Goal: Task Accomplishment & Management: Complete application form

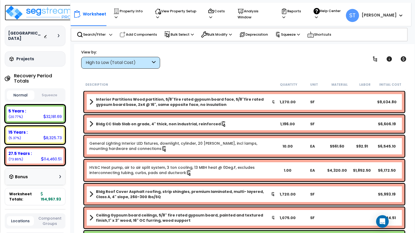
click at [50, 13] on img at bounding box center [39, 13] width 68 height 16
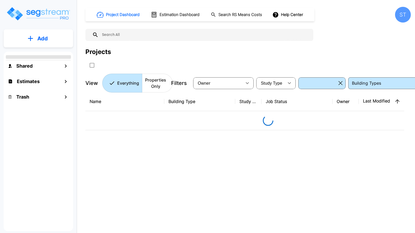
type input "Single Family Home"
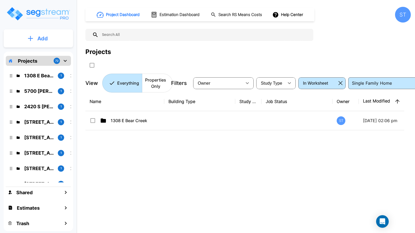
click at [45, 38] on p "Add" at bounding box center [42, 39] width 11 height 8
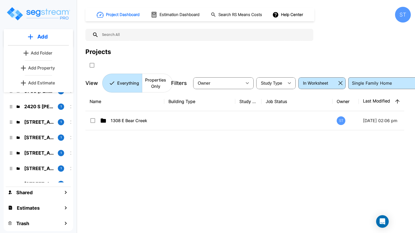
click at [40, 65] on p "Add Property" at bounding box center [41, 68] width 27 height 6
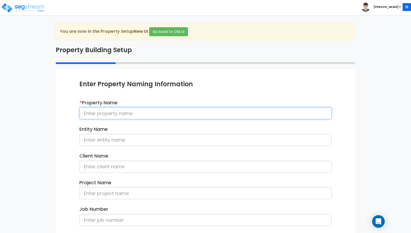
click at [112, 113] on input at bounding box center [205, 113] width 252 height 12
click at [131, 114] on input at bounding box center [205, 113] width 252 height 12
type input "[STREET_ADDRESS]"
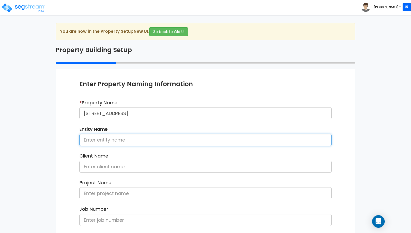
click at [115, 138] on input at bounding box center [205, 140] width 252 height 12
click at [125, 143] on input "[PERSON_NAME] & [PERSON_NAME]" at bounding box center [205, 140] width 252 height 12
drag, startPoint x: 143, startPoint y: 141, endPoint x: 78, endPoint y: 137, distance: 65.2
click at [78, 137] on div "Entity Name [PERSON_NAME] & [PERSON_NAME]" at bounding box center [205, 138] width 260 height 24
type input "Andrew & Lacey Frank"
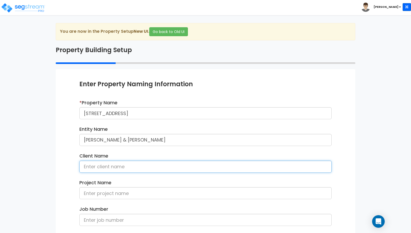
click at [109, 166] on input at bounding box center [205, 167] width 252 height 12
paste input "Andrew & Lacey Frank"
type input "Andrew & Lacey Frank"
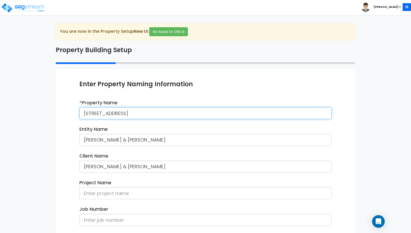
drag, startPoint x: 105, startPoint y: 113, endPoint x: 78, endPoint y: 112, distance: 27.6
click at [78, 112] on div "* Property Name 5750 State Hwy 9" at bounding box center [205, 112] width 260 height 24
click at [115, 114] on input "5750 State Hwy 9" at bounding box center [205, 113] width 252 height 12
drag, startPoint x: 142, startPoint y: 114, endPoint x: 78, endPoint y: 107, distance: 64.2
click at [78, 107] on div "* Property Name 5750 State Highway 9" at bounding box center [205, 112] width 260 height 24
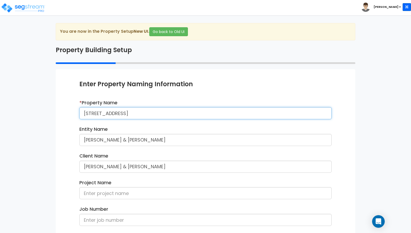
type input "[STREET_ADDRESS]"
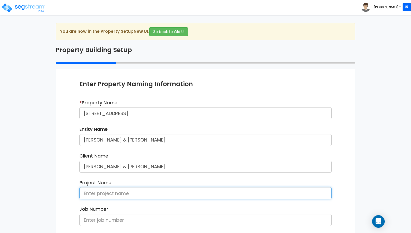
click at [106, 191] on input at bounding box center [205, 193] width 252 height 12
paste input "[STREET_ADDRESS]"
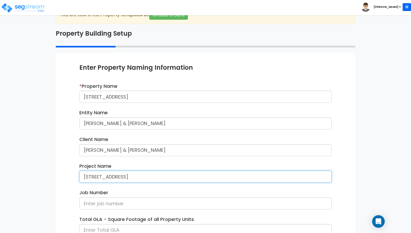
scroll to position [79, 0]
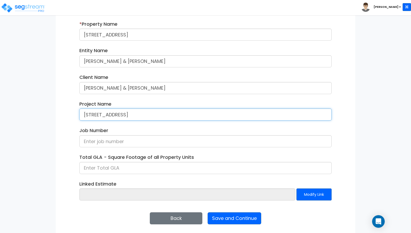
type input "[STREET_ADDRESS]"
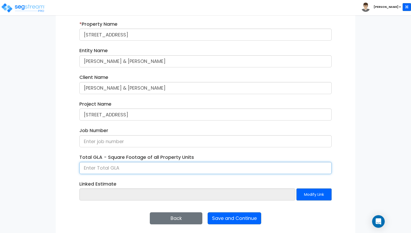
drag, startPoint x: 125, startPoint y: 164, endPoint x: 132, endPoint y: 165, distance: 7.2
click at [125, 164] on input at bounding box center [205, 168] width 252 height 12
click at [89, 167] on input at bounding box center [205, 168] width 252 height 12
type input "2,242"
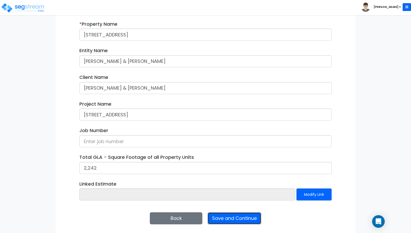
click at [227, 218] on button "Save and Continue" at bounding box center [234, 219] width 54 height 12
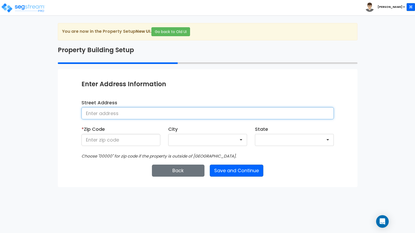
paste input "[STREET_ADDRESS]"
type input "[STREET_ADDRESS]"
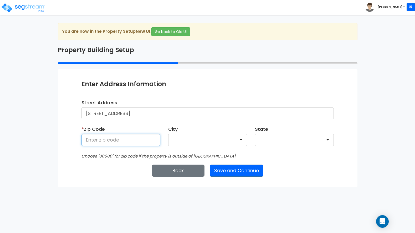
click at [108, 140] on input at bounding box center [120, 140] width 79 height 12
type input "80424"
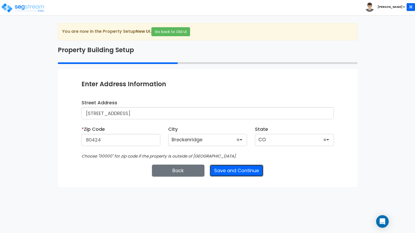
click at [248, 172] on button "Save and Continue" at bounding box center [237, 171] width 54 height 12
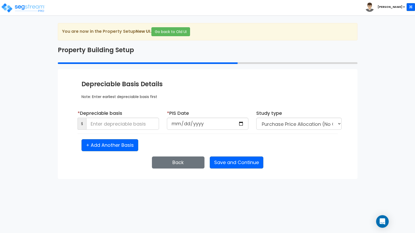
click at [125, 170] on div "Enter Property Naming Information * Property Name 5750 State Highway 9 Entity N…" at bounding box center [207, 124] width 299 height 110
click at [136, 124] on input at bounding box center [122, 124] width 73 height 12
click at [136, 125] on input at bounding box center [122, 124] width 73 height 12
click at [188, 126] on input "date" at bounding box center [207, 124] width 81 height 12
click at [179, 123] on input "date" at bounding box center [207, 124] width 81 height 12
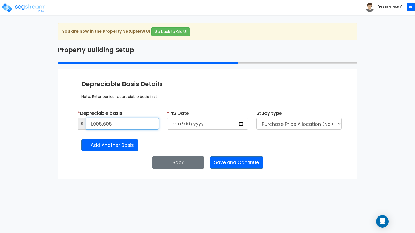
click at [111, 123] on input "1,005,605" at bounding box center [122, 124] width 73 height 12
click at [118, 124] on input "1,001" at bounding box center [122, 124] width 73 height 12
type input "1,001,125"
click at [192, 141] on div "+ Add Another Basis" at bounding box center [207, 145] width 260 height 12
click at [104, 174] on div "Enter Property Naming Information * Property Name 5750 State Highway 9 Entity N…" at bounding box center [207, 124] width 299 height 110
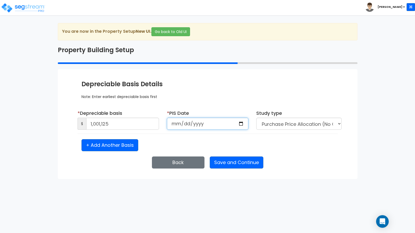
click at [189, 125] on input "date" at bounding box center [207, 124] width 81 height 12
click at [179, 123] on input "date" at bounding box center [207, 124] width 81 height 12
type input "2023-12-23"
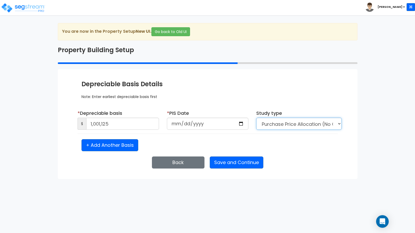
click at [294, 128] on select "Purchase Price Allocation (No Given Costs) New Construction / Reno / TI's (Give…" at bounding box center [298, 124] width 85 height 12
click at [291, 148] on div "+ Add Another Basis" at bounding box center [207, 145] width 260 height 12
click at [101, 179] on html "Toggle navigation Steve x" at bounding box center [207, 89] width 415 height 179
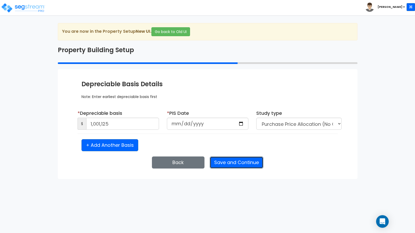
click at [236, 164] on button "Save and Continue" at bounding box center [237, 163] width 54 height 12
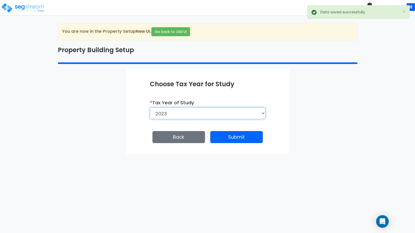
click at [216, 115] on select "2026 2025 2024 2023" at bounding box center [208, 113] width 116 height 12
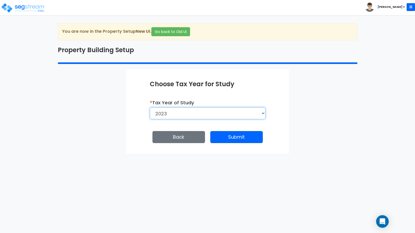
select select "2024"
click at [150, 107] on select "2026 2025 2024 2023" at bounding box center [208, 113] width 116 height 12
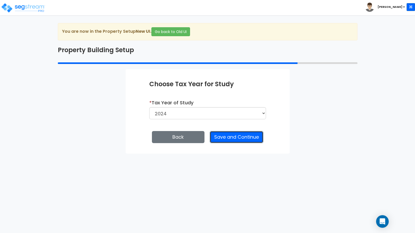
click at [234, 140] on button "Save and Continue" at bounding box center [237, 137] width 54 height 12
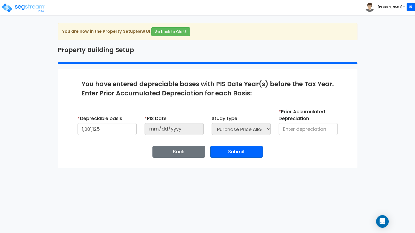
click at [103, 166] on div "Enter Property Naming Information * Property Name 5750 State Highway 9 Entity N…" at bounding box center [207, 118] width 299 height 99
click at [287, 131] on input at bounding box center [307, 129] width 59 height 12
type input "36,405"
click at [228, 151] on button "Submit" at bounding box center [236, 152] width 53 height 12
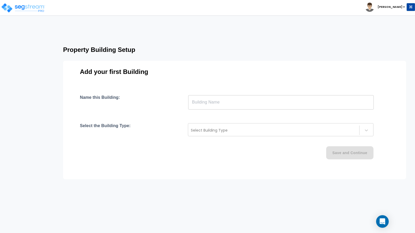
click at [188, 103] on input "text" at bounding box center [280, 102] width 185 height 15
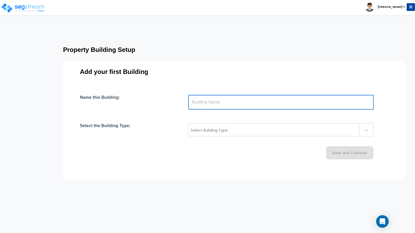
paste input "text"
type input "[STREET_ADDRESS]"
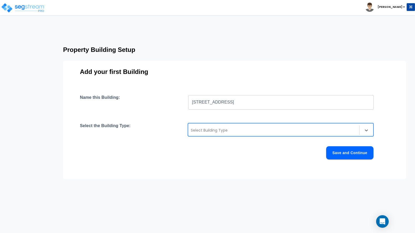
click at [206, 130] on div at bounding box center [274, 130] width 166 height 6
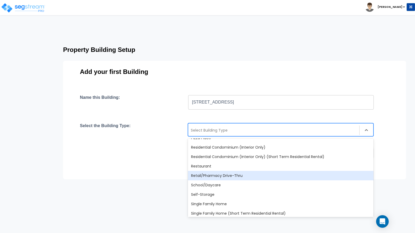
scroll to position [420, 0]
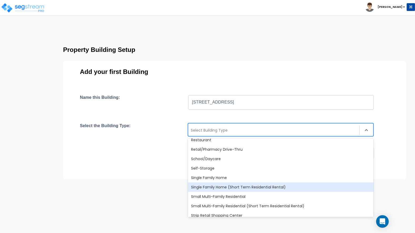
click at [206, 187] on div "Single Family Home (Short Term Residential Rental)" at bounding box center [280, 187] width 185 height 9
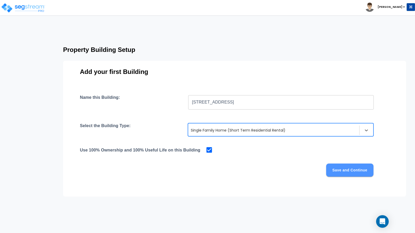
click at [341, 169] on button "Save and Continue" at bounding box center [349, 170] width 47 height 13
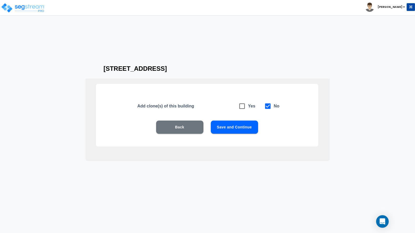
click at [235, 127] on button "Save and Continue" at bounding box center [234, 127] width 47 height 13
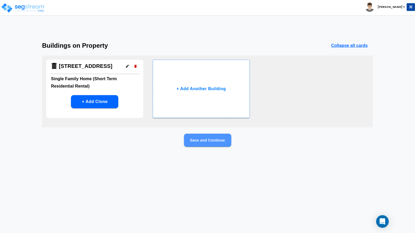
click at [206, 138] on button "Save and Continue" at bounding box center [207, 140] width 47 height 13
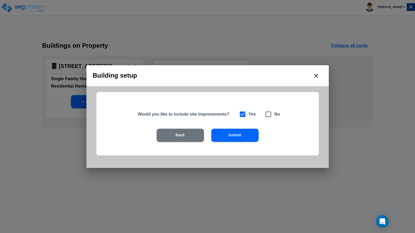
click at [229, 134] on button "Submit" at bounding box center [234, 135] width 47 height 13
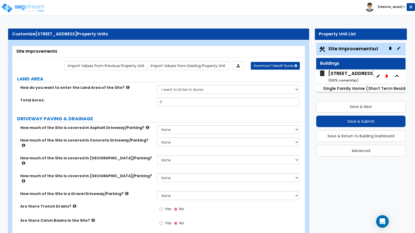
click at [131, 101] on label "Total Acres:" at bounding box center [86, 100] width 133 height 5
click at [173, 88] on select "I want to Enter in Acres I want to Enter in Square Feet" at bounding box center [228, 89] width 142 height 9
select select "2"
click at [157, 85] on select "I want to Enter in Acres I want to Enter in Square Feet" at bounding box center [228, 89] width 142 height 9
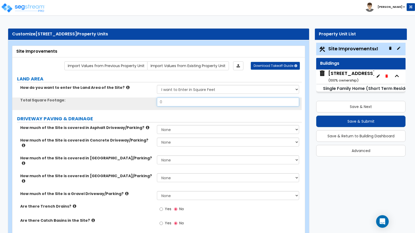
drag, startPoint x: 171, startPoint y: 103, endPoint x: 143, endPoint y: 103, distance: 28.4
click at [143, 103] on div "Total Square Footage: 0" at bounding box center [156, 104] width 289 height 13
type input "31363000000000"
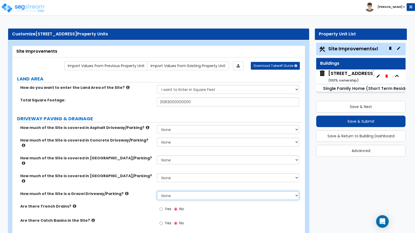
click at [174, 191] on select "None I want to Enter an Approximate Percentage I want to Enter the Square Foota…" at bounding box center [228, 195] width 142 height 9
select select "1"
click at [157, 191] on select "None I want to Enter an Approximate Percentage I want to Enter the Square Foota…" at bounding box center [228, 195] width 142 height 9
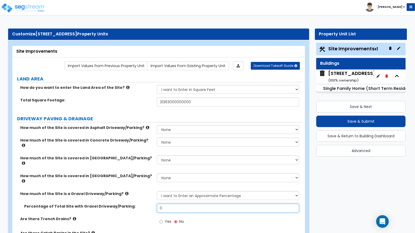
drag, startPoint x: 168, startPoint y: 192, endPoint x: 150, endPoint y: 191, distance: 17.9
click at [154, 204] on div "Percentage of Total Site with Gravel Driveway/Parking: 0" at bounding box center [156, 210] width 289 height 13
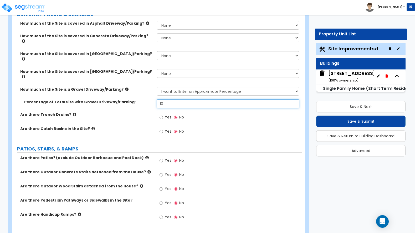
scroll to position [105, 0]
type input "10"
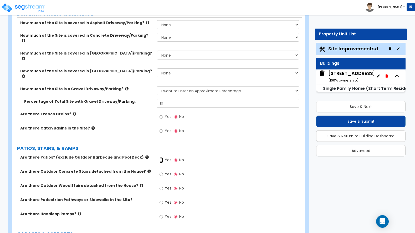
click at [160, 158] on input "Yes" at bounding box center [160, 161] width 3 height 6
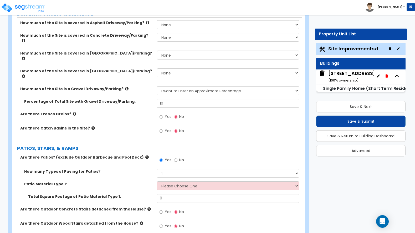
click at [86, 126] on div "Are there Catch Basins in the Site? Yes No" at bounding box center [156, 133] width 289 height 14
click at [177, 158] on input "No" at bounding box center [175, 161] width 3 height 6
radio input "false"
radio input "true"
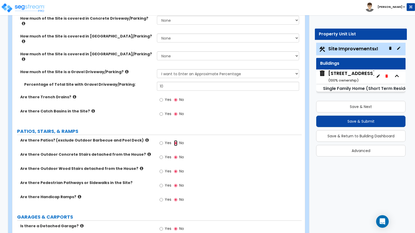
scroll to position [131, 0]
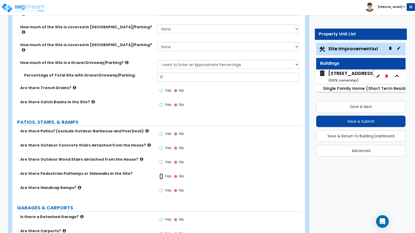
click at [162, 174] on input "Yes" at bounding box center [160, 177] width 3 height 6
radio input "true"
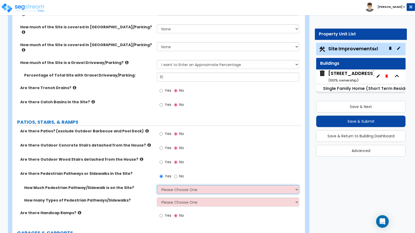
click at [167, 185] on select "Please Choose One I Don't Know, Please Estimate For Me Enter Linear Footage" at bounding box center [228, 189] width 142 height 9
select select "1"
click at [157, 185] on select "Please Choose One I Don't Know, Please Estimate For Me Enter Linear Footage" at bounding box center [228, 189] width 142 height 9
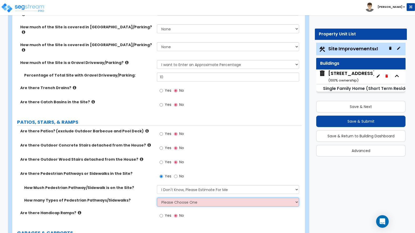
click at [164, 198] on select "Please Choose One 1 2 3" at bounding box center [228, 202] width 142 height 9
select select "1"
click at [157, 198] on select "Please Choose One 1 2 3" at bounding box center [228, 202] width 142 height 9
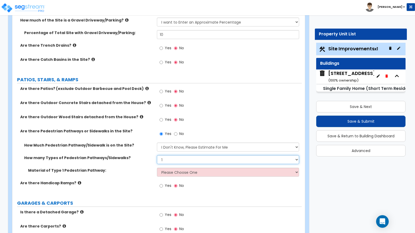
scroll to position [184, 0]
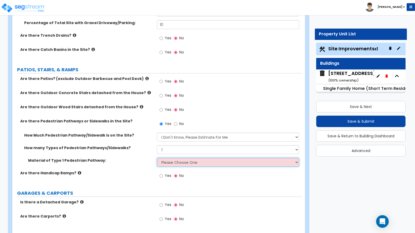
click at [175, 158] on select "Please Choose One Bare Concrete Stamped Concrete Brick Pavers Stone Pavers Wood…" at bounding box center [228, 162] width 142 height 9
select select "5"
click at [157, 158] on select "Please Choose One Bare Concrete Stamped Concrete Brick Pavers Stone Pavers Wood…" at bounding box center [228, 162] width 142 height 9
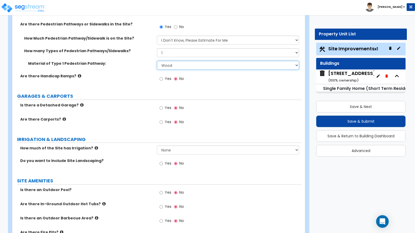
scroll to position [289, 0]
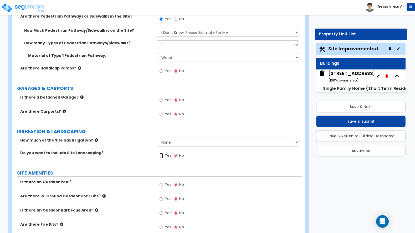
click at [160, 153] on input "Yes" at bounding box center [160, 156] width 3 height 6
radio input "true"
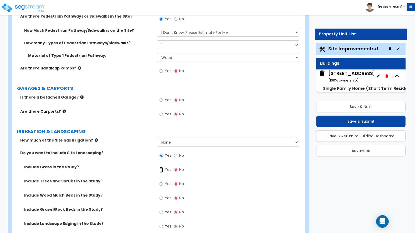
click at [162, 167] on input "Yes" at bounding box center [160, 170] width 3 height 6
radio input "true"
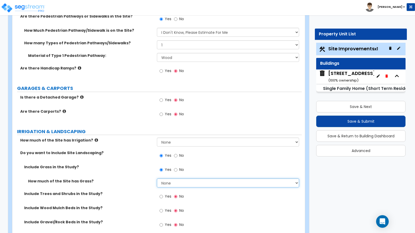
click at [164, 179] on select "None I want to Enter an Approximate Percentage I want to Enter the Square Foota…" at bounding box center [228, 183] width 142 height 9
select select "2"
click at [157, 179] on select "None I want to Enter an Approximate Percentage I want to Enter the Square Foota…" at bounding box center [228, 183] width 142 height 9
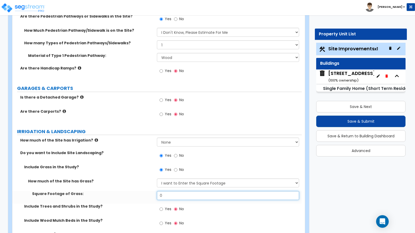
drag, startPoint x: 166, startPoint y: 181, endPoint x: 147, endPoint y: 179, distance: 18.5
click at [147, 191] on div "Square Footage of Grass: 0" at bounding box center [156, 197] width 289 height 13
type input "20"
click at [138, 179] on div "How much of the Site has Grass? None I want to Enter an Approximate Percentage …" at bounding box center [156, 185] width 289 height 13
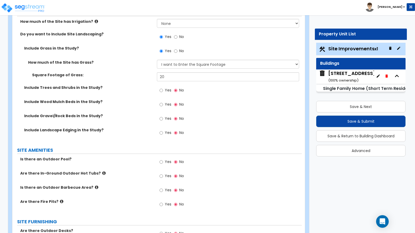
scroll to position [420, 0]
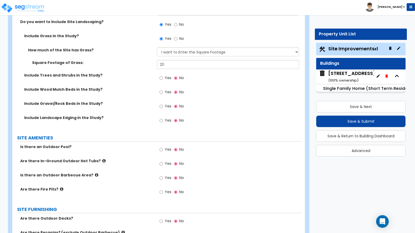
click at [83, 33] on div "Include Grass in the Study? Yes No" at bounding box center [156, 40] width 289 height 14
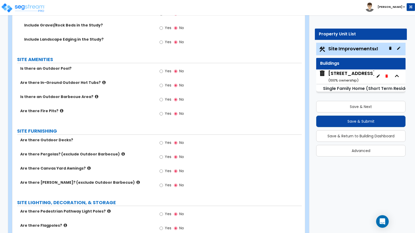
scroll to position [499, 0]
click at [162, 140] on input "Yes" at bounding box center [160, 143] width 3 height 6
radio input "true"
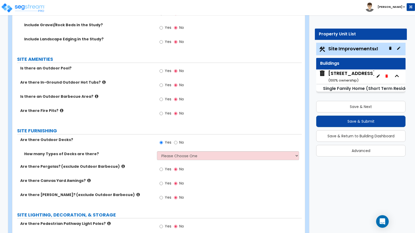
click at [75, 137] on label "Are there Outdoor Decks?" at bounding box center [86, 139] width 133 height 5
click at [169, 152] on select "Please Choose One 1 2 3 4" at bounding box center [228, 156] width 142 height 9
select select "1"
click at [157, 152] on select "Please Choose One 1 2 3 4" at bounding box center [228, 156] width 142 height 9
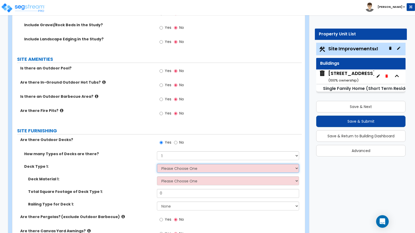
click at [165, 164] on select "Please Choose One Attached to Structure Detached from Structure" at bounding box center [228, 168] width 142 height 9
select select "1"
click at [157, 164] on select "Please Choose One Attached to Structure Detached from Structure" at bounding box center [228, 168] width 142 height 9
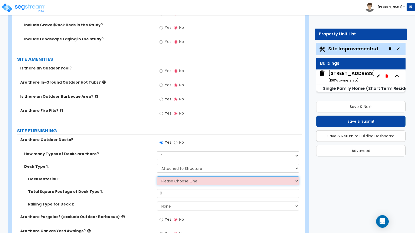
click at [164, 177] on select "Please Choose One Wood Plastic/PVC" at bounding box center [228, 181] width 142 height 9
select select "1"
click at [157, 177] on select "Please Choose One Wood Plastic/PVC" at bounding box center [228, 181] width 142 height 9
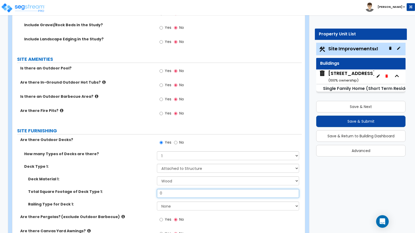
drag, startPoint x: 164, startPoint y: 175, endPoint x: 131, endPoint y: 175, distance: 33.3
click at [134, 189] on div "Total Square Footage of Deck Type 1: 0" at bounding box center [156, 195] width 289 height 13
type input "320"
click at [167, 202] on select "None Wood Plastic" at bounding box center [228, 206] width 142 height 9
select select "1"
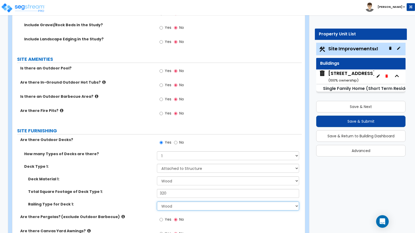
click at [157, 202] on select "None Wood Plastic" at bounding box center [228, 206] width 142 height 9
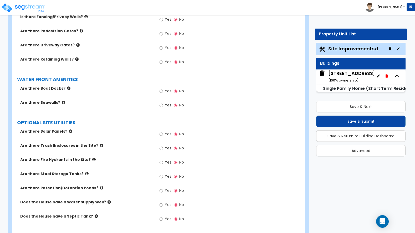
scroll to position [817, 0]
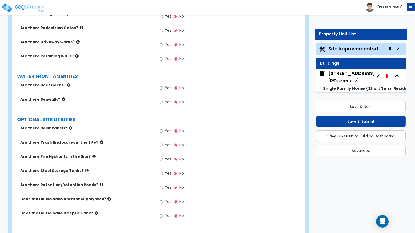
click at [78, 126] on label "Are there Solar Panels?" at bounding box center [86, 128] width 133 height 5
click at [164, 198] on label "Yes" at bounding box center [165, 202] width 12 height 9
click at [163, 199] on input "Yes" at bounding box center [160, 202] width 3 height 6
radio input "true"
click at [162, 213] on input "Yes" at bounding box center [160, 216] width 3 height 6
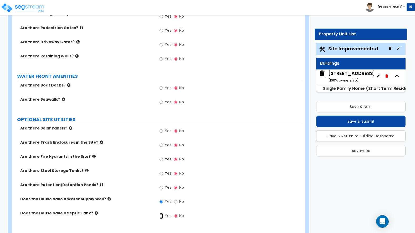
radio input "true"
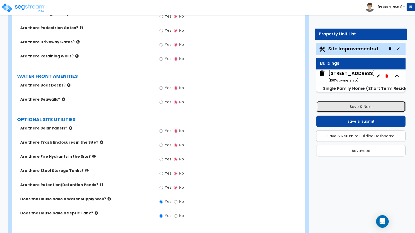
click at [355, 107] on button "Save & Next" at bounding box center [360, 107] width 89 height 12
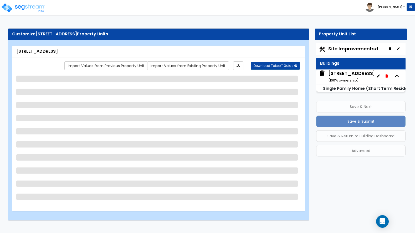
scroll to position [0, 0]
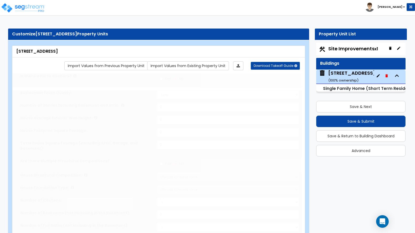
type input "1"
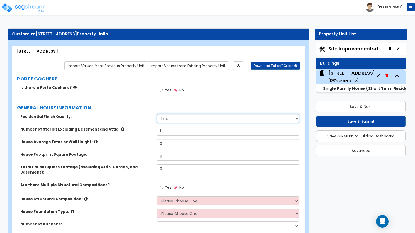
click at [175, 119] on select "Low Average High" at bounding box center [228, 118] width 142 height 9
select select "1"
click at [157, 114] on select "Low Average High" at bounding box center [228, 118] width 142 height 9
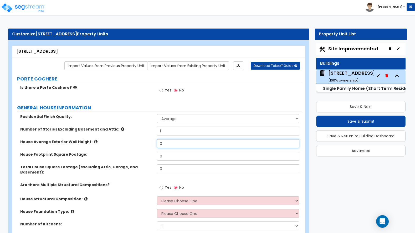
drag, startPoint x: 170, startPoint y: 143, endPoint x: 145, endPoint y: 143, distance: 24.9
click at [147, 143] on div "House Average Exterior Wall Height: 0" at bounding box center [156, 145] width 289 height 13
type input "8"
click at [87, 159] on div "House Footprint Square Footage: 0" at bounding box center [156, 158] width 289 height 13
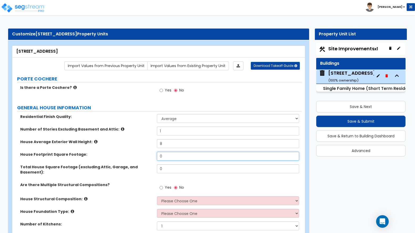
drag, startPoint x: 158, startPoint y: 156, endPoint x: 146, endPoint y: 156, distance: 12.1
click at [149, 156] on div "House Footprint Square Footage: 0" at bounding box center [156, 158] width 289 height 13
type input "1,121"
drag, startPoint x: 174, startPoint y: 165, endPoint x: 143, endPoint y: 170, distance: 30.7
click at [145, 170] on div "Total House Square Footage (excluding Attic, Garage, and Basement): 0" at bounding box center [156, 174] width 289 height 18
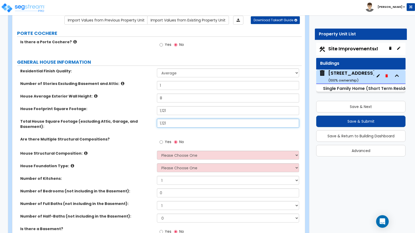
scroll to position [53, 0]
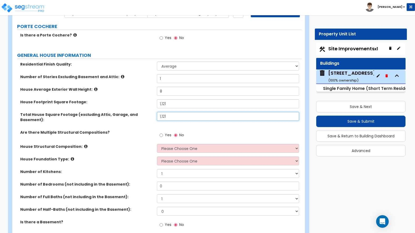
type input "1,121"
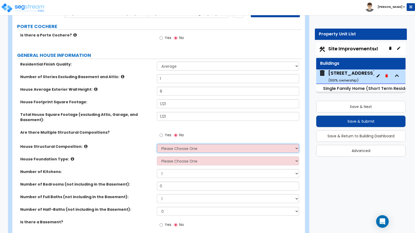
click at [166, 144] on select "Please Choose One Reinforced Concrete Structural Steel Brick Masonry CMU Masonr…" at bounding box center [228, 148] width 142 height 9
select select "7"
click at [157, 144] on select "Please Choose One Reinforced Concrete Structural Steel Brick Masonry CMU Masonr…" at bounding box center [228, 148] width 142 height 9
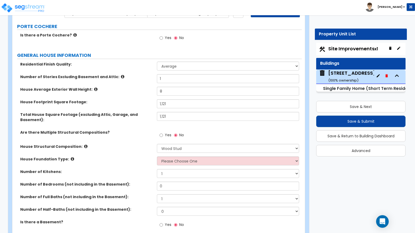
click at [87, 157] on label "House Foundation Type:" at bounding box center [86, 159] width 133 height 5
click at [175, 157] on select "Please Choose One Crawl Space Pier-Elevated First floor Slab on Grade" at bounding box center [228, 161] width 142 height 9
select select "1"
click at [157, 157] on select "Please Choose One Crawl Space Pier-Elevated First floor Slab on Grade" at bounding box center [228, 161] width 142 height 9
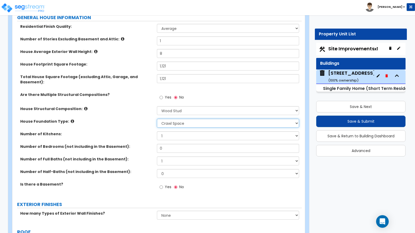
scroll to position [105, 0]
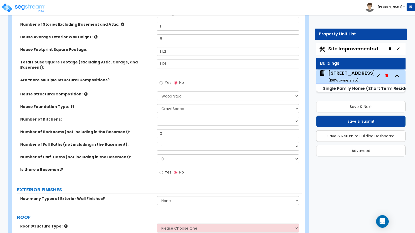
click at [66, 175] on div "Is there a Basement? Yes No" at bounding box center [156, 174] width 289 height 14
click at [173, 129] on input "0" at bounding box center [228, 133] width 142 height 9
drag, startPoint x: 173, startPoint y: 129, endPoint x: 152, endPoint y: 129, distance: 21.0
click at [153, 129] on div "Number of Bedrooms (not including in the Basement): 0" at bounding box center [156, 135] width 289 height 13
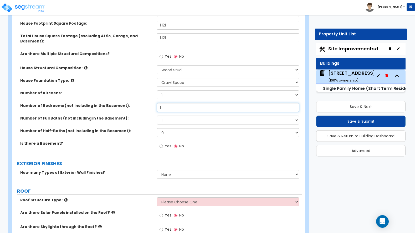
type input "1"
click at [161, 144] on input "Yes" at bounding box center [160, 147] width 3 height 6
radio input "true"
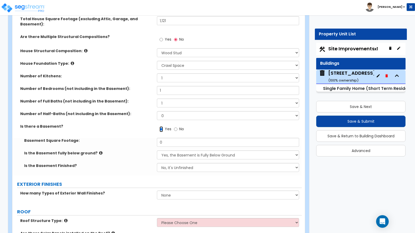
scroll to position [158, 0]
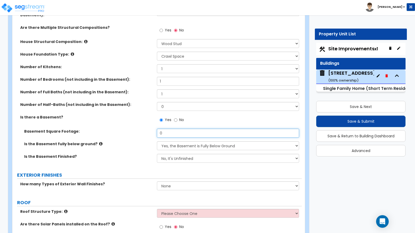
drag, startPoint x: 179, startPoint y: 129, endPoint x: 138, endPoint y: 130, distance: 40.2
click at [139, 129] on div "Basement Square Footage: 0" at bounding box center [156, 135] width 289 height 13
type input "1,121"
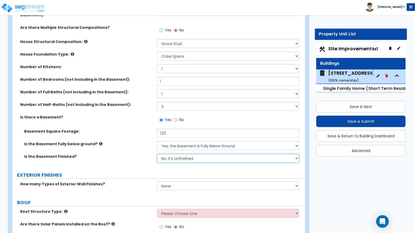
click at [175, 154] on select "No, It's Unfinished Yes, It's Finished" at bounding box center [228, 158] width 142 height 9
select select "1"
click at [157, 154] on select "No, It's Unfinished Yes, It's Finished" at bounding box center [228, 158] width 142 height 9
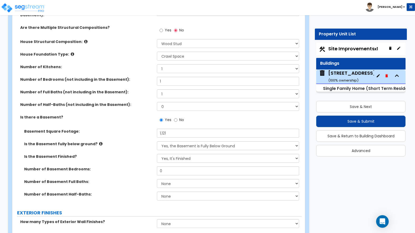
click at [88, 129] on label "Basement Square Footage:" at bounding box center [88, 131] width 129 height 5
drag, startPoint x: 163, startPoint y: 166, endPoint x: 151, endPoint y: 163, distance: 12.0
click at [151, 167] on div "Number of Basement Bedrooms: 0" at bounding box center [156, 173] width 289 height 13
type input "2"
click at [168, 179] on select "None 1 2 3" at bounding box center [228, 183] width 142 height 9
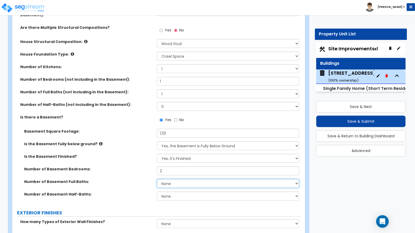
select select "1"
click at [157, 179] on select "None 1 2 3" at bounding box center [228, 183] width 142 height 9
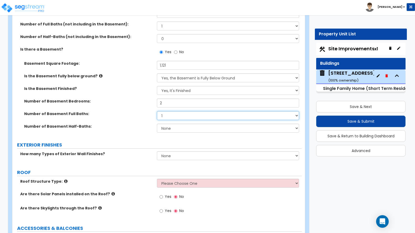
scroll to position [236, 0]
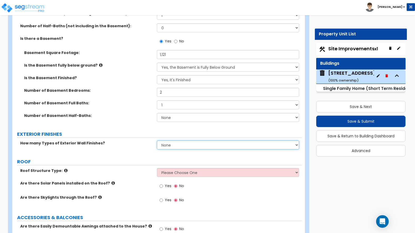
click at [171, 141] on select "None 1 2 3" at bounding box center [228, 145] width 142 height 9
select select "1"
click at [157, 141] on select "None 1 2 3" at bounding box center [228, 145] width 142 height 9
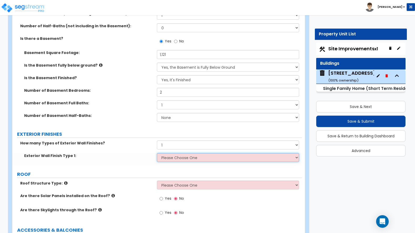
click at [167, 154] on select "Please Choose One No Finish/Shared Wall No Wall Brick Finish Stone Finish Wood …" at bounding box center [228, 157] width 142 height 9
select select "4"
click at [157, 153] on select "Please Choose One No Finish/Shared Wall No Wall Brick Finish Stone Finish Wood …" at bounding box center [228, 157] width 142 height 9
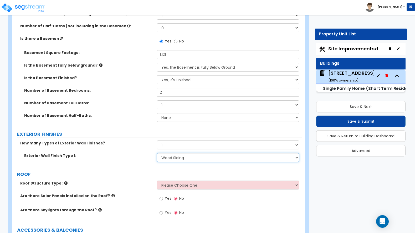
click at [180, 153] on select "Please Choose One No Finish/Shared Wall No Wall Brick Finish Stone Finish Wood …" at bounding box center [228, 157] width 142 height 9
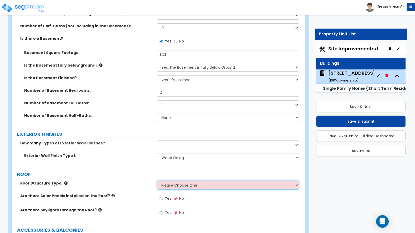
click at [185, 181] on select "Please Choose One Gable Roof Flat Roof Hybrid Gable & Flat Roof" at bounding box center [228, 185] width 142 height 9
select select "1"
click at [157, 181] on select "Please Choose One Gable Roof Flat Roof Hybrid Gable & Flat Roof" at bounding box center [228, 185] width 142 height 9
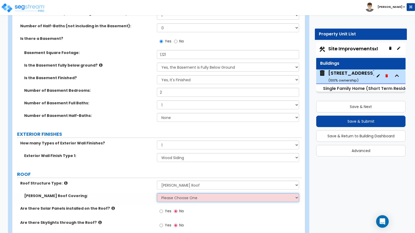
click at [183, 194] on select "Please Choose One Asphalt Shingle Clay Tile Wood Shingle Metal Shingle Standing…" at bounding box center [228, 198] width 142 height 9
select select "5"
click at [157, 194] on select "Please Choose One Asphalt Shingle Clay Tile Wood Shingle Metal Shingle Standing…" at bounding box center [228, 198] width 142 height 9
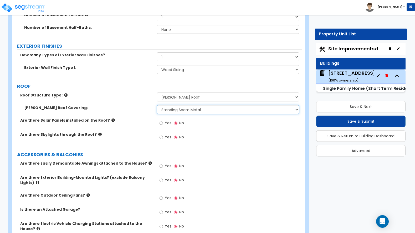
scroll to position [341, 0]
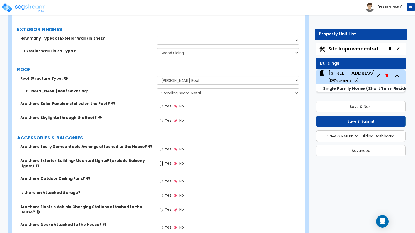
click at [162, 161] on input "Yes" at bounding box center [160, 164] width 3 height 6
radio input "true"
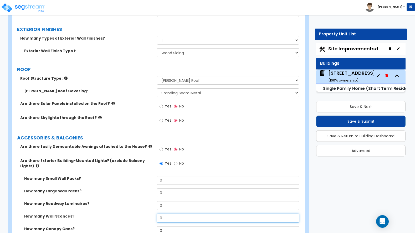
drag, startPoint x: 164, startPoint y: 214, endPoint x: 159, endPoint y: 212, distance: 5.6
click at [159, 214] on input "0" at bounding box center [228, 218] width 142 height 9
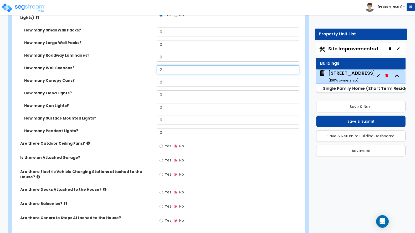
scroll to position [499, 0]
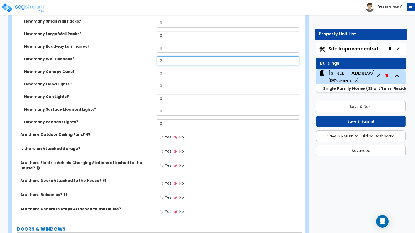
type input "2"
click at [161, 181] on input "Yes" at bounding box center [160, 184] width 3 height 6
radio input "true"
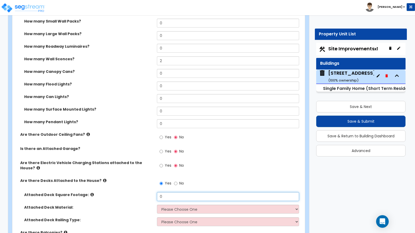
drag, startPoint x: 166, startPoint y: 188, endPoint x: 157, endPoint y: 186, distance: 8.6
click at [157, 192] on input "0" at bounding box center [228, 196] width 142 height 9
click at [73, 88] on div "How many Flood Lights? 0" at bounding box center [156, 88] width 289 height 13
drag, startPoint x: 172, startPoint y: 187, endPoint x: 140, endPoint y: 189, distance: 31.5
click at [140, 192] on div "Attached Deck Square Footage: 0" at bounding box center [156, 198] width 289 height 13
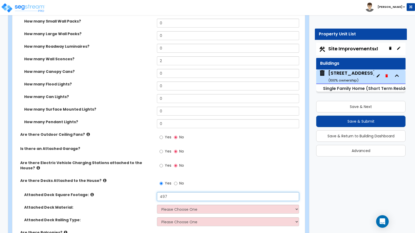
type input "497"
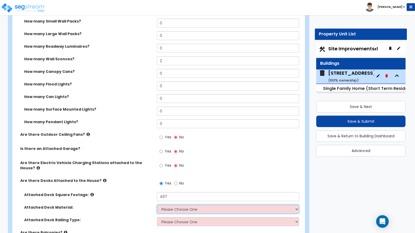
click at [162, 205] on select "Please Choose One Wood Plastic/PVC" at bounding box center [228, 209] width 142 height 9
select select "1"
click at [157, 205] on select "Please Choose One Wood Plastic/PVC" at bounding box center [228, 209] width 142 height 9
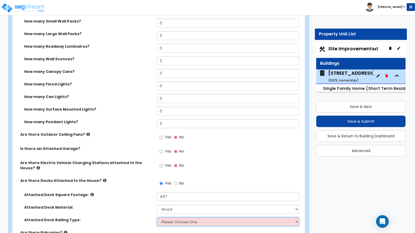
click at [167, 218] on select "Please Choose One Wood Plastic" at bounding box center [228, 222] width 142 height 9
select select "1"
click at [157, 218] on select "Please Choose One Wood Plastic" at bounding box center [228, 222] width 142 height 9
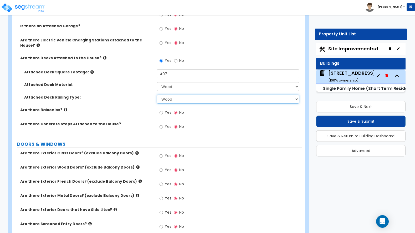
scroll to position [630, 0]
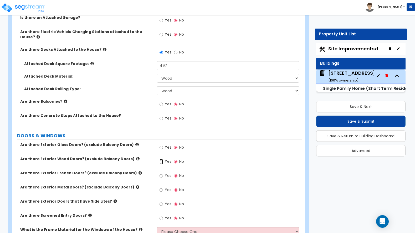
click at [161, 159] on input "Yes" at bounding box center [160, 162] width 3 height 6
radio input "true"
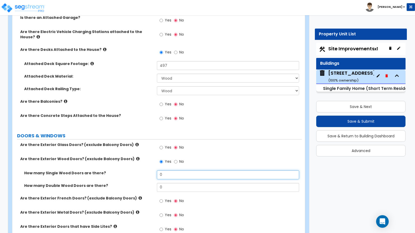
drag, startPoint x: 166, startPoint y: 165, endPoint x: 158, endPoint y: 166, distance: 8.0
click at [158, 171] on input "0" at bounding box center [228, 175] width 142 height 9
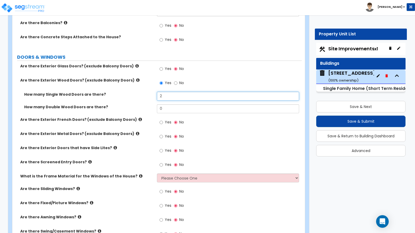
scroll to position [735, 0]
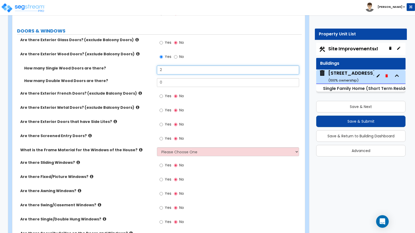
type input "2"
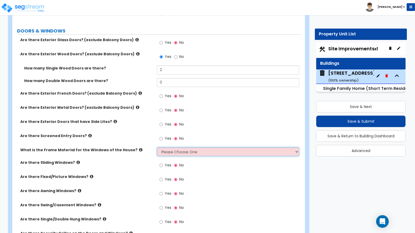
click at [171, 148] on select "Please Choose One Vinyl Aluminum Wood" at bounding box center [228, 152] width 142 height 9
select select "2"
click at [157, 148] on select "Please Choose One Vinyl Aluminum Wood" at bounding box center [228, 152] width 142 height 9
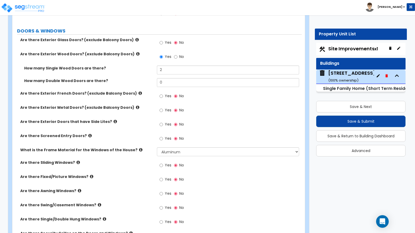
click at [80, 28] on label "DOORS & WINDOWS" at bounding box center [159, 31] width 284 height 7
click at [160, 163] on input "Yes" at bounding box center [160, 166] width 3 height 6
radio input "true"
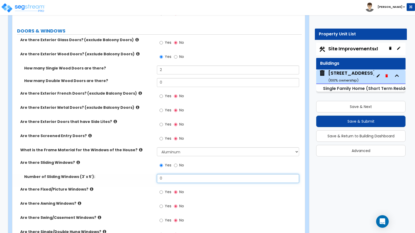
drag, startPoint x: 163, startPoint y: 169, endPoint x: 149, endPoint y: 169, distance: 14.2
click at [149, 174] on div "Number of Sliding Windows (3' x 5'): 0" at bounding box center [156, 180] width 289 height 13
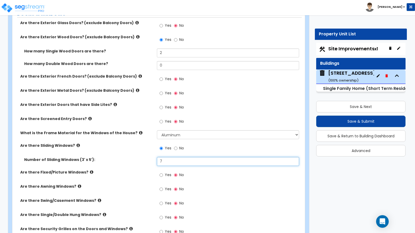
scroll to position [762, 0]
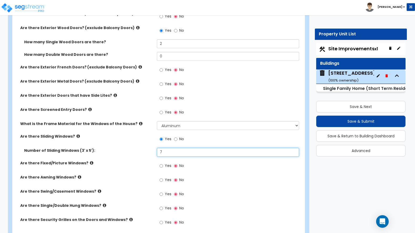
type input "7"
click at [163, 206] on input "Yes" at bounding box center [160, 209] width 3 height 6
radio input "true"
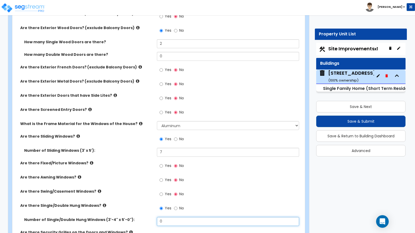
drag, startPoint x: 168, startPoint y: 210, endPoint x: 151, endPoint y: 209, distance: 16.8
click at [152, 217] on div "Number of Single/Double Hung Windows (3'-4" x 5'-0"): 0" at bounding box center [156, 223] width 289 height 13
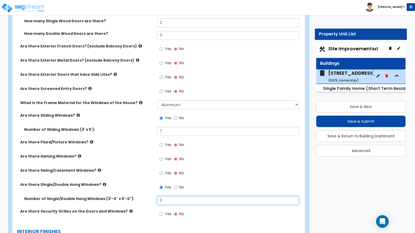
scroll to position [840, 0]
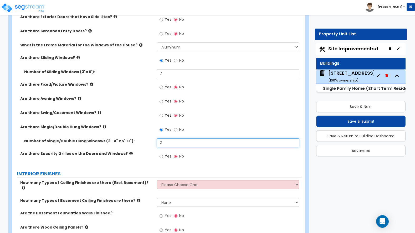
type input "2"
click at [193, 180] on select "Please Choose One 1 2 3" at bounding box center [228, 184] width 142 height 9
select select "1"
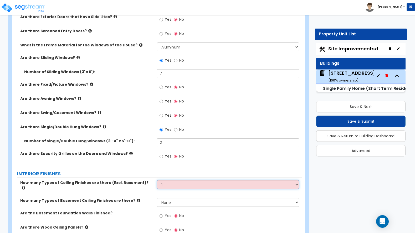
click at [157, 180] on select "Please Choose One 1 2 3" at bounding box center [228, 184] width 142 height 9
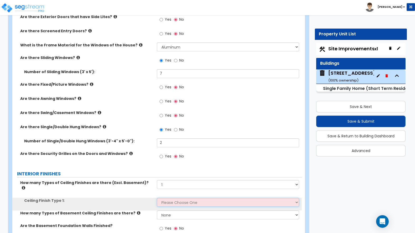
click at [184, 198] on select "Please Choose One Drop Ceiling Drywall Ceiling Open Ceiling" at bounding box center [228, 202] width 142 height 9
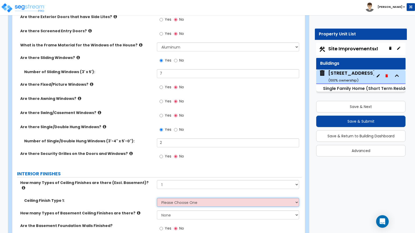
select select "2"
click at [157, 198] on select "Please Choose One Drop Ceiling Drywall Ceiling Open Ceiling" at bounding box center [228, 202] width 142 height 9
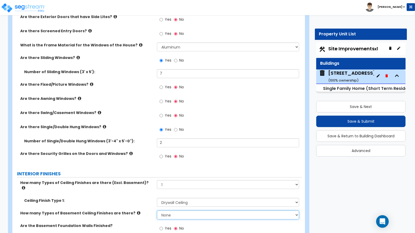
click at [167, 211] on select "None 1 2" at bounding box center [228, 215] width 142 height 9
select select "1"
click at [157, 211] on select "None 1 2" at bounding box center [228, 215] width 142 height 9
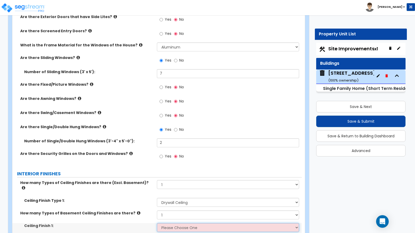
click at [164, 223] on select "Please Choose One Drop Ceiling Open Ceiling Drywall Ceiling" at bounding box center [228, 227] width 142 height 9
select select "3"
click at [157, 223] on select "Please Choose One Drop Ceiling Open Ceiling Drywall Ceiling" at bounding box center [228, 227] width 142 height 9
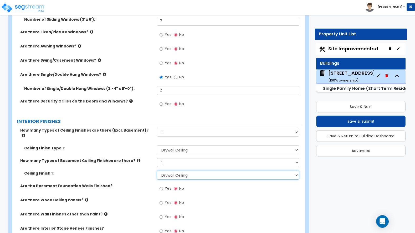
scroll to position [919, 0]
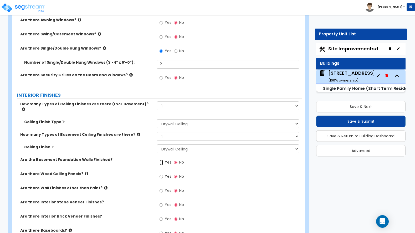
click at [161, 160] on input "Yes" at bounding box center [160, 163] width 3 height 6
radio input "true"
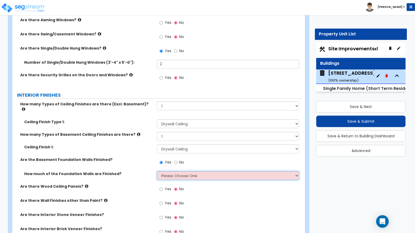
click at [166, 171] on select "Please Choose One Enter Percentage Enter Square Footage" at bounding box center [228, 175] width 142 height 9
select select "1"
click at [157, 171] on select "Please Choose One Enter Percentage Enter Square Footage" at bounding box center [228, 175] width 142 height 9
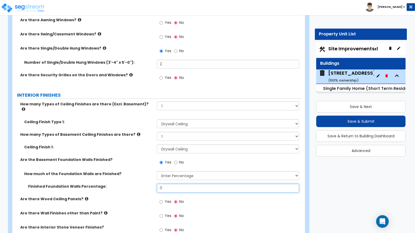
drag, startPoint x: 159, startPoint y: 175, endPoint x: 149, endPoint y: 175, distance: 10.2
click at [149, 184] on div "Finished Foundation Walls Percentage: 0" at bounding box center [156, 190] width 289 height 13
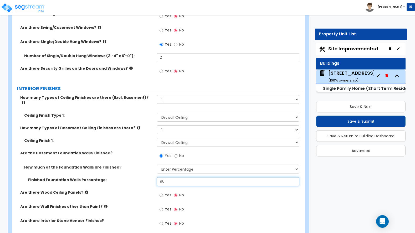
scroll to position [945, 0]
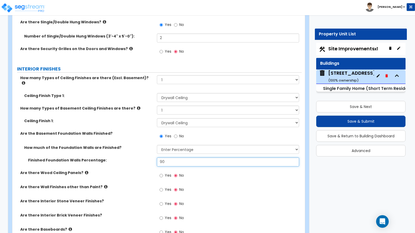
type input "90"
click at [160, 173] on input "Yes" at bounding box center [160, 176] width 3 height 6
radio input "true"
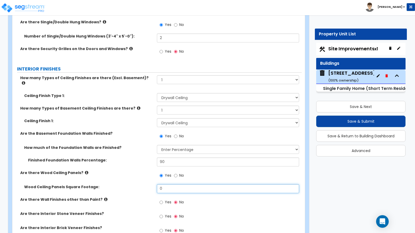
drag, startPoint x: 165, startPoint y: 176, endPoint x: 147, endPoint y: 179, distance: 18.5
click at [147, 185] on div "Wood Ceiling Panels Square Footage: 0" at bounding box center [156, 191] width 289 height 13
type input "2,242"
click at [160, 200] on input "Yes" at bounding box center [160, 203] width 3 height 6
radio input "true"
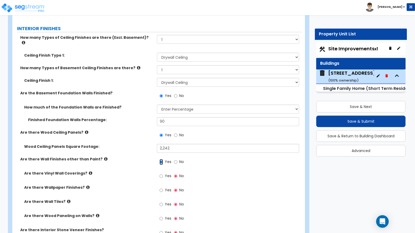
scroll to position [998, 0]
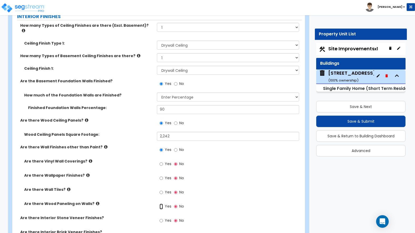
click at [162, 204] on input "Yes" at bounding box center [160, 207] width 3 height 6
radio input "true"
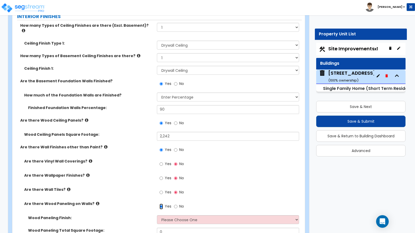
scroll to position [1024, 0]
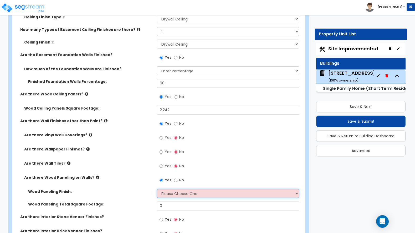
click at [167, 189] on select "Please Choose One Birch Mahogany Oak or Cherry Rosewood Teak I Don't Know, Plea…" at bounding box center [228, 193] width 142 height 9
select select "6"
click at [157, 189] on select "Please Choose One Birch Mahogany Oak or Cherry Rosewood Teak I Don't Know, Plea…" at bounding box center [228, 193] width 142 height 9
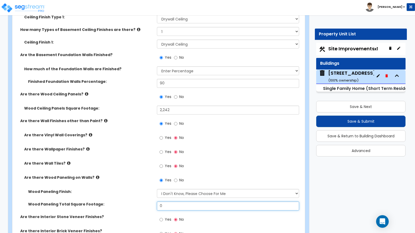
drag, startPoint x: 170, startPoint y: 189, endPoint x: 154, endPoint y: 190, distance: 16.3
click at [154, 202] on div "Wood Paneling Total Square Footage: 0" at bounding box center [156, 208] width 289 height 13
click at [87, 147] on div "Are there Wallpaper Finishes? Yes No" at bounding box center [156, 154] width 289 height 14
drag, startPoint x: 165, startPoint y: 191, endPoint x: 150, endPoint y: 187, distance: 15.4
click at [153, 202] on div "Wood Paneling Total Square Footage: 0" at bounding box center [156, 208] width 289 height 13
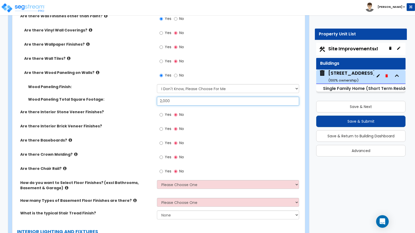
scroll to position [1155, 0]
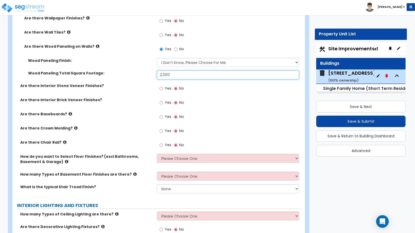
type input "2,000"
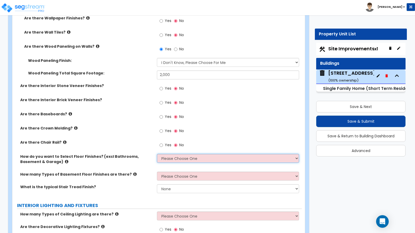
click at [177, 154] on select "Please Choose One I want to Select Floor Finishes for the Areas of the House I …" at bounding box center [228, 158] width 142 height 9
select select "2"
click at [157, 154] on select "Please Choose One I want to Select Floor Finishes for the Areas of the House I …" at bounding box center [228, 158] width 142 height 9
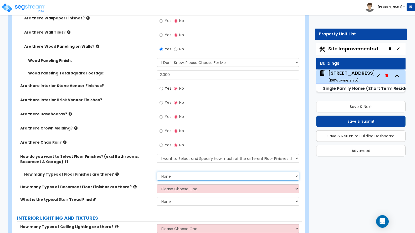
click at [174, 172] on select "None 1 2 3 4" at bounding box center [228, 176] width 142 height 9
select select "2"
click at [157, 172] on select "None 1 2 3 4" at bounding box center [228, 176] width 142 height 9
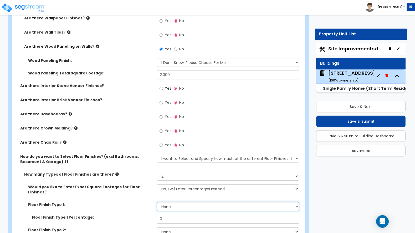
click at [171, 202] on select "None Tile Flooring Hardwood Flooring Resilient Laminate Flooring VCT Flooring S…" at bounding box center [228, 206] width 142 height 9
select select "3"
click at [157, 202] on select "None Tile Flooring Hardwood Flooring Resilient Laminate Flooring VCT Flooring S…" at bounding box center [228, 206] width 142 height 9
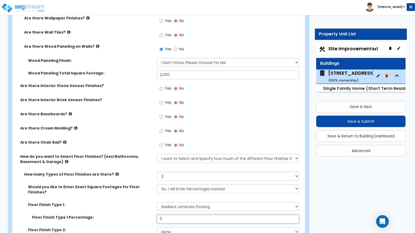
drag, startPoint x: 165, startPoint y: 199, endPoint x: 155, endPoint y: 197, distance: 10.8
click at [155, 215] on div "Floor Finish Type 1 Percentage: 0" at bounding box center [156, 221] width 289 height 13
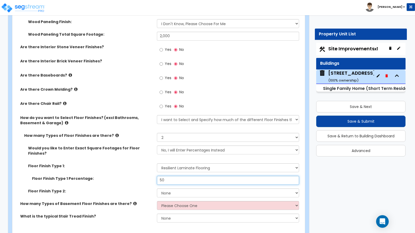
scroll to position [1208, 0]
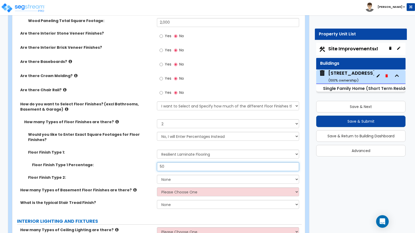
type input "50"
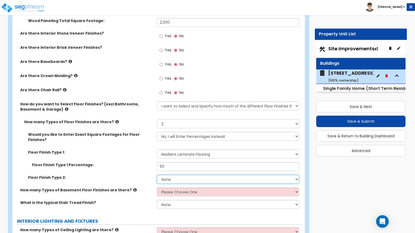
click at [179, 175] on select "None Tile Flooring Hardwood Flooring Resilient Laminate Flooring VCT Flooring S…" at bounding box center [228, 179] width 142 height 9
select select "5"
click at [157, 175] on select "None Tile Flooring Hardwood Flooring Resilient Laminate Flooring VCT Flooring S…" at bounding box center [228, 179] width 142 height 9
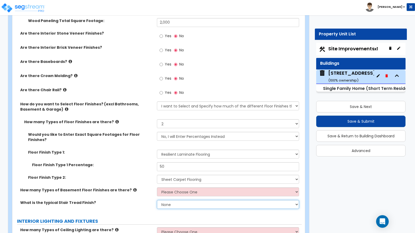
click at [165, 200] on select "None Tile Wood Laminate VCT Sheet Carpet Sheet Vinyl Carpet Tile" at bounding box center [228, 204] width 142 height 9
select select "5"
click at [157, 200] on select "None Tile Wood Laminate VCT Sheet Carpet Sheet Vinyl Carpet Tile" at bounding box center [228, 204] width 142 height 9
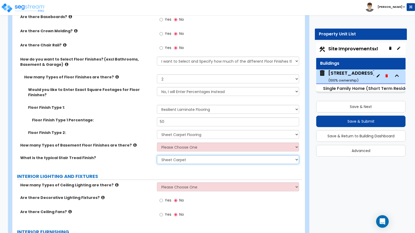
scroll to position [1287, 0]
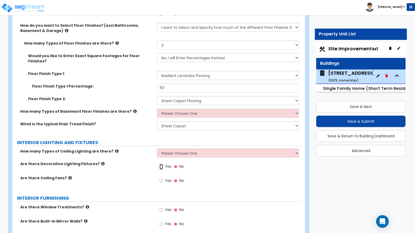
click at [161, 164] on input "Yes" at bounding box center [160, 167] width 3 height 6
radio input "true"
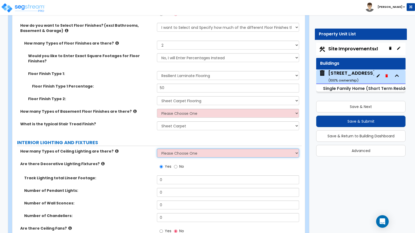
click at [172, 149] on select "Please Choose One 1 2 3" at bounding box center [228, 153] width 142 height 9
select select "1"
click at [157, 149] on select "Please Choose One 1 2 3" at bounding box center [228, 153] width 142 height 9
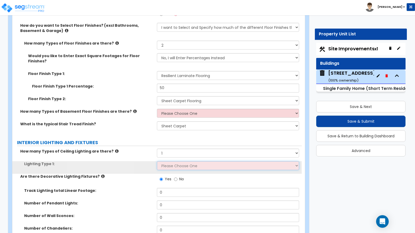
click at [169, 161] on select "Please Choose One LED Surface-Mounted LED Recessed Fluorescent Surface-Mounted …" at bounding box center [228, 165] width 142 height 9
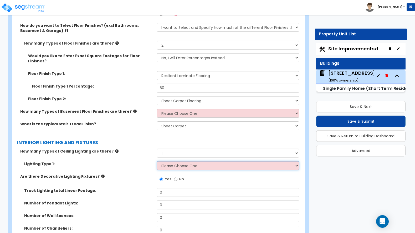
select select "2"
click at [157, 161] on select "Please Choose One LED Surface-Mounted LED Recessed Fluorescent Surface-Mounted …" at bounding box center [228, 165] width 142 height 9
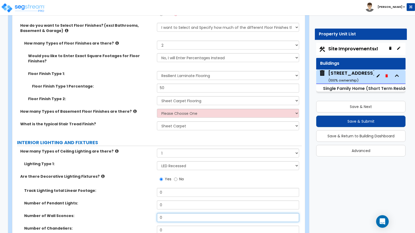
drag, startPoint x: 166, startPoint y: 200, endPoint x: 155, endPoint y: 199, distance: 10.8
click at [155, 213] on div "Number of Wall Sconces: 0" at bounding box center [156, 219] width 289 height 13
type input "4"
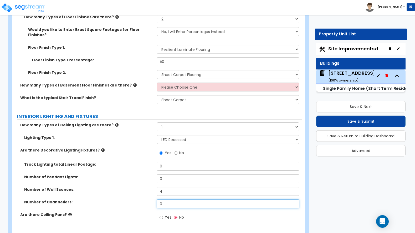
drag, startPoint x: 166, startPoint y: 184, endPoint x: 153, endPoint y: 184, distance: 13.1
click at [154, 200] on div "Number of Chandeliers: 0" at bounding box center [156, 206] width 289 height 13
type input "2"
click at [161, 215] on input "Yes" at bounding box center [160, 218] width 3 height 6
radio input "true"
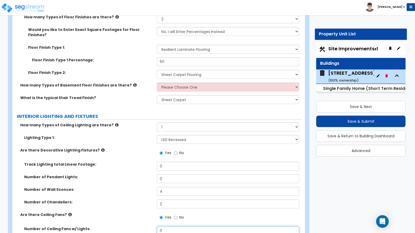
drag, startPoint x: 163, startPoint y: 211, endPoint x: 149, endPoint y: 210, distance: 14.5
click at [149, 227] on div "Number of Ceiling Fans w/ Lights: 0" at bounding box center [156, 233] width 289 height 13
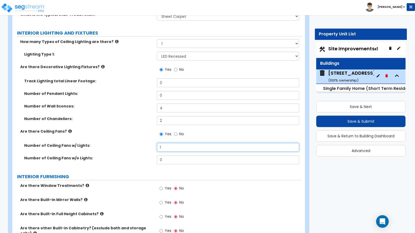
scroll to position [1418, 0]
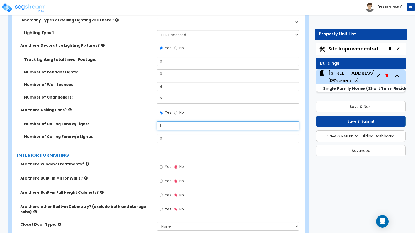
type input "1"
click at [162, 164] on input "Yes" at bounding box center [160, 167] width 3 height 6
radio input "true"
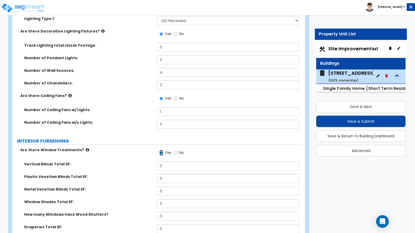
scroll to position [1444, 0]
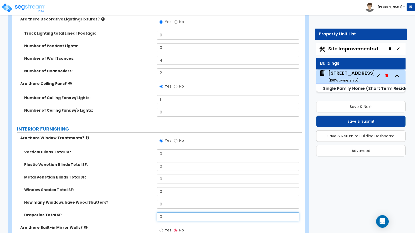
drag, startPoint x: 154, startPoint y: 195, endPoint x: 146, endPoint y: 192, distance: 8.9
click at [148, 192] on div "Vertical Blinds Total SF: 0 Plastic Venetian Blinds Total SF: 0 Metal Venetian …" at bounding box center [156, 188] width 281 height 76
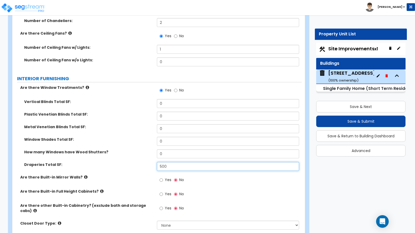
scroll to position [1497, 0]
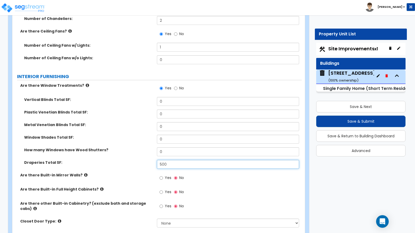
type input "500"
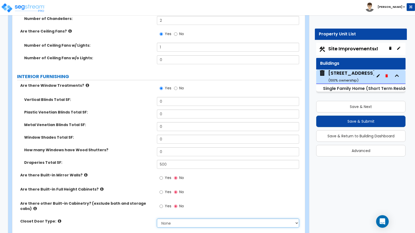
click at [168, 219] on select "None Bi-fold Louvered Doors Bi-fold Panel Doors Sliding Doors Hinged Wood Door" at bounding box center [228, 223] width 142 height 9
select select "3"
click at [157, 219] on select "None Bi-fold Louvered Doors Bi-fold Panel Doors Sliding Doors Hinged Wood Door" at bounding box center [228, 223] width 142 height 9
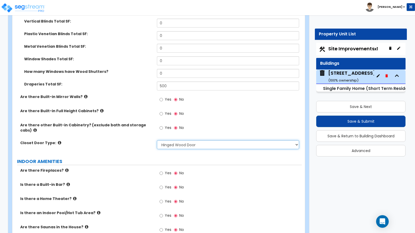
scroll to position [1602, 0]
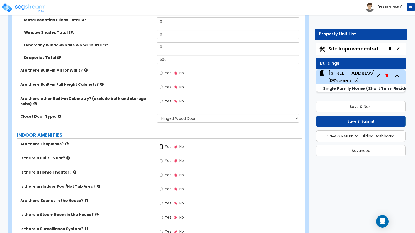
click at [160, 144] on input "Yes" at bounding box center [160, 147] width 3 height 6
radio input "true"
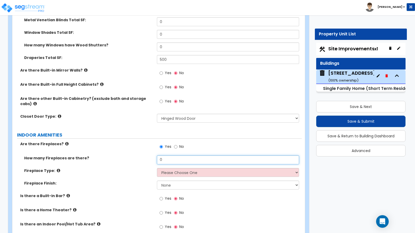
drag, startPoint x: 165, startPoint y: 142, endPoint x: 157, endPoint y: 142, distance: 8.1
click at [157, 156] on input "0" at bounding box center [228, 160] width 142 height 9
type input "1"
click at [163, 168] on select "Please Choose One Built-in Electric Fireplace Built-in Gas Fireplace Built-in W…" at bounding box center [228, 172] width 142 height 9
select select "4"
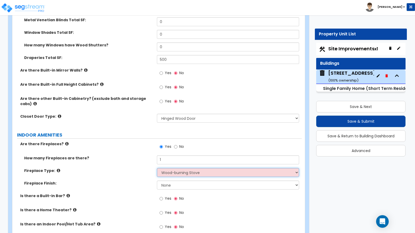
click at [157, 168] on select "Please Choose One Built-in Electric Fireplace Built-in Gas Fireplace Built-in W…" at bounding box center [228, 172] width 142 height 9
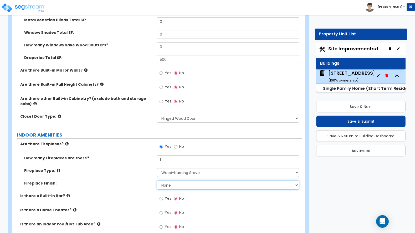
click at [175, 181] on select "None Brick Stone Tile Painted Molding" at bounding box center [228, 185] width 142 height 9
click at [157, 181] on select "None Brick Stone Tile Painted Molding" at bounding box center [228, 185] width 142 height 9
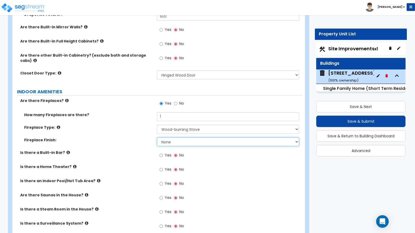
scroll to position [1654, 0]
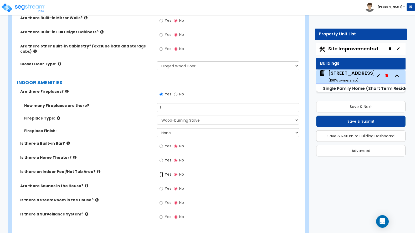
click at [161, 172] on input "Yes" at bounding box center [160, 175] width 3 height 6
radio input "true"
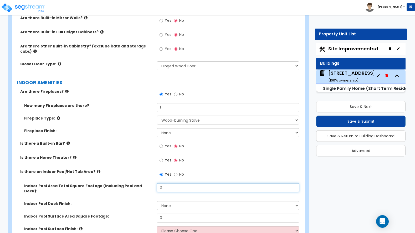
drag, startPoint x: 167, startPoint y: 170, endPoint x: 154, endPoint y: 170, distance: 13.1
click at [154, 184] on div "Indoor Pool Area Total Square Footage (Including Pool and Deck): 0" at bounding box center [156, 193] width 289 height 18
type input "320"
click at [74, 184] on div "Indoor Pool Area Total Square Footage (Including Pool and Deck): 320" at bounding box center [156, 193] width 289 height 18
click at [176, 172] on input "No" at bounding box center [175, 175] width 3 height 6
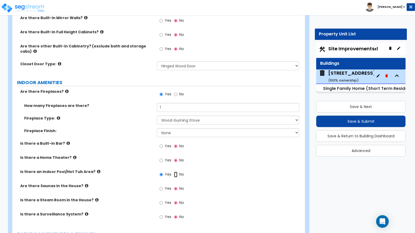
radio input "false"
radio input "true"
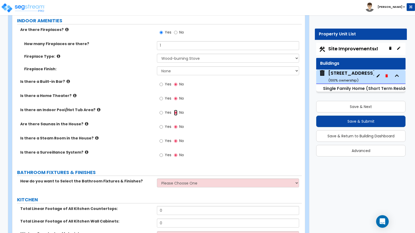
scroll to position [1733, 0]
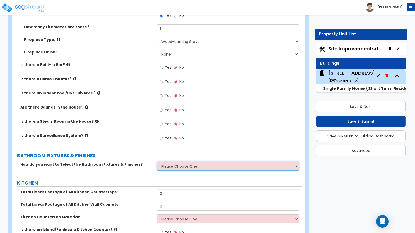
click at [182, 162] on select "Please Choose One I want to Select Fixtures and Finishes only for one Bath and …" at bounding box center [228, 166] width 142 height 9
select select "2"
click at [157, 162] on select "Please Choose One I want to Select Fixtures and Finishes only for one Bath and …" at bounding box center [228, 166] width 142 height 9
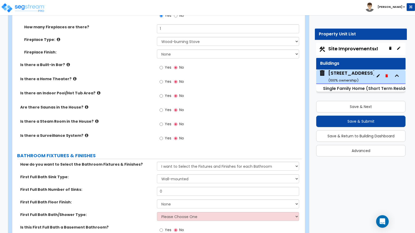
click at [84, 37] on div "Fireplace Type: Please Choose One Built-in Electric Fireplace Built-in Gas Fire…" at bounding box center [156, 43] width 289 height 13
click at [178, 175] on select "Wall-mounted Pedestal-mounted Vanity-mounted" at bounding box center [228, 179] width 142 height 9
click at [157, 175] on select "Wall-mounted Pedestal-mounted Vanity-mounted" at bounding box center [228, 179] width 142 height 9
click at [184, 175] on select "Wall-mounted Pedestal-mounted Vanity-mounted" at bounding box center [228, 179] width 142 height 9
select select "3"
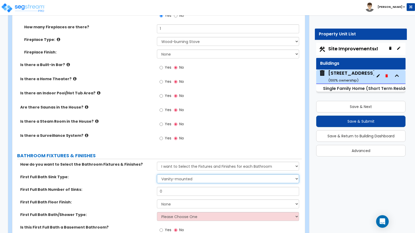
click at [157, 175] on select "Wall-mounted Pedestal-mounted Vanity-mounted" at bounding box center [228, 179] width 142 height 9
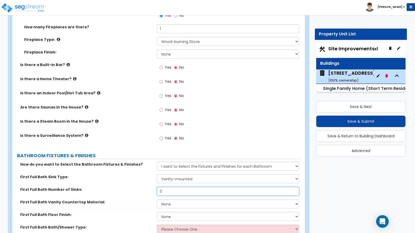
drag, startPoint x: 176, startPoint y: 174, endPoint x: 164, endPoint y: 174, distance: 12.6
click at [164, 187] on input "0" at bounding box center [228, 191] width 142 height 9
type input "2"
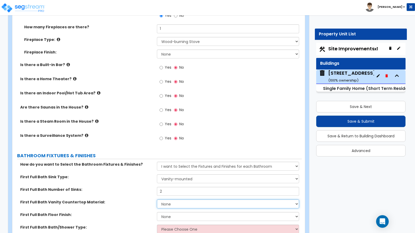
click at [176, 200] on select "None Plastic Laminate Solid Surface Stone Quartz Marble Tile Wood Stainless Ste…" at bounding box center [228, 204] width 142 height 9
select select "2"
click at [157, 200] on select "None Plastic Laminate Solid Surface Stone Quartz Marble Tile Wood Stainless Ste…" at bounding box center [228, 204] width 142 height 9
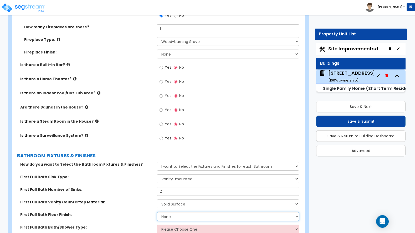
click at [165, 212] on select "None Tile Flooring Hardwood Flooring Resilient Laminate Flooring VCT Flooring S…" at bounding box center [228, 216] width 142 height 9
select select "3"
click at [157, 212] on select "None Tile Flooring Hardwood Flooring Resilient Laminate Flooring VCT Flooring S…" at bounding box center [228, 216] width 142 height 9
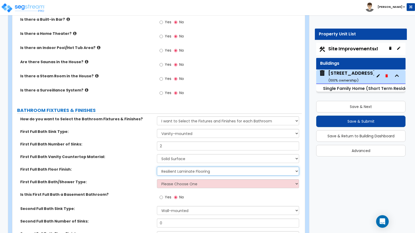
scroll to position [1786, 0]
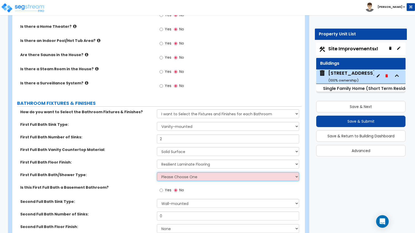
click at [169, 173] on select "Please Choose One Standalone Shower Bathtub - Shower Combo" at bounding box center [228, 177] width 142 height 9
select select "1"
click at [157, 173] on select "Please Choose One Standalone Shower Bathtub - Shower Combo" at bounding box center [228, 177] width 142 height 9
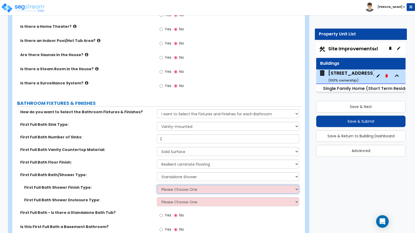
click at [171, 185] on select "Please Choose One Plastic Tile Stone" at bounding box center [228, 189] width 142 height 9
select select "2"
click at [157, 185] on select "Please Choose One Plastic Tile Stone" at bounding box center [228, 189] width 142 height 9
click at [181, 185] on select "Please Choose One Plastic Tile Stone" at bounding box center [228, 189] width 142 height 9
click at [157, 185] on select "Please Choose One Plastic Tile Stone" at bounding box center [228, 189] width 142 height 9
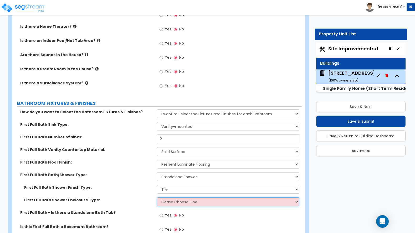
click at [173, 198] on select "Please Choose One Curtain & Rod Glass Sliding Doors Glass Hinged Doors" at bounding box center [228, 202] width 142 height 9
select select "3"
click at [157, 198] on select "Please Choose One Curtain & Rod Glass Sliding Doors Glass Hinged Doors" at bounding box center [228, 202] width 142 height 9
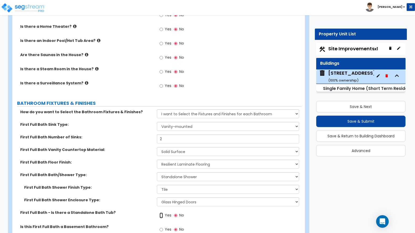
click at [160, 213] on input "Yes" at bounding box center [160, 216] width 3 height 6
radio input "true"
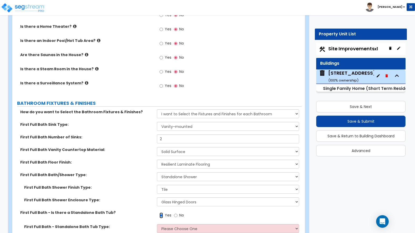
scroll to position [1812, 0]
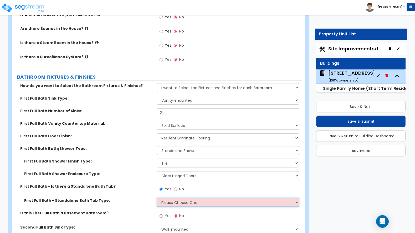
click at [174, 198] on select "Please Choose One Freestanding Bathtub Recessed Bathtub Walk-in Bathtub" at bounding box center [228, 202] width 142 height 9
click at [157, 198] on select "Please Choose One Freestanding Bathtub Recessed Bathtub Walk-in Bathtub" at bounding box center [228, 202] width 142 height 9
click at [179, 198] on select "Please Choose One Freestanding Bathtub Recessed Bathtub Walk-in Bathtub" at bounding box center [228, 202] width 142 height 9
select select "2"
click at [157, 198] on select "Please Choose One Freestanding Bathtub Recessed Bathtub Walk-in Bathtub" at bounding box center [228, 202] width 142 height 9
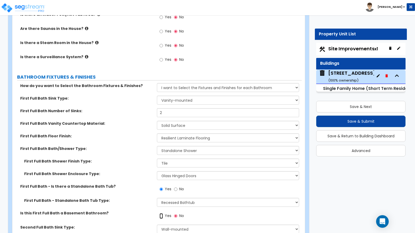
click at [161, 213] on input "Yes" at bounding box center [160, 216] width 3 height 6
radio input "true"
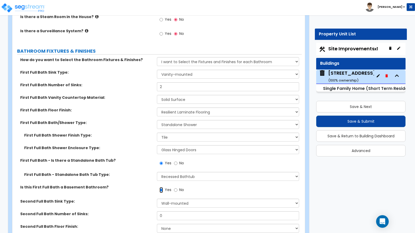
scroll to position [1838, 0]
click at [171, 199] on select "Wall-mounted Pedestal-mounted Vanity-mounted" at bounding box center [228, 203] width 142 height 9
select select "3"
click at [157, 199] on select "Wall-mounted Pedestal-mounted Vanity-mounted" at bounding box center [228, 203] width 142 height 9
drag, startPoint x: 172, startPoint y: 197, endPoint x: 166, endPoint y: 196, distance: 5.8
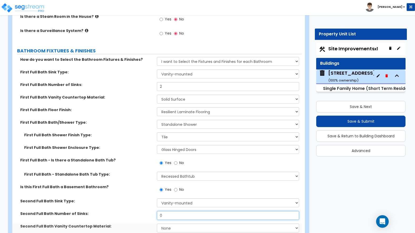
click at [166, 211] on input "0" at bounding box center [228, 215] width 142 height 9
drag, startPoint x: 169, startPoint y: 192, endPoint x: 145, endPoint y: 195, distance: 23.5
click at [146, 211] on div "Second Full Bath Number of Sinks: 0" at bounding box center [156, 217] width 289 height 13
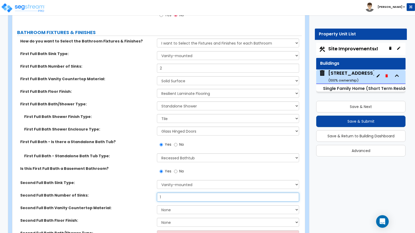
scroll to position [1864, 0]
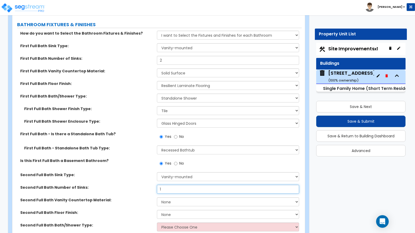
type input "1"
click at [189, 198] on select "None Plastic Laminate Solid Surface Stone Quartz Marble Tile Wood Stainless Ste…" at bounding box center [228, 202] width 142 height 9
select select "2"
click at [157, 198] on select "None Plastic Laminate Solid Surface Stone Quartz Marble Tile Wood Stainless Ste…" at bounding box center [228, 202] width 142 height 9
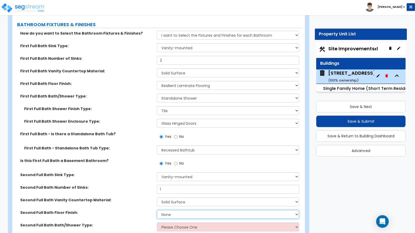
click at [174, 210] on select "None Tile Flooring Hardwood Flooring Resilient Laminate Flooring VCT Flooring S…" at bounding box center [228, 214] width 142 height 9
select select "3"
click at [157, 210] on select "None Tile Flooring Hardwood Flooring Resilient Laminate Flooring VCT Flooring S…" at bounding box center [228, 214] width 142 height 9
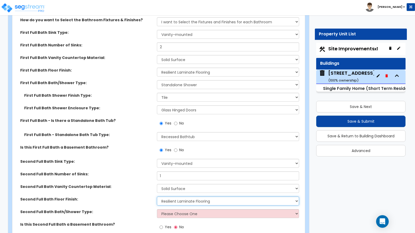
scroll to position [1891, 0]
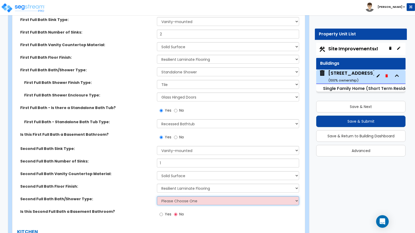
click at [180, 197] on select "Please Choose One Standalone Shower Bathtub - Shower Combo" at bounding box center [228, 201] width 142 height 9
select select "2"
click at [157, 197] on select "Please Choose One Standalone Shower Bathtub - Shower Combo" at bounding box center [228, 201] width 142 height 9
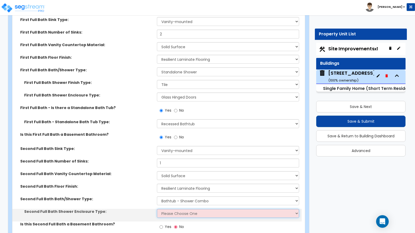
click at [175, 209] on select "Please Choose One Curtain & Rod Glass Sliding Doors Glass Hinged Doors" at bounding box center [228, 213] width 142 height 9
select select "1"
click at [157, 209] on select "Please Choose One Curtain & Rod Glass Sliding Doors Glass Hinged Doors" at bounding box center [228, 213] width 142 height 9
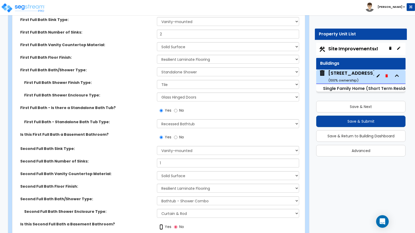
click at [160, 225] on input "Yes" at bounding box center [160, 228] width 3 height 6
radio input "true"
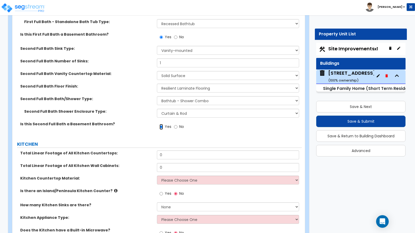
scroll to position [1996, 0]
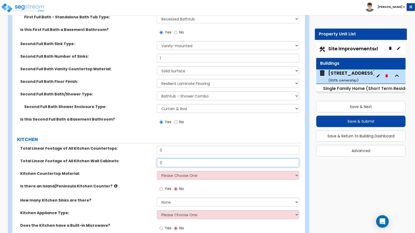
drag, startPoint x: 167, startPoint y: 142, endPoint x: 155, endPoint y: 142, distance: 12.1
click at [155, 159] on div "Total Linear Footage of All Kitchen Wall Cabinets: 0" at bounding box center [156, 165] width 289 height 13
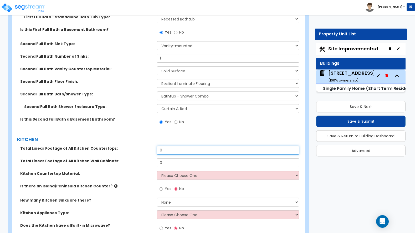
drag, startPoint x: 168, startPoint y: 131, endPoint x: 149, endPoint y: 131, distance: 18.9
click at [154, 146] on div "Total Linear Footage of All Kitchen Countertops: 0" at bounding box center [156, 152] width 289 height 13
type input "21"
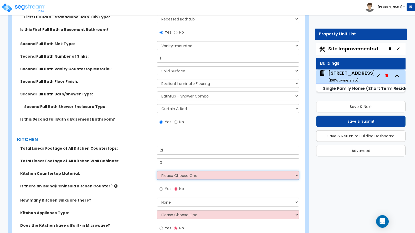
click at [166, 171] on select "Please Choose One Plastic Laminate Solid Surface Stone Quartz Marble Tile Wood …" at bounding box center [228, 175] width 142 height 9
select select "2"
click at [157, 171] on select "Please Choose One Plastic Laminate Solid Surface Stone Quartz Marble Tile Wood …" at bounding box center [228, 175] width 142 height 9
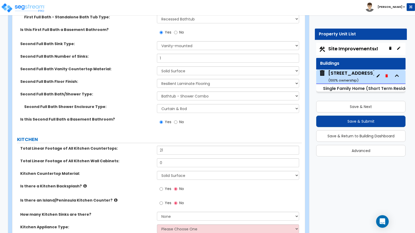
click at [159, 184] on div "Yes No" at bounding box center [172, 190] width 30 height 12
click at [160, 186] on input "Yes" at bounding box center [160, 189] width 3 height 6
radio input "true"
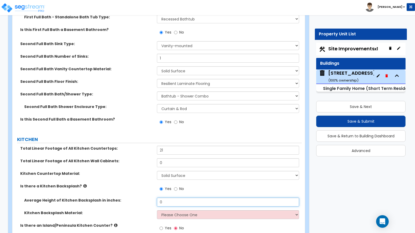
drag, startPoint x: 164, startPoint y: 184, endPoint x: 154, endPoint y: 181, distance: 9.9
click at [155, 198] on div "Average Height of Kitchen Backsplash in inches: 0" at bounding box center [156, 204] width 289 height 13
type input "3"
type input "60"
click at [176, 211] on select "Please Choose One Plastic Laminate Solid Surface Stone Quartz Tile Stainless St…" at bounding box center [228, 215] width 142 height 9
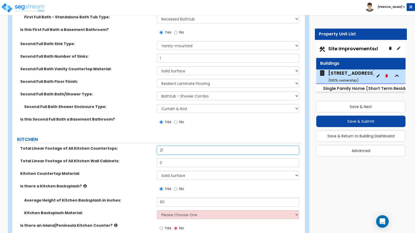
click at [170, 146] on input "21" at bounding box center [228, 150] width 142 height 9
click at [176, 186] on input "No" at bounding box center [175, 189] width 3 height 6
radio input "false"
radio input "true"
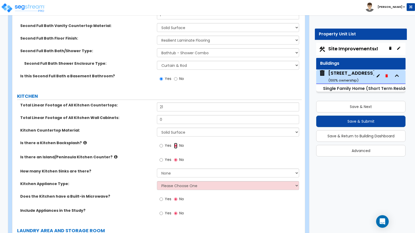
scroll to position [2048, 0]
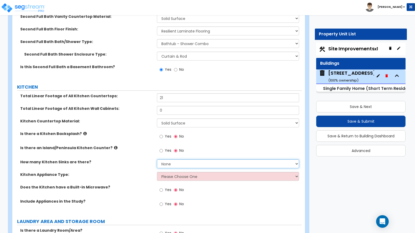
click at [176, 160] on select "None 1 2 3" at bounding box center [228, 164] width 142 height 9
select select "1"
click at [157, 160] on select "None 1 2 3" at bounding box center [228, 164] width 142 height 9
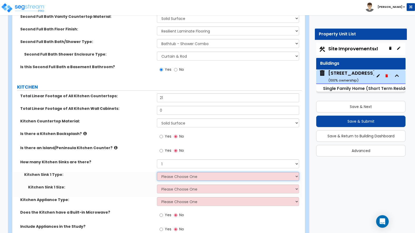
click at [173, 172] on select "Please Choose One Stainless Steel Porcelain Enamel Cast Iron Granite Composite" at bounding box center [228, 176] width 142 height 9
select select "1"
click at [157, 172] on select "Please Choose One Stainless Steel Porcelain Enamel Cast Iron Granite Composite" at bounding box center [228, 176] width 142 height 9
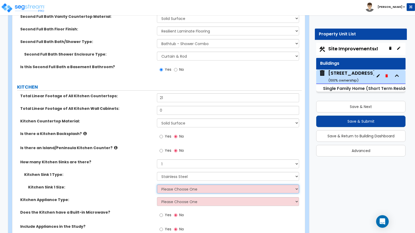
click at [170, 185] on select "Please Choose One Single Sink Double Sink" at bounding box center [228, 189] width 142 height 9
select select "1"
click at [157, 185] on select "Please Choose One Single Sink Double Sink" at bounding box center [228, 189] width 142 height 9
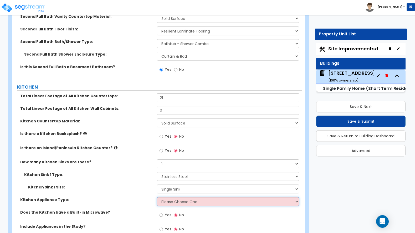
click at [188, 197] on select "Please Choose One Gas Electric" at bounding box center [228, 201] width 142 height 9
select select "2"
click at [157, 197] on select "Please Choose One Gas Electric" at bounding box center [228, 201] width 142 height 9
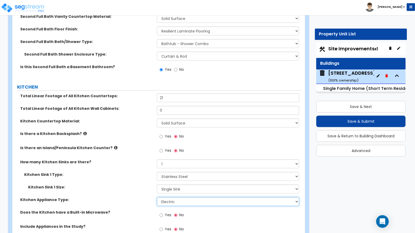
scroll to position [2074, 0]
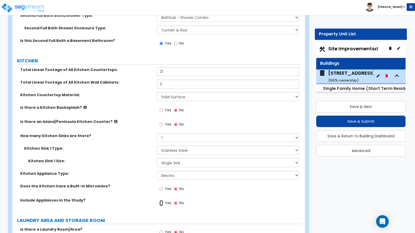
click at [160, 201] on input "Yes" at bounding box center [160, 204] width 3 height 6
radio input "true"
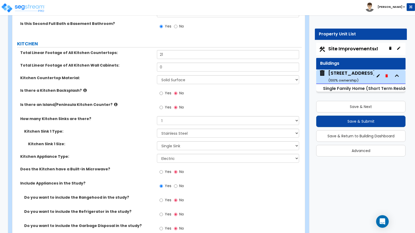
scroll to position [2101, 0]
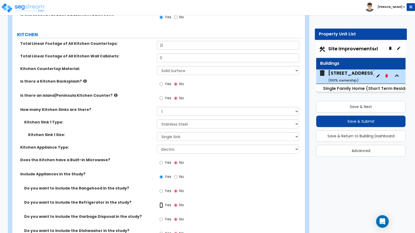
click at [163, 203] on input "Yes" at bounding box center [160, 206] width 3 height 6
radio input "true"
click at [160, 217] on input "Yes" at bounding box center [160, 220] width 3 height 6
radio input "true"
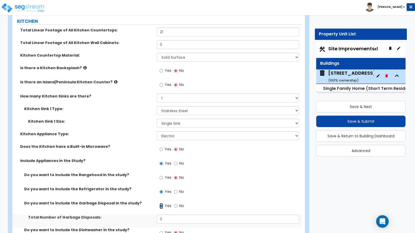
scroll to position [2127, 0]
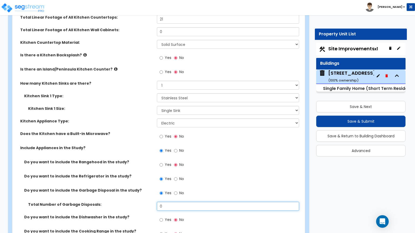
drag, startPoint x: 169, startPoint y: 186, endPoint x: 146, endPoint y: 185, distance: 23.1
click at [146, 202] on div "Total Number of Garbage Disposals: 0" at bounding box center [156, 208] width 289 height 13
type input "1"
click at [161, 217] on input "Yes" at bounding box center [160, 220] width 3 height 6
radio input "true"
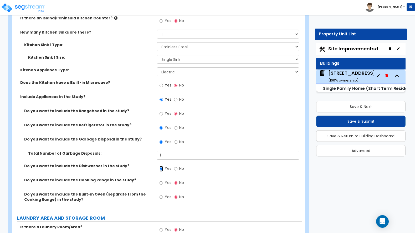
scroll to position [2179, 0]
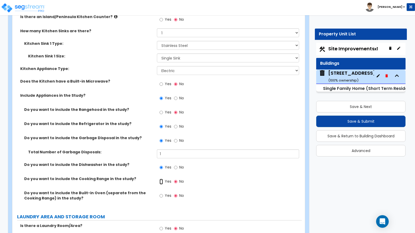
click at [163, 179] on input "Yes" at bounding box center [160, 182] width 3 height 6
radio input "true"
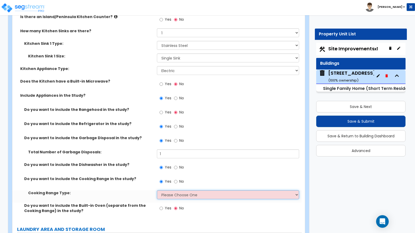
click at [168, 191] on select "Please Choose One Cook Top Only Range with Oven" at bounding box center [228, 195] width 142 height 9
select select "2"
click at [157, 191] on select "Please Choose One Cook Top Only Range with Oven" at bounding box center [228, 195] width 142 height 9
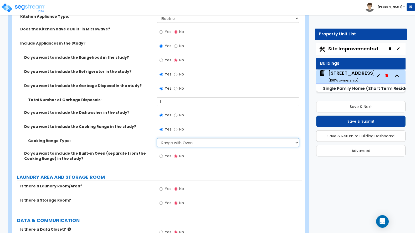
scroll to position [2232, 0]
click at [162, 186] on input "Yes" at bounding box center [160, 189] width 3 height 6
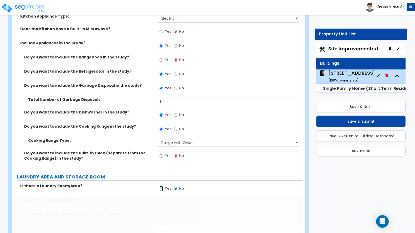
radio input "true"
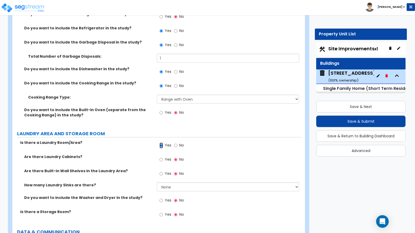
scroll to position [2285, 0]
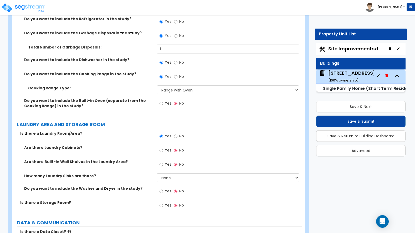
click at [163, 202] on label "Yes" at bounding box center [165, 206] width 12 height 9
click at [163, 203] on input "Yes" at bounding box center [160, 206] width 3 height 6
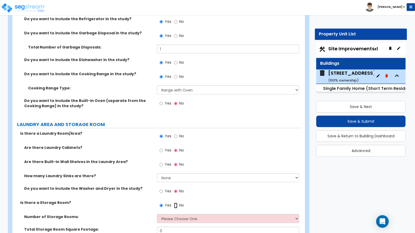
click at [176, 203] on input "No" at bounding box center [175, 206] width 3 height 6
radio input "false"
radio input "true"
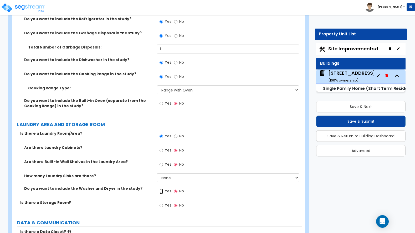
click at [163, 189] on input "Yes" at bounding box center [160, 192] width 3 height 6
radio input "true"
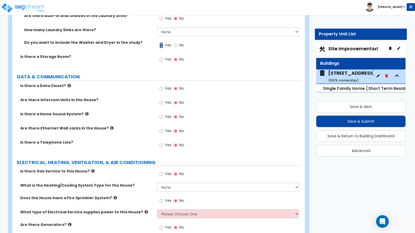
scroll to position [2439, 0]
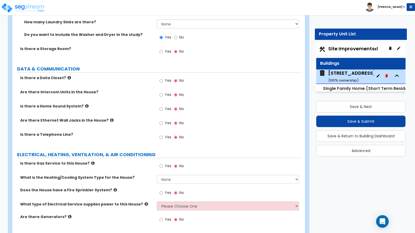
click at [78, 161] on div "Is there Gas Service to this House? Yes No" at bounding box center [156, 168] width 289 height 14
click at [160, 164] on input "Yes" at bounding box center [160, 167] width 3 height 6
radio input "true"
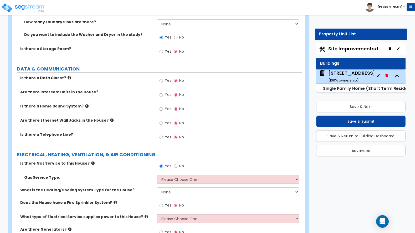
click at [75, 175] on div "Gas Service Type: Please Choose One Natural Gas Service Propane Tank On-site" at bounding box center [156, 181] width 289 height 13
click at [176, 188] on select "None Heat Only Centralized Heating & Cooling Thru Wall Air Conditioners Mini Sp…" at bounding box center [228, 192] width 142 height 9
select select "1"
click at [157, 188] on select "None Heat Only Centralized Heating & Cooling Thru Wall Air Conditioners Mini Sp…" at bounding box center [228, 192] width 142 height 9
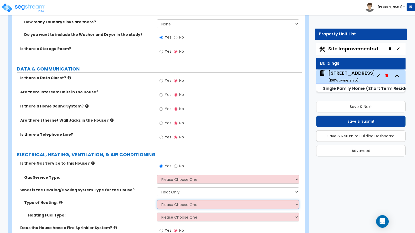
click at [169, 200] on select "Please Choose One Wall Heater Electric Baseboard Heater Hydronic Heating Radian…" at bounding box center [228, 204] width 142 height 9
select select "5"
click at [157, 200] on select "Please Choose One Wall Heater Electric Baseboard Heater Hydronic Heating Radian…" at bounding box center [228, 204] width 142 height 9
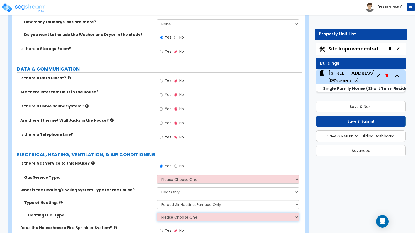
click at [163, 213] on select "Please Choose One Gas Electric" at bounding box center [228, 217] width 142 height 9
select select "1"
click at [157, 213] on select "Please Choose One Gas Electric" at bounding box center [228, 217] width 142 height 9
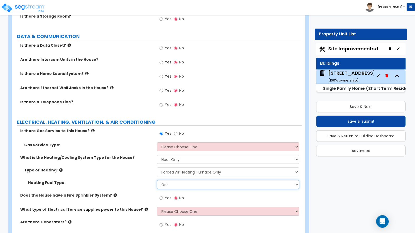
scroll to position [2476, 0]
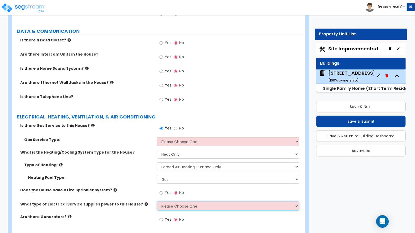
click at [167, 202] on select "Please Choose One Overhead Underground" at bounding box center [228, 206] width 142 height 9
select select "1"
click at [157, 202] on select "Please Choose One Overhead Underground" at bounding box center [228, 206] width 142 height 9
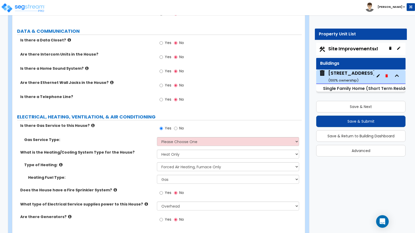
click at [87, 163] on div "Type of Heating: Please Choose One Wall Heater Electric Baseboard Heater Hydron…" at bounding box center [156, 169] width 289 height 13
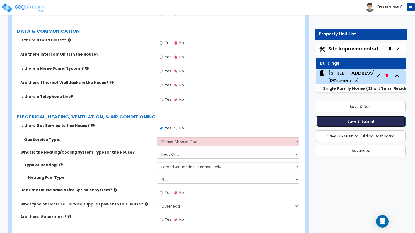
click at [360, 121] on button "Save & Submit" at bounding box center [360, 122] width 89 height 12
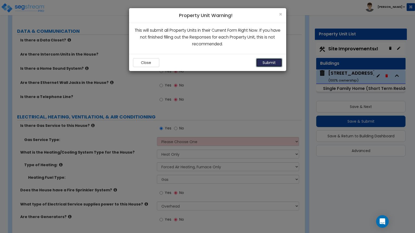
click at [267, 64] on button "Submit" at bounding box center [269, 62] width 26 height 9
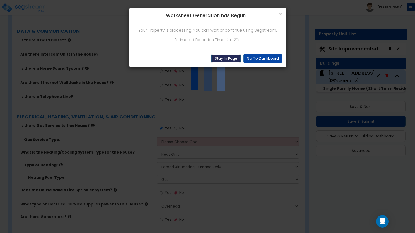
click at [227, 57] on button "Stay In Page" at bounding box center [225, 58] width 29 height 9
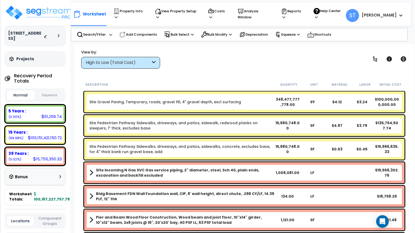
click at [122, 61] on div "High to Low (Total Cost)" at bounding box center [118, 63] width 65 height 6
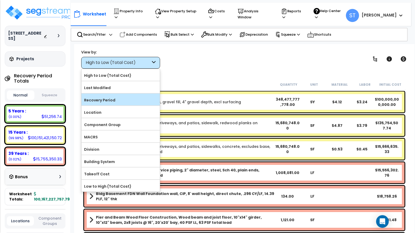
click at [109, 100] on label "Recovery Period" at bounding box center [120, 100] width 78 height 8
click at [0, 0] on input "Recovery Period" at bounding box center [0, 0] width 0 height 0
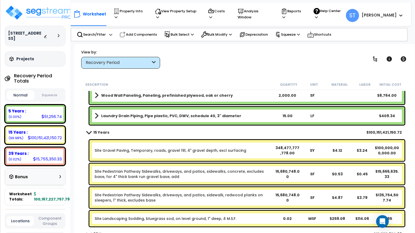
scroll to position [840, 0]
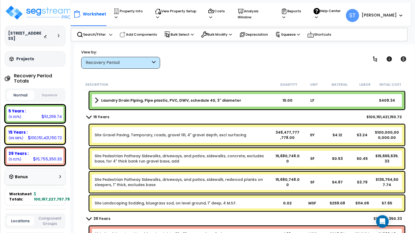
click at [167, 132] on div "Site Gravel Paving, Temporary, roads, gravel fill, 4" gravel depth, excl surfac…" at bounding box center [246, 135] width 315 height 21
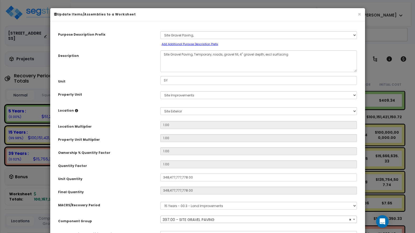
select select "27935"
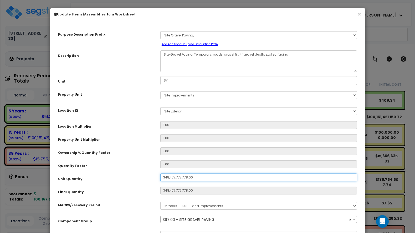
drag, startPoint x: 200, startPoint y: 177, endPoint x: 154, endPoint y: 173, distance: 45.6
click at [154, 173] on div "Purpose Description Prefix Select A/V System A/V System Equipment A/V System Eq…" at bounding box center [207, 137] width 307 height 224
type input "5"
type input "348,477,777,778"
type input "$2,728,581,000,001.74"
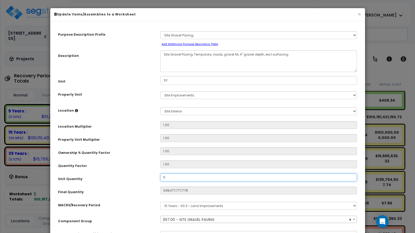
type input "5"
type input "$39.15"
type input "50"
type input "$391.50"
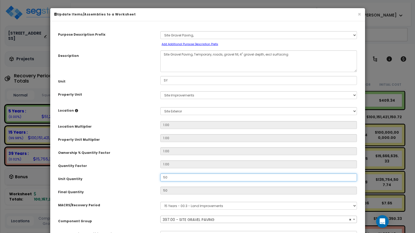
type input "500"
type input "$3,915.00"
type input "5,000"
type input "$3,915.00"
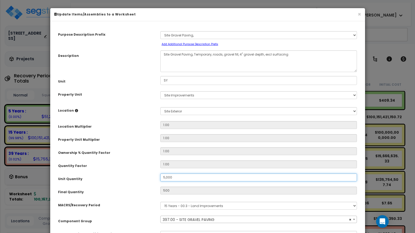
type input "5,000"
type input "$39,150.00"
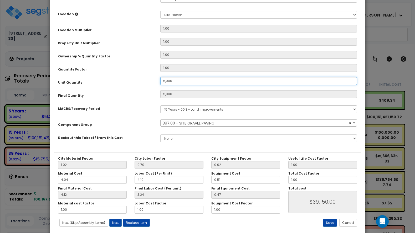
scroll to position [106, 0]
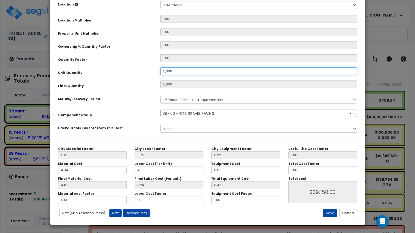
drag, startPoint x: 176, startPoint y: 71, endPoint x: 145, endPoint y: 71, distance: 30.7
click at [145, 71] on div "Unit Quantity 5,000" at bounding box center [207, 71] width 307 height 9
type input "1"
type input "5,000"
type input "$39,150.00"
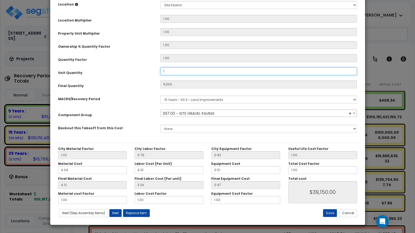
type input "1"
type input "$7.83"
type input "10"
type input "$78.30"
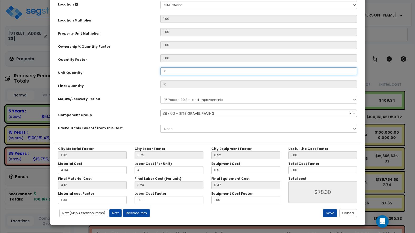
type input "100"
type input "$783.00"
type input "1,000"
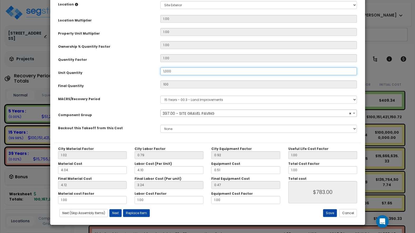
type input "$7,830.00"
type input "100"
type input "1,000"
type input "$7,830.00"
type input "100"
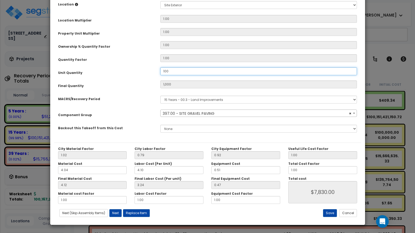
type input "$783.00"
type input "10"
type input "$78.30"
type input "1"
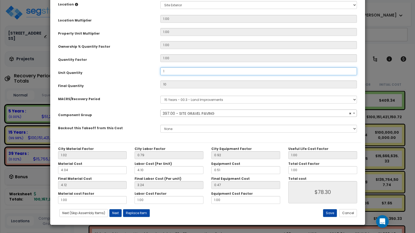
type input "1"
type input "$7.83"
type input "0"
type input "$0.00"
type input "5"
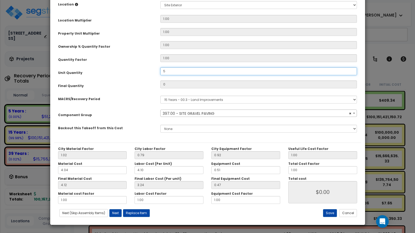
type input "5"
type input "$39.15"
type input "50"
type input "$391.50"
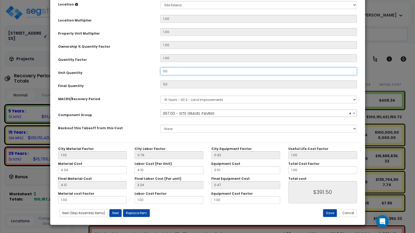
type input "500"
type input "$3,915.00"
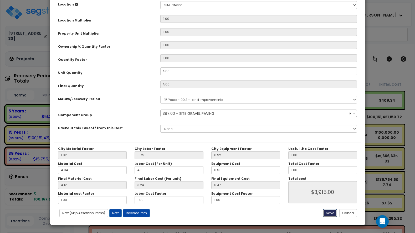
click at [332, 213] on button "Save" at bounding box center [330, 214] width 14 height 8
type input "500.00"
type input "3915.00"
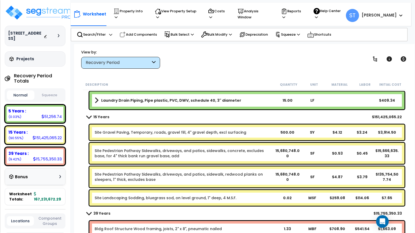
click at [227, 167] on div "Site Pedestrian Pathway Sidewalks, driveways, and patios, sidewalk, redwood pla…" at bounding box center [246, 177] width 315 height 21
click at [215, 153] on link "Site Pedestrian Pathway Sidewalks, driveways, and patios, sidewalks, concrete, …" at bounding box center [185, 153] width 180 height 11
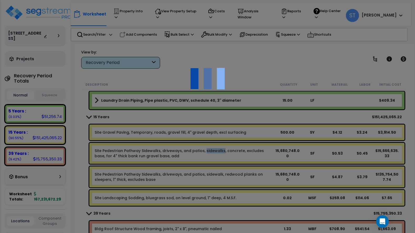
scroll to position [0, 0]
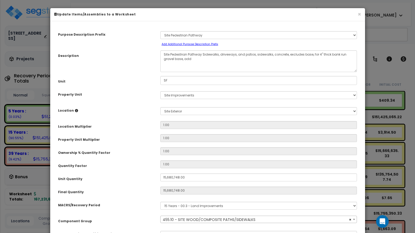
select select "50003"
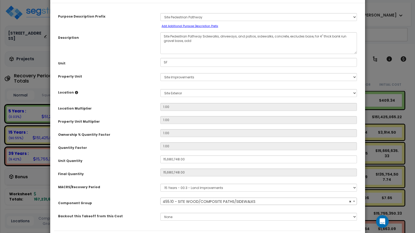
scroll to position [26, 0]
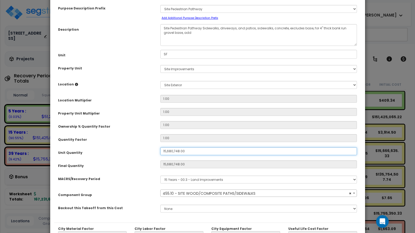
drag, startPoint x: 198, startPoint y: 151, endPoint x: 159, endPoint y: 149, distance: 38.9
click at [159, 149] on div "15,680,748.00" at bounding box center [258, 152] width 205 height 8
type input "5"
type input "15,680,748"
type input "$15,680,748.00"
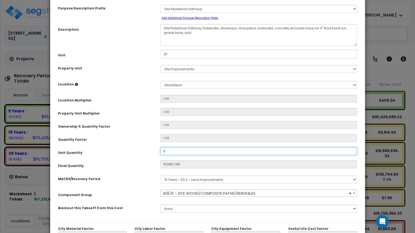
type input "5"
type input "$5.00"
type input "50"
type input "$50.00"
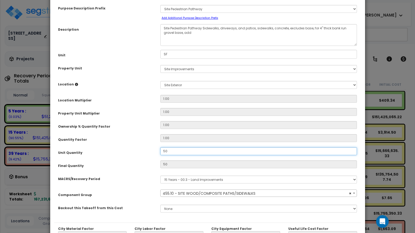
type input "500"
type input "$500.00"
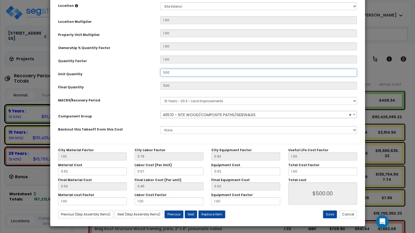
scroll to position [106, 0]
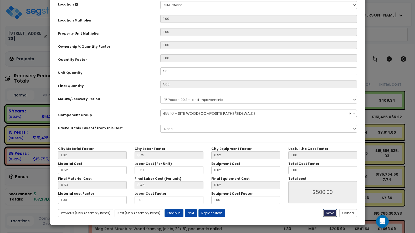
click at [329, 211] on button "Save" at bounding box center [330, 214] width 14 height 8
type input "500.00"
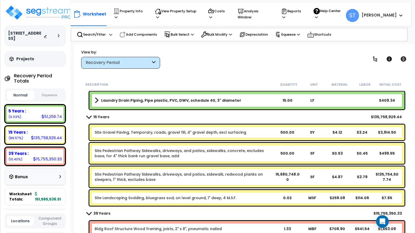
click at [208, 176] on link "Site Pedestrian Pathway Sidewalks, driveways, and patios, sidewalk, redwood pla…" at bounding box center [185, 177] width 180 height 11
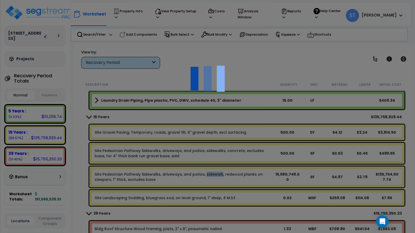
scroll to position [0, 0]
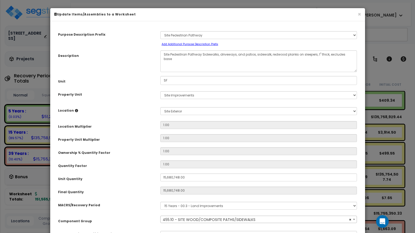
select select "50003"
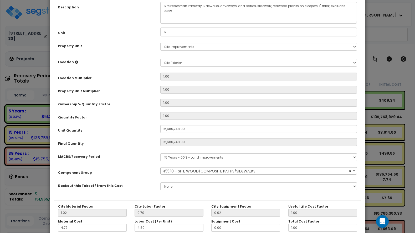
scroll to position [53, 0]
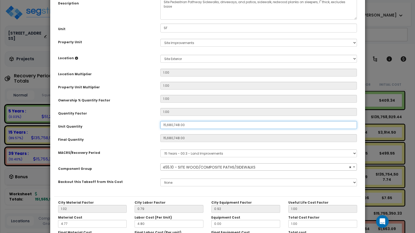
drag, startPoint x: 195, startPoint y: 125, endPoint x: 148, endPoint y: 116, distance: 48.0
click at [149, 116] on div "Purpose Description Prefix Select A/V System A/V System Equipment A/V System Eq…" at bounding box center [207, 85] width 307 height 224
type input "5"
type input "15,680,748"
type input "$135,795,277.68"
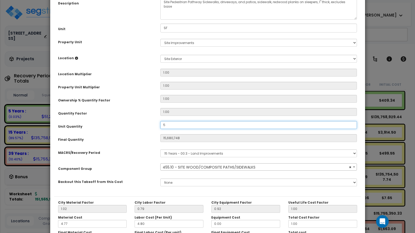
type input "5"
type input "$43.30"
type input "50"
type input "$433.00"
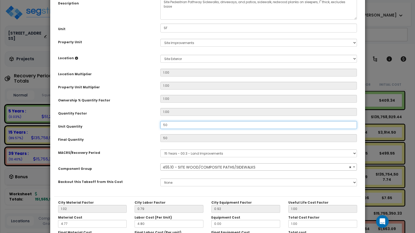
type input "500"
type input "$4,330.00"
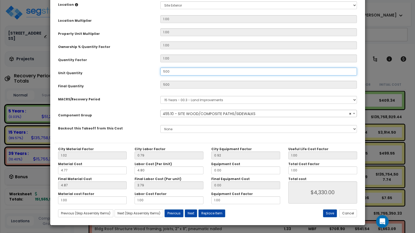
scroll to position [106, 0]
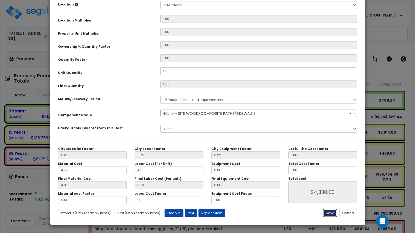
click at [334, 214] on button "Save" at bounding box center [330, 214] width 14 height 8
type input "500.00"
type input "4330.00"
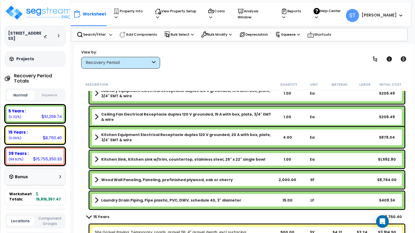
scroll to position [735, 0]
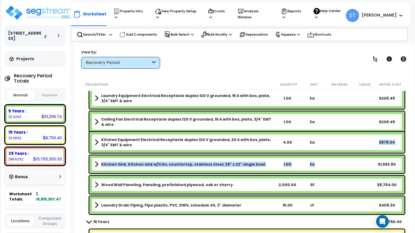
drag, startPoint x: 321, startPoint y: 170, endPoint x: 326, endPoint y: 126, distance: 44.3
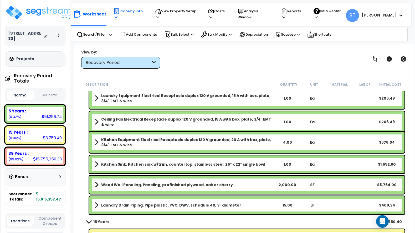
click at [133, 13] on p "Property Info" at bounding box center [129, 14] width 32 height 12
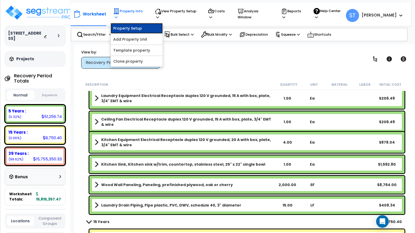
click at [125, 24] on link "Property Setup" at bounding box center [137, 28] width 52 height 11
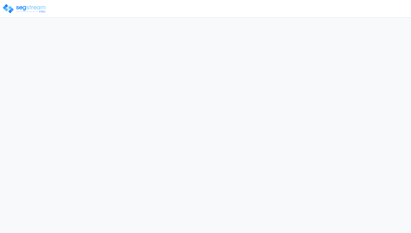
select select "2024"
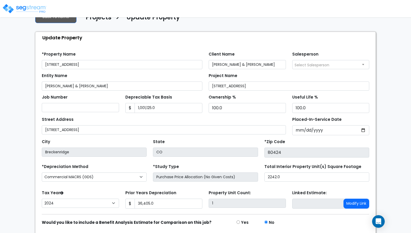
scroll to position [35, 0]
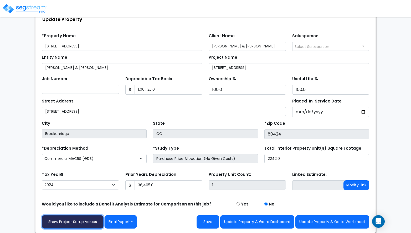
click at [78, 221] on link "Show Project Setup Values" at bounding box center [73, 222] width 62 height 13
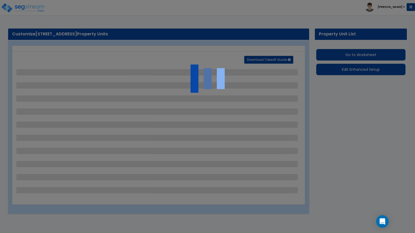
select select "2"
select select "1"
select select "5"
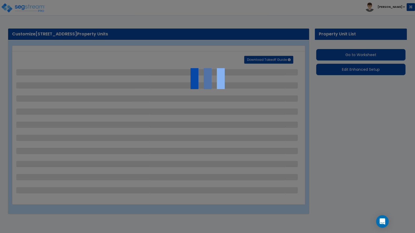
select select "2"
select select "1"
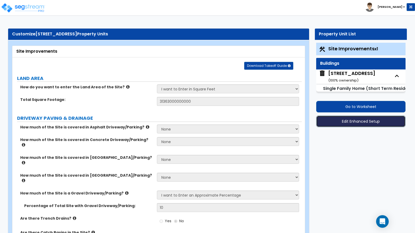
click at [351, 118] on button "Edit Enhanced Setup" at bounding box center [360, 122] width 89 height 12
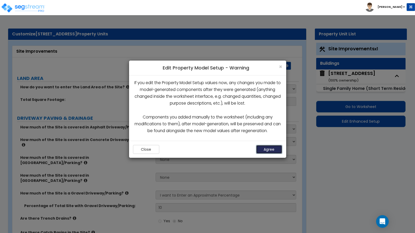
click at [267, 149] on button "Agree" at bounding box center [269, 149] width 26 height 9
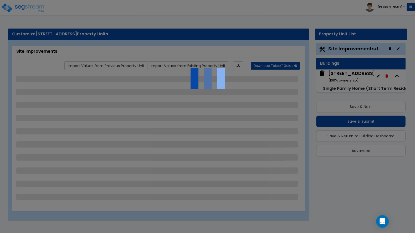
select select "2"
select select "1"
select select "5"
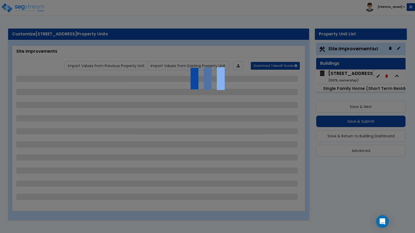
select select "2"
select select "1"
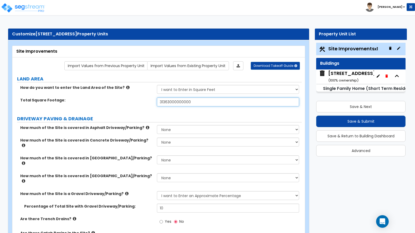
drag, startPoint x: 197, startPoint y: 102, endPoint x: 144, endPoint y: 98, distance: 53.2
click at [144, 98] on div "Total Square Footage: 31363000000000" at bounding box center [156, 104] width 289 height 13
click at [64, 126] on label "How much of the Site is covered in Asphalt Driveway/Parking?" at bounding box center [86, 127] width 133 height 5
drag, startPoint x: 191, startPoint y: 101, endPoint x: 145, endPoint y: 92, distance: 46.5
click at [145, 92] on div "How do you want to enter the Land Area of the Site? I want to Enter in Acres I …" at bounding box center [156, 97] width 281 height 25
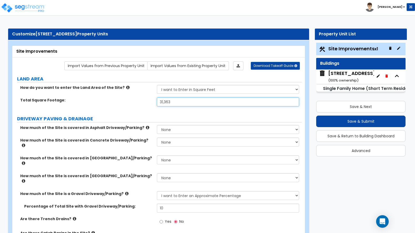
type input "31,363"
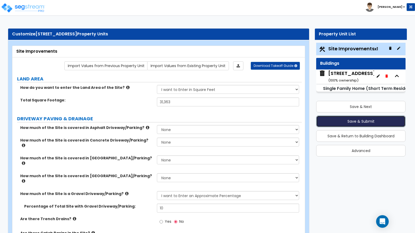
click at [355, 121] on button "Save & Submit" at bounding box center [360, 122] width 89 height 12
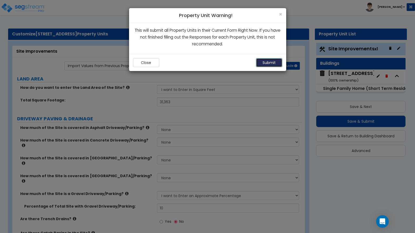
click at [272, 63] on button "Submit" at bounding box center [269, 62] width 26 height 9
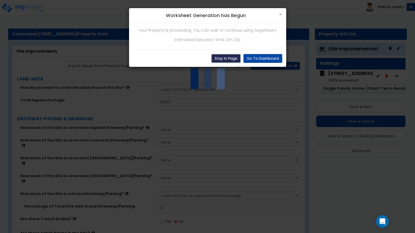
click at [222, 56] on button "Stay In Page" at bounding box center [225, 58] width 29 height 9
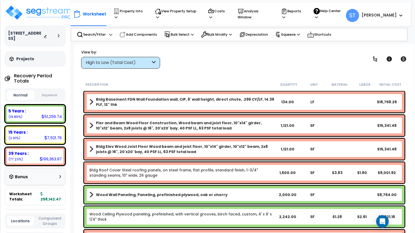
click at [109, 60] on div "High to Low (Total Cost)" at bounding box center [118, 63] width 65 height 6
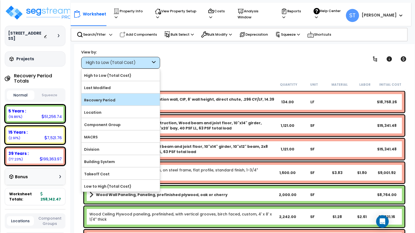
click at [100, 100] on label "Recovery Period" at bounding box center [120, 100] width 78 height 8
click at [0, 0] on input "Recovery Period" at bounding box center [0, 0] width 0 height 0
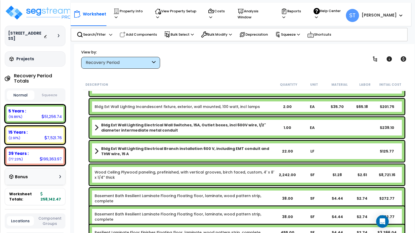
scroll to position [79, 0]
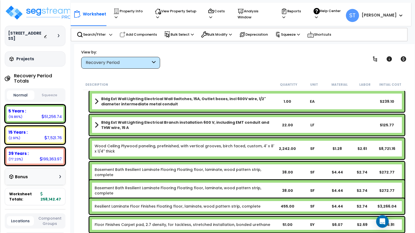
click at [137, 149] on link "Wood Ceiling Plywood paneling, prefinished, with vertical grooves, birch faced,…" at bounding box center [185, 149] width 180 height 11
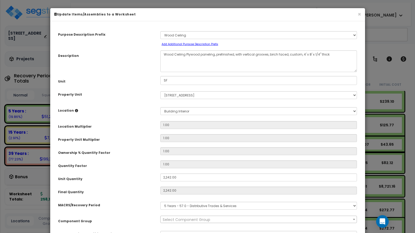
select select "15953"
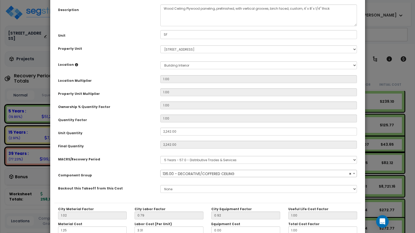
scroll to position [106, 0]
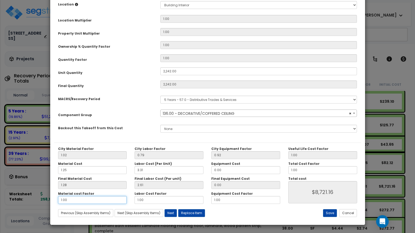
drag, startPoint x: 78, startPoint y: 200, endPoint x: 39, endPoint y: 199, distance: 38.9
click at [39, 199] on div "× Update Items/Assemblies to a Worksheet Purpose Description Prefix Select A/V …" at bounding box center [207, 116] width 415 height 233
type input "1.27"
type input "2"
type input "$11,546.30"
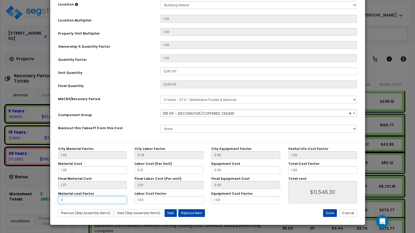
type input "2"
type input "$11,546.30"
click at [250, 37] on div "Property Unit Multiplier 1.00" at bounding box center [207, 32] width 307 height 9
drag, startPoint x: 125, startPoint y: 199, endPoint x: 109, endPoint y: 202, distance: 16.3
click at [111, 200] on div "Material cost Factor 2 Labor Cost Factor 1.00 Equipment Cost Factor 1.00" at bounding box center [169, 198] width 230 height 12
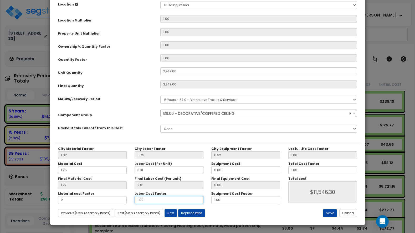
type input "2"
type input "$17,397.92"
type input "2"
type input "$17,397.92"
drag, startPoint x: 222, startPoint y: 200, endPoint x: 196, endPoint y: 199, distance: 25.7
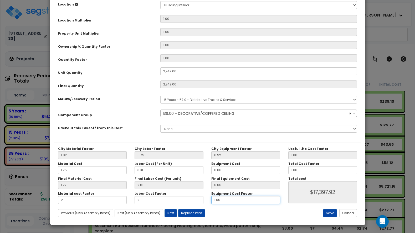
click at [196, 199] on div "Material cost Factor 2 Labor Cost Factor 2 Equipment Cost Factor 1.00" at bounding box center [169, 198] width 230 height 12
type input "2"
type input "$17,397.92"
type input "2"
type input "$17,397.92"
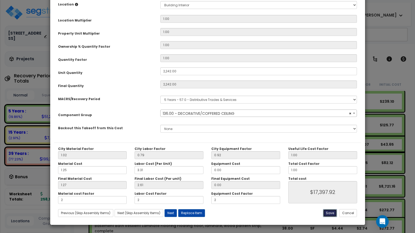
click at [332, 213] on button "Save" at bounding box center [330, 214] width 14 height 8
type input "2242.00"
type input "2.00"
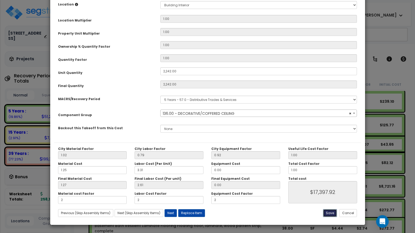
type input "2.00"
type input "17397.92"
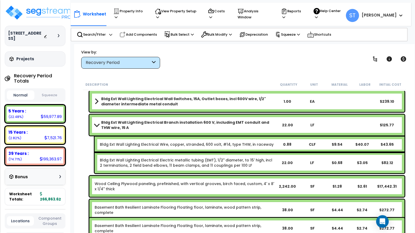
click at [160, 187] on link "Wood Ceiling Plywood paneling, prefinished, with vertical grooves, birch faced,…" at bounding box center [185, 186] width 180 height 11
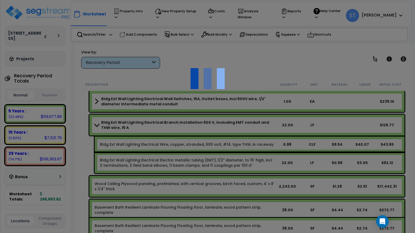
scroll to position [0, 0]
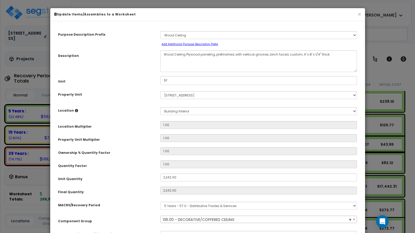
select select "15953"
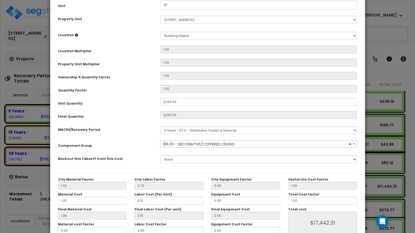
scroll to position [79, 0]
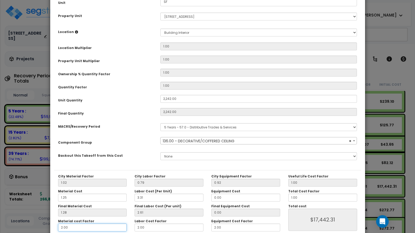
drag, startPoint x: 70, startPoint y: 228, endPoint x: 58, endPoint y: 225, distance: 11.9
click at [58, 225] on input "2.00" at bounding box center [92, 228] width 69 height 8
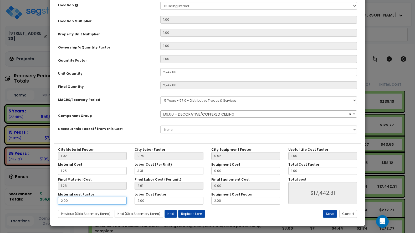
scroll to position [106, 0]
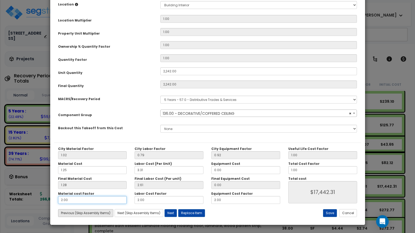
type input "1.27"
type input "1"
type input "$14,550.58"
type input "1"
type input "$14,550.58"
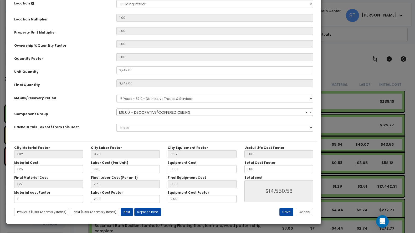
drag, startPoint x: 152, startPoint y: 196, endPoint x: 117, endPoint y: 194, distance: 35.0
click at [117, 194] on small "Labor Cost Factor" at bounding box center [107, 193] width 32 height 4
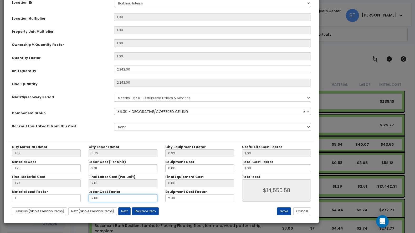
drag, startPoint x: 105, startPoint y: 196, endPoint x: 68, endPoint y: 187, distance: 38.0
click at [68, 187] on div "City Material Factor 1.02 City Labor Factor 0.79 City Equipment Factor 0.92 Mat…" at bounding box center [123, 173] width 230 height 57
type input "1"
type input "$8,698.96"
type input "1"
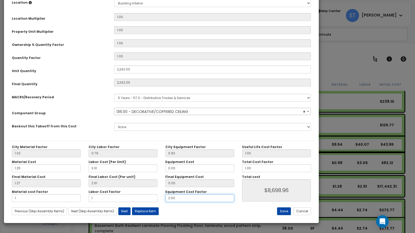
type input "$8,698.96"
drag, startPoint x: 174, startPoint y: 198, endPoint x: 162, endPoint y: 194, distance: 12.6
click at [162, 194] on div "Equipment Cost Factor 2.00" at bounding box center [199, 196] width 77 height 12
type input "1"
type input "$8,698.96"
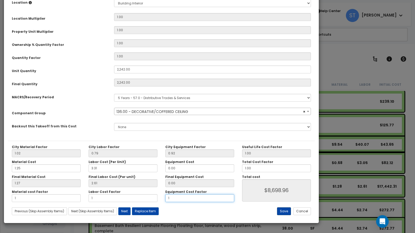
type input "1"
type input "$8,698.96"
click at [285, 210] on button "Save" at bounding box center [284, 212] width 14 height 8
type input "2242.00"
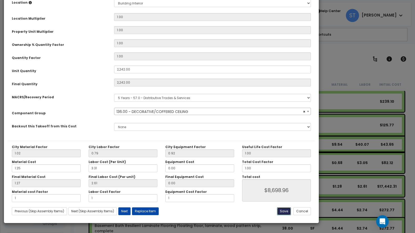
type input "1.00"
type input "8698.96"
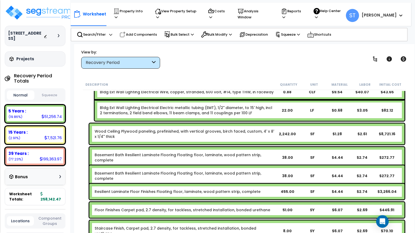
scroll to position [158, 0]
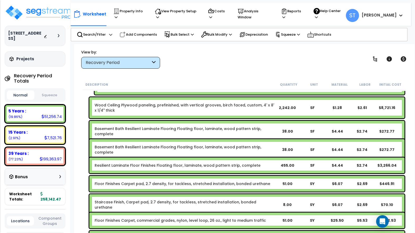
click at [177, 166] on link "Resilient Laminate Floor Finishes Floating floor, laminate, wood pattern strip,…" at bounding box center [178, 165] width 166 height 5
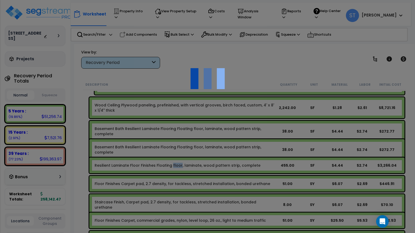
scroll to position [0, 0]
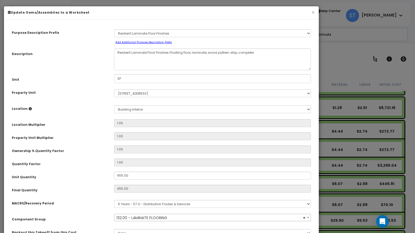
select select "15749"
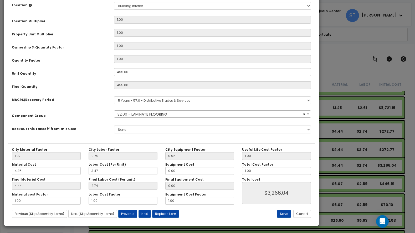
scroll to position [105, 0]
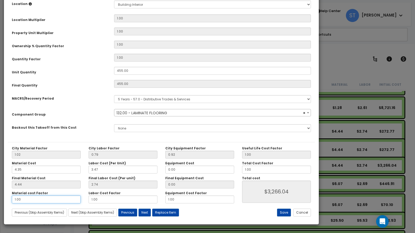
drag, startPoint x: 36, startPoint y: 199, endPoint x: 8, endPoint y: 200, distance: 27.9
click at [8, 200] on div "Material cost Factor 1.00" at bounding box center [46, 197] width 77 height 12
type input "2"
type input "$5,287.10"
type input "2"
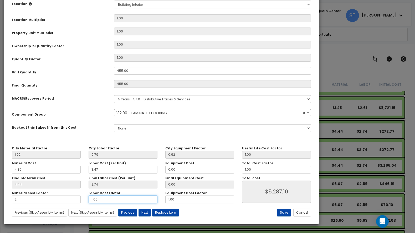
type input "$5,287.10"
click at [83, 198] on div "Material cost Factor 2 Labor Cost Factor 1.00 Equipment Cost Factor 1.00" at bounding box center [123, 197] width 230 height 12
type input "20"
type input "$28,974.40"
drag, startPoint x: 95, startPoint y: 196, endPoint x: 86, endPoint y: 195, distance: 9.0
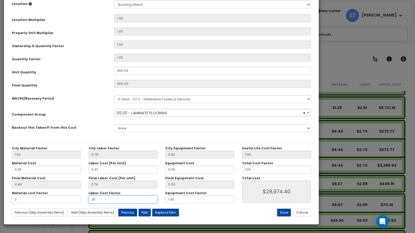
click at [87, 195] on div "Labor Cost Factor 20" at bounding box center [123, 197] width 77 height 12
type input "2"
type input "$6,533.80"
type input "2"
type input "$6,533.80"
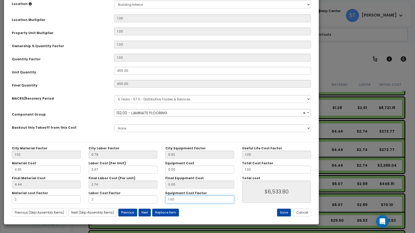
drag, startPoint x: 172, startPoint y: 199, endPoint x: 147, endPoint y: 199, distance: 24.4
click at [149, 199] on div "Material cost Factor 2 Labor Cost Factor 2 Equipment Cost Factor 1.00" at bounding box center [123, 197] width 230 height 12
type input "2"
type input "$6,533.80"
type input "2"
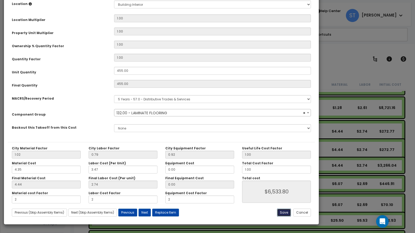
type input "$6,533.80"
click at [283, 212] on button "Save" at bounding box center [284, 213] width 14 height 8
type input "2.00"
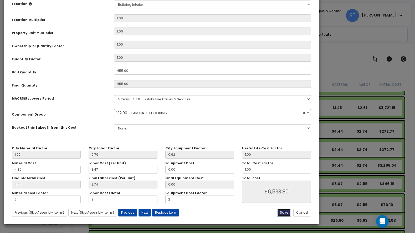
type input "6533.80"
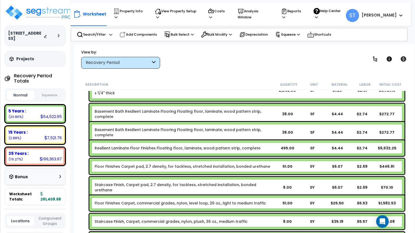
scroll to position [184, 0]
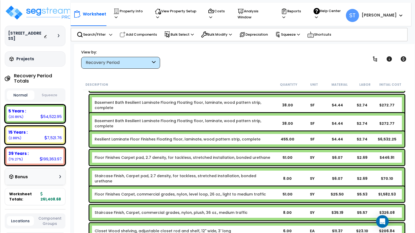
click at [230, 193] on link "Floor Finishes Carpet, commercial grades, nylon, level loop, 26 oz., light to m…" at bounding box center [180, 194] width 171 height 5
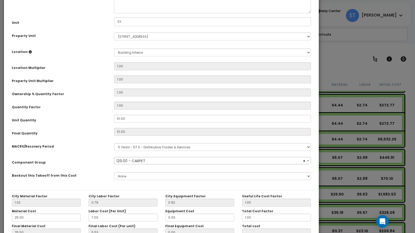
scroll to position [106, 0]
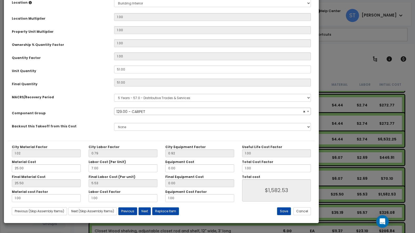
select select "15596"
drag, startPoint x: 35, startPoint y: 195, endPoint x: 8, endPoint y: 196, distance: 27.9
click at [8, 196] on div "Purpose Description Prefix Select A/V System A/V System Equipment A/V System Eq…" at bounding box center [161, 68] width 315 height 303
type input "2"
type input "$2,883.03"
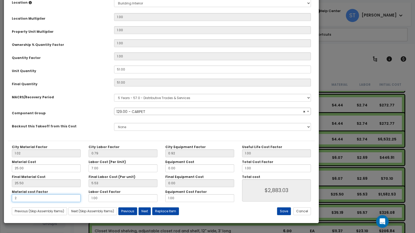
type input "2"
type input "$2,883.03"
drag, startPoint x: 115, startPoint y: 201, endPoint x: 72, endPoint y: 199, distance: 42.3
click at [72, 199] on div "Material cost Factor 2 Labor Cost Factor 1.00 Equipment Cost Factor 1.00" at bounding box center [123, 196] width 230 height 12
type input "2"
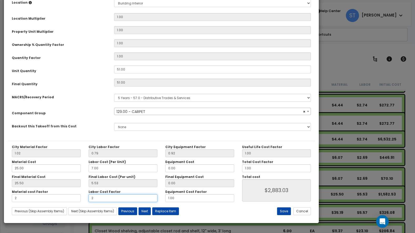
type input "$3,165.06"
type input "2"
type input "$3,165.06"
drag, startPoint x: 184, startPoint y: 200, endPoint x: 142, endPoint y: 198, distance: 41.6
click at [143, 198] on div "Material cost Factor 2 Labor Cost Factor 2 Equipment Cost Factor 1.00" at bounding box center [123, 196] width 230 height 12
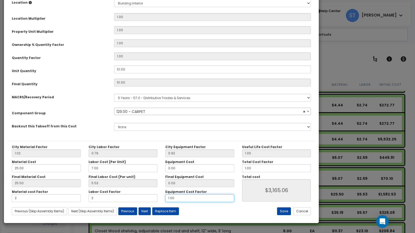
type input "2"
type input "$3,165.06"
type input "2"
type input "$3,165.06"
click at [284, 209] on button "Save" at bounding box center [284, 212] width 14 height 8
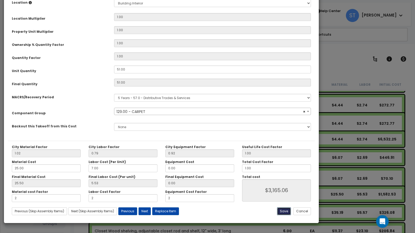
type input "2.00"
type input "3165.06"
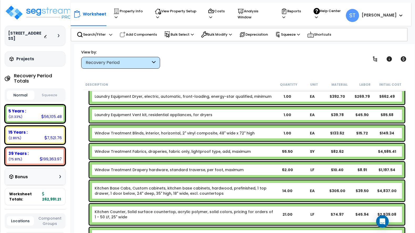
scroll to position [420, 0]
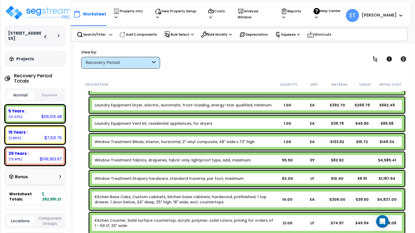
click at [175, 160] on link "Window Treatment Fabrics, draperies, fabric only, lightproof type, add, maximum" at bounding box center [173, 160] width 156 height 5
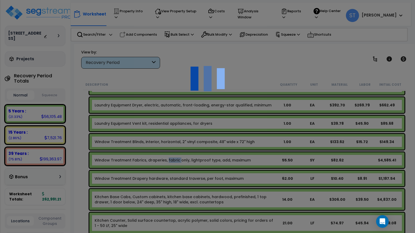
scroll to position [0, 0]
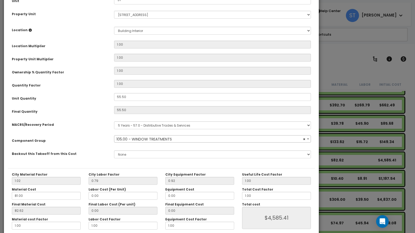
select select "14372"
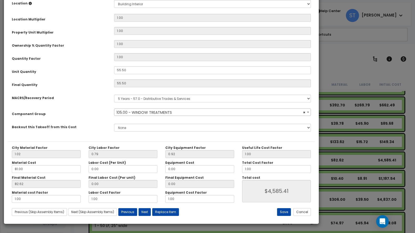
scroll to position [106, 0]
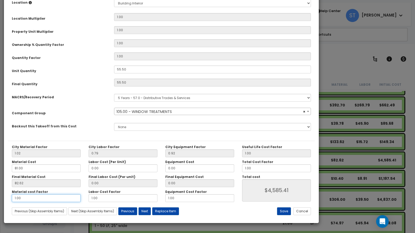
drag, startPoint x: 62, startPoint y: 199, endPoint x: -5, endPoint y: 186, distance: 68.1
click at [0, 186] on html "We are Building your Property. So please grab a coffee and let us do the heavy …" at bounding box center [207, 116] width 415 height 233
type input "."
type input "$0.00"
type input ".2"
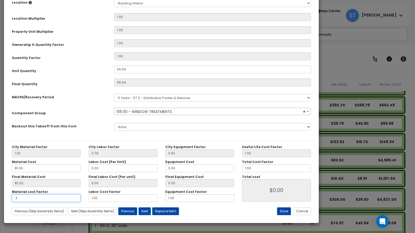
type input "$916.86"
type input ".2"
drag, startPoint x: 87, startPoint y: 192, endPoint x: 70, endPoint y: 192, distance: 16.8
click at [70, 192] on div "Material cost Factor .2 Labor Cost Factor 1.00 Equipment Cost Factor 1.00" at bounding box center [123, 196] width 230 height 12
type input ".5"
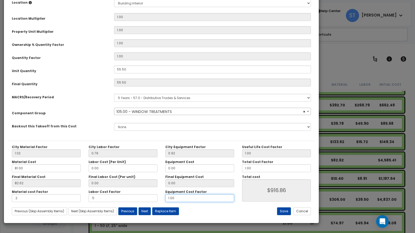
drag, startPoint x: 144, startPoint y: 197, endPoint x: 138, endPoint y: 197, distance: 6.1
click at [140, 197] on div "Material cost Factor .2 Labor Cost Factor .5 Equipment Cost Factor 1.00" at bounding box center [123, 196] width 230 height 12
type input ".5"
click at [285, 209] on button "Save" at bounding box center [284, 212] width 14 height 8
type input "0.20"
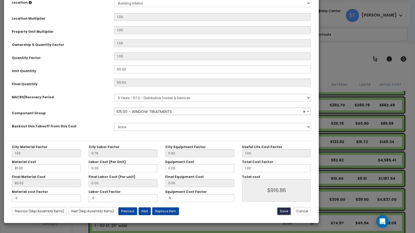
type input "0.50"
type input "916.86"
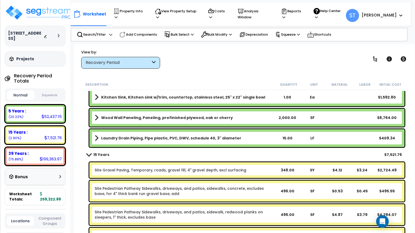
scroll to position [867, 0]
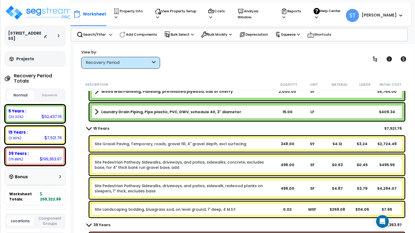
click at [159, 211] on link "Site Landscaping Sodding, bluegrass sod, on level ground, 1" deep, 4 M.S.F." at bounding box center [166, 209] width 142 height 5
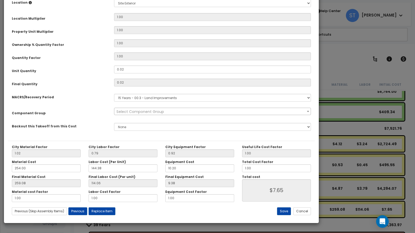
scroll to position [0, 0]
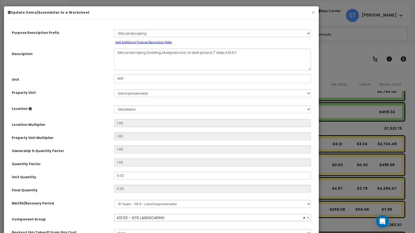
select select "28751"
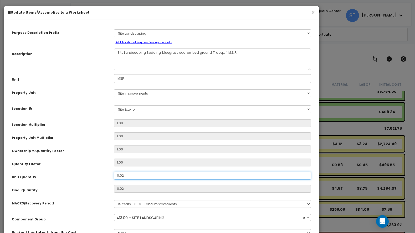
drag, startPoint x: 159, startPoint y: 211, endPoint x: 133, endPoint y: 175, distance: 44.1
click at [133, 175] on input "0.02" at bounding box center [212, 176] width 197 height 8
drag, startPoint x: 133, startPoint y: 177, endPoint x: 106, endPoint y: 176, distance: 26.8
click at [106, 176] on div "Unit Quantity 0.02" at bounding box center [161, 176] width 307 height 9
type input "1"
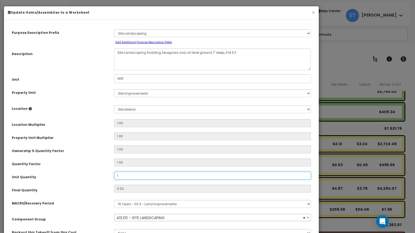
type input "1"
type input "$382.52"
type input "10"
type input "$3,825.20"
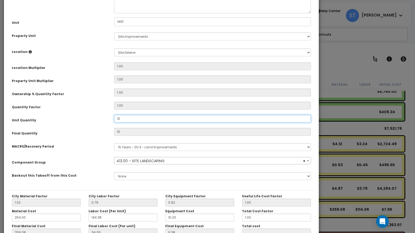
scroll to position [105, 0]
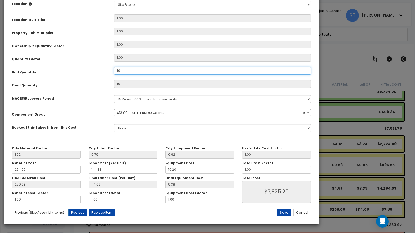
drag, startPoint x: 134, startPoint y: 69, endPoint x: 91, endPoint y: 75, distance: 42.7
click at [92, 75] on div "Unit Quantity 10" at bounding box center [161, 71] width 307 height 9
type input "1"
type input "$3,825.20"
type input "1"
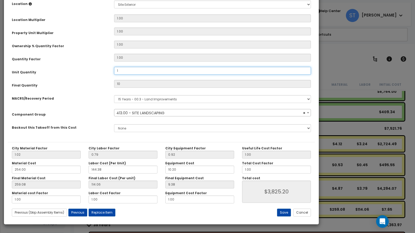
type input "$382.52"
type input "15"
type input "$5,737.80"
type input "1"
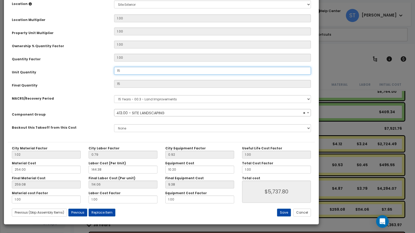
type input "$5,737.80"
type input "1"
type input "$382.52"
type input "10"
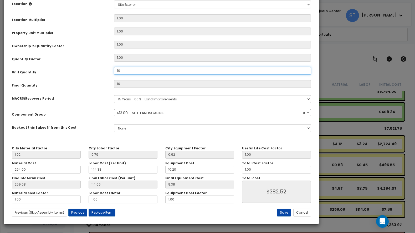
type input "$3,825.20"
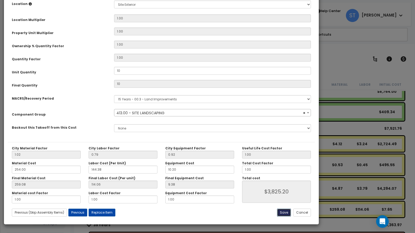
click at [286, 211] on button "Save" at bounding box center [284, 213] width 14 height 8
type input "10.00"
type input "3825.20"
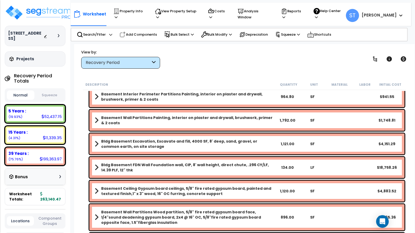
scroll to position [1208, 0]
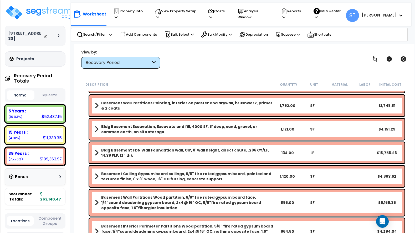
click at [171, 150] on b "Bldg Basement FDN Wall Foundation wall, CIP, 8' wall height, direct chute, .296…" at bounding box center [187, 153] width 173 height 11
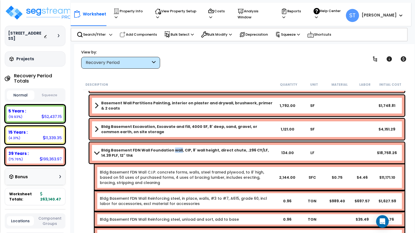
click at [171, 150] on b "Bldg Basement FDN Wall Foundation wall, CIP, 8' wall height, direct chute, .296…" at bounding box center [187, 153] width 173 height 11
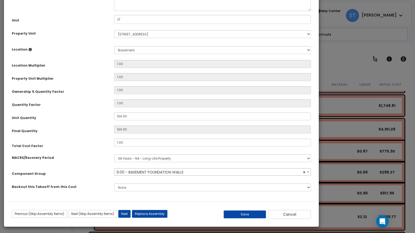
scroll to position [63, 0]
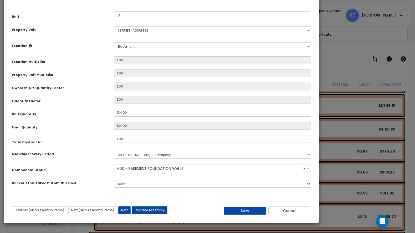
select select "10330"
click at [241, 212] on button "Save" at bounding box center [244, 211] width 43 height 8
type input "0.75"
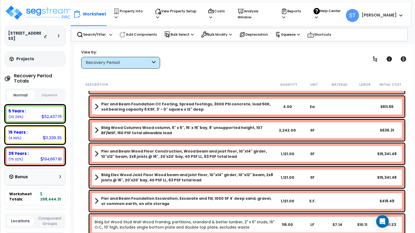
scroll to position [2153, 0]
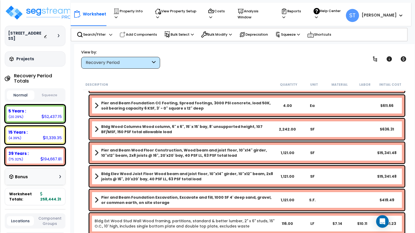
click at [179, 148] on div "Pier and Beam Wood Floor Construction, Wood beam and joist floor, 10"x14" girde…" at bounding box center [246, 153] width 315 height 21
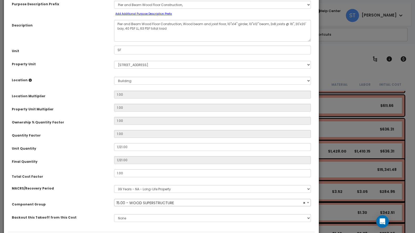
scroll to position [63, 0]
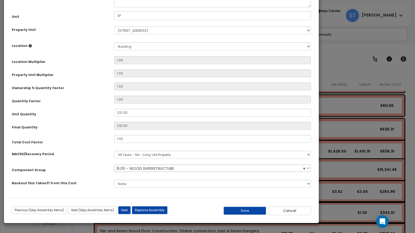
select select "10483"
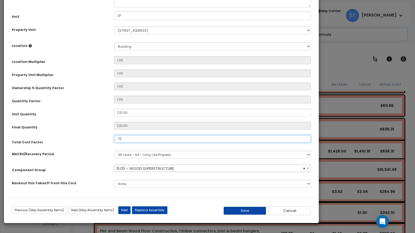
type input ".75"
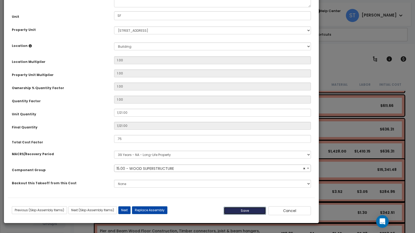
click at [238, 211] on button "Save" at bounding box center [244, 211] width 43 height 8
type input "1121.00"
type input "0.75"
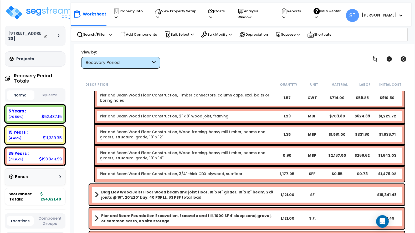
scroll to position [2337, 0]
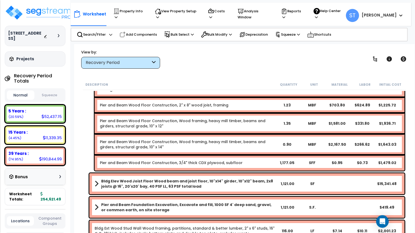
click at [210, 182] on b "Bldg Elev Wood Joist Floor Wood beam and joist floor, 10"x14" girder, 10"x12" b…" at bounding box center [187, 184] width 173 height 11
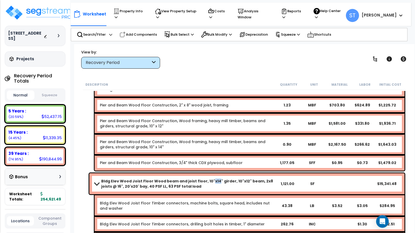
click at [210, 182] on b "Bldg Elev Wood Joist Floor Wood beam and joist floor, 10"x14" girder, 10"x12" b…" at bounding box center [187, 184] width 173 height 11
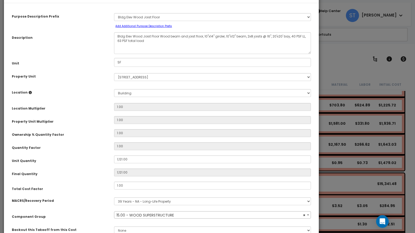
scroll to position [63, 0]
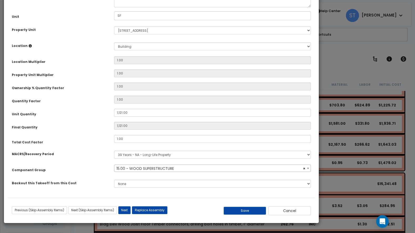
select select "10483"
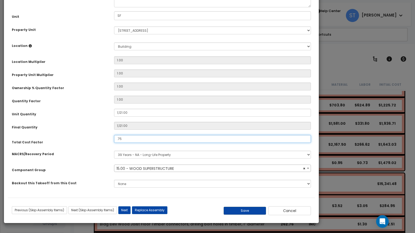
type input ".75"
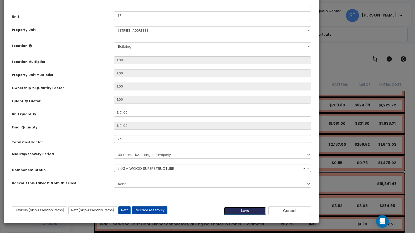
click at [247, 212] on button "Save" at bounding box center [244, 211] width 43 height 8
type input "1121.00"
type input "0.75"
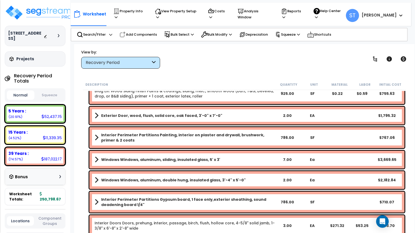
scroll to position [2888, 0]
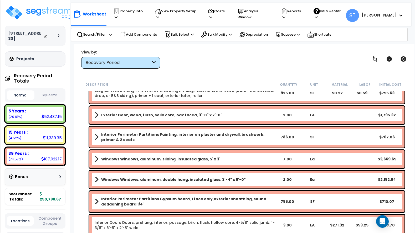
click at [195, 158] on b "Windows Windows, aluminum, sliding, insulated glass, 5' x 3'" at bounding box center [160, 159] width 119 height 5
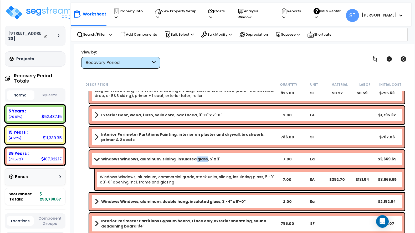
click at [195, 158] on b "Windows Windows, aluminum, sliding, insulated glass, 5' x 3'" at bounding box center [160, 159] width 119 height 5
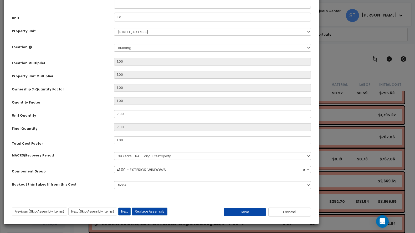
scroll to position [63, 0]
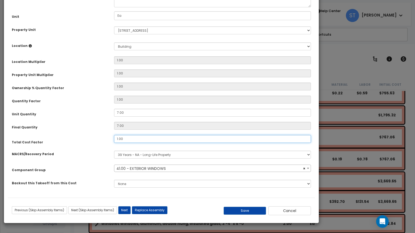
select select "11558"
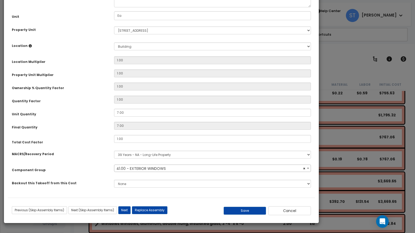
drag, startPoint x: 99, startPoint y: 141, endPoint x: 103, endPoint y: 167, distance: 26.1
click at [103, 167] on div "Component Group" at bounding box center [59, 169] width 102 height 9
click at [245, 210] on button "Save" at bounding box center [244, 211] width 43 height 8
type input "0.25"
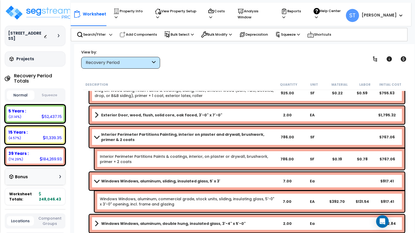
scroll to position [2915, 0]
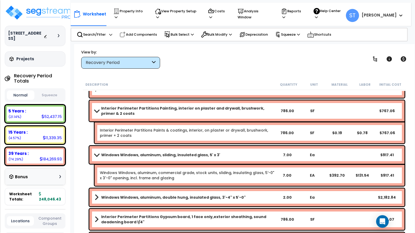
click at [169, 196] on b "Windows Windows, aluminum, double hung, insulated glass, 3'-4" x 5'-0"" at bounding box center [173, 197] width 144 height 5
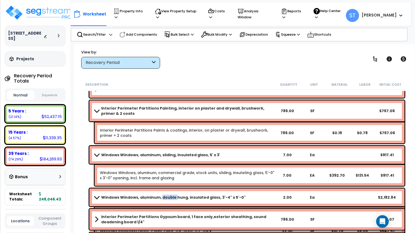
click at [169, 196] on b "Windows Windows, aluminum, double hung, insulated glass, 3'-4" x 5'-0"" at bounding box center [173, 197] width 144 height 5
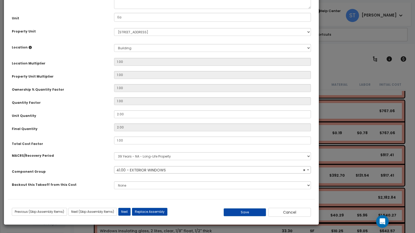
scroll to position [63, 0]
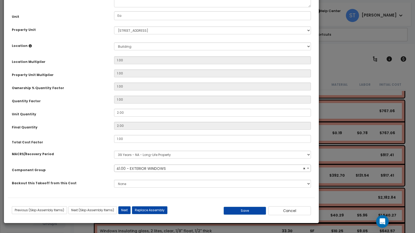
select select "11558"
drag, startPoint x: 101, startPoint y: 140, endPoint x: 93, endPoint y: 158, distance: 19.3
click at [93, 158] on div "MACRS/Recovery Period Select MACRS/Recovery Period 5 Years - 57.0 - Distributiv…" at bounding box center [161, 155] width 307 height 12
click at [243, 211] on button "Save" at bounding box center [244, 211] width 43 height 8
type input "0.25"
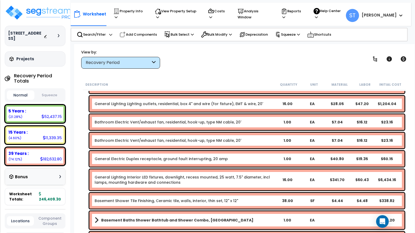
scroll to position [3335, 0]
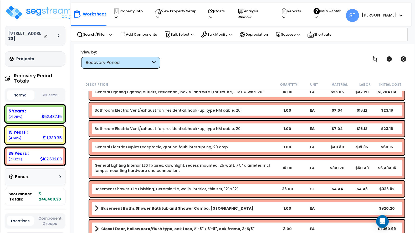
click at [214, 164] on link "General Lighting Interior LED fixtures, downlight, recess mounted, 25 watt, 7.5…" at bounding box center [185, 168] width 180 height 11
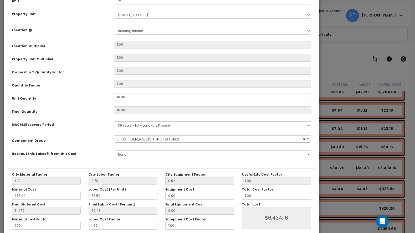
scroll to position [106, 0]
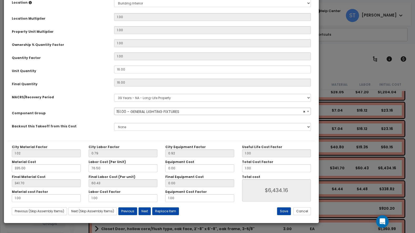
select select "16466"
drag, startPoint x: 18, startPoint y: 198, endPoint x: 13, endPoint y: 196, distance: 5.3
click at [13, 196] on input "1.00" at bounding box center [46, 199] width 69 height 8
type input "60.44"
type input "."
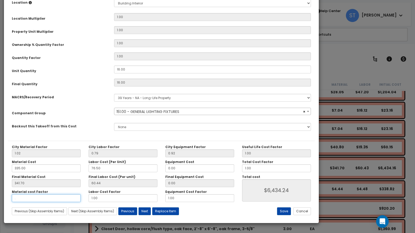
type input "$967.04"
type input ".5"
type input "$3,700.64"
type input ".5"
type input "$3,700.64"
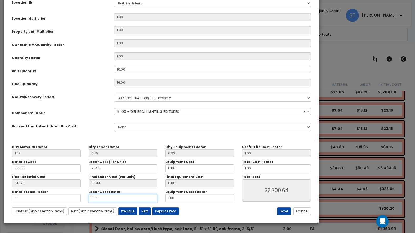
drag, startPoint x: 92, startPoint y: 194, endPoint x: 80, endPoint y: 192, distance: 12.4
click at [80, 192] on div "Material cost Factor .5 Labor Cost Factor 1.00 Equipment Cost Factor 1.00" at bounding box center [123, 196] width 230 height 12
type input "."
type input "$2,733.60"
type input ".5"
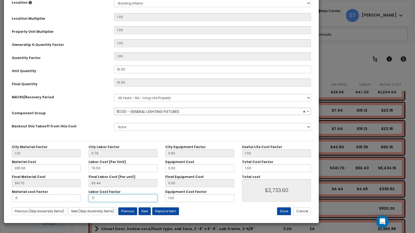
type input "$3,217.12"
type input ".5"
type input "$3,217.12"
drag, startPoint x: 163, startPoint y: 197, endPoint x: 153, endPoint y: 197, distance: 10.0
click at [154, 197] on div "Material cost Factor .5 Labor Cost Factor .5 Equipment Cost Factor 1.00" at bounding box center [123, 196] width 230 height 12
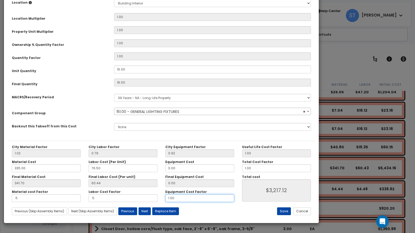
type input "."
type input "$3,217.12"
type input ".5"
type input "$3,217.12"
type input ".5"
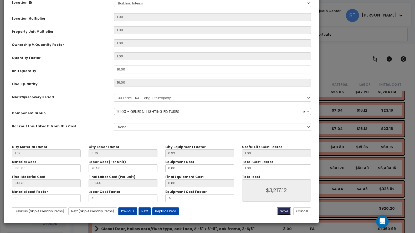
type input "$3,217.12"
click at [287, 213] on button "Save" at bounding box center [284, 212] width 14 height 8
type input "0.50"
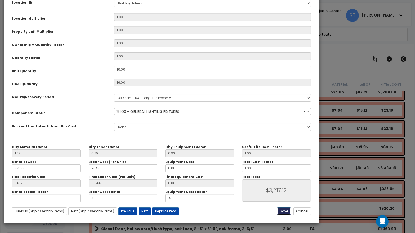
type input "3217.12"
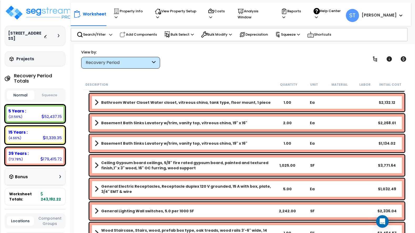
scroll to position [3497, 0]
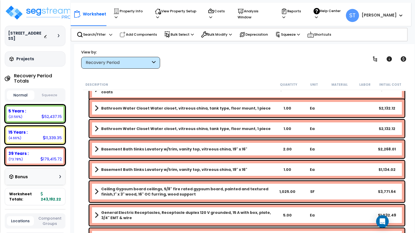
click at [190, 106] on link "Bathroom Water Closet Water closet, vitreous china, tank type, floor mount, 1 p…" at bounding box center [185, 108] width 180 height 7
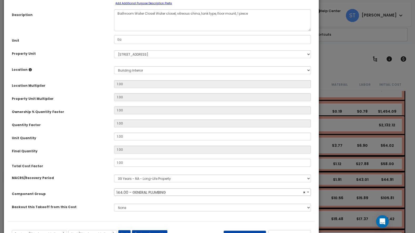
scroll to position [63, 0]
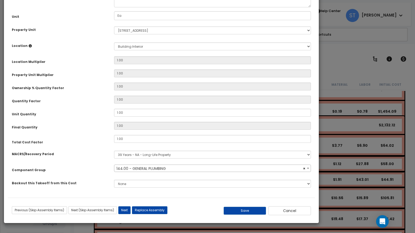
select select "16109"
click at [246, 210] on button "Save" at bounding box center [244, 211] width 43 height 8
type input "0.25"
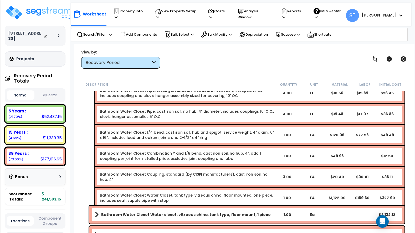
scroll to position [3628, 0]
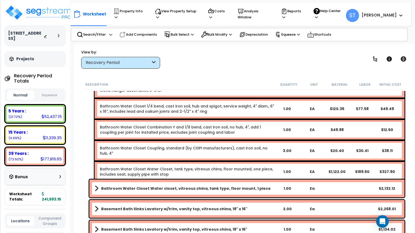
click at [193, 189] on b "Bathroom Water Closet Water closet, vitreous china, tank type, floor mount, 1 p…" at bounding box center [185, 188] width 169 height 5
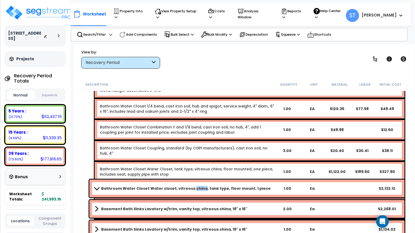
click at [193, 189] on b "Bathroom Water Closet Water closet, vitreous china, tank type, floor mount, 1 p…" at bounding box center [185, 188] width 169 height 5
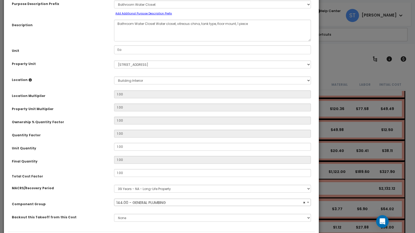
scroll to position [63, 0]
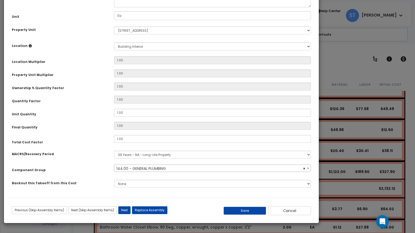
select select "16109"
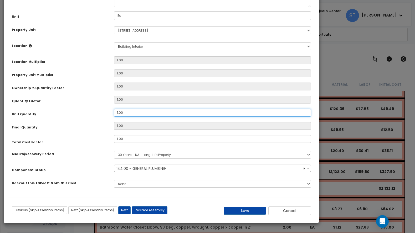
drag, startPoint x: 135, startPoint y: 112, endPoint x: 110, endPoint y: 108, distance: 25.0
click at [112, 108] on div "Purpose Description Prefix Select A/V System A/V System Equipment A/V System Eq…" at bounding box center [161, 79] width 307 height 238
type input "."
type input "0"
type input ".2"
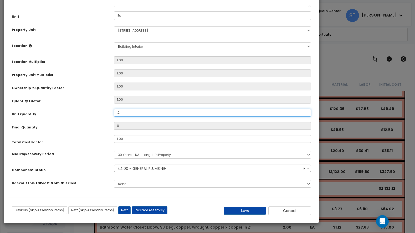
type input "0.2"
type input ".25"
type input "0.25"
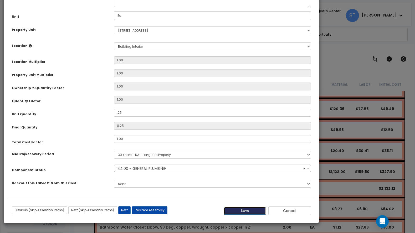
click at [251, 209] on button "Save" at bounding box center [244, 211] width 43 height 8
type input "0.25"
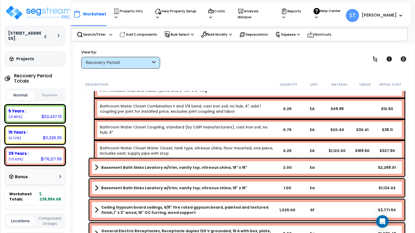
scroll to position [3864, 0]
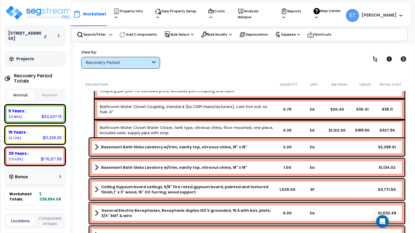
click at [212, 144] on link "Basement Bath Sinks Lavatory w/trim, vanity top, vitreous china, 19" x 16"" at bounding box center [185, 147] width 180 height 7
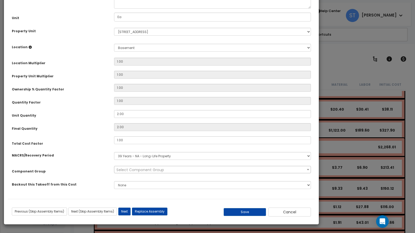
scroll to position [63, 0]
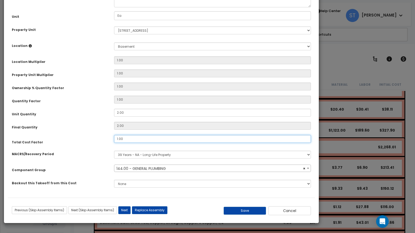
select select "16109"
type input "."
select select "16109"
type input ".2"
select select "16109"
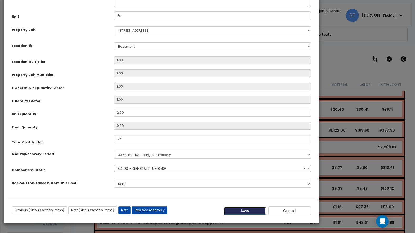
click at [254, 211] on button "Save" at bounding box center [244, 211] width 43 height 8
type input "0.25"
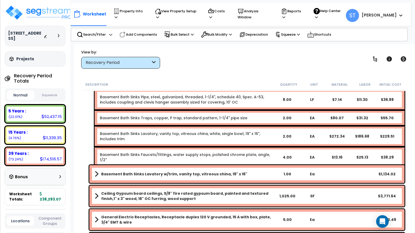
scroll to position [4022, 0]
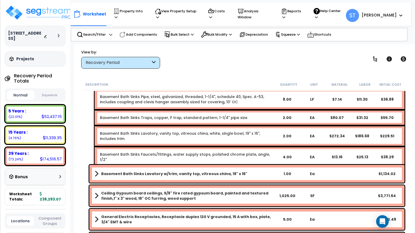
click at [184, 172] on b "Basement Bath Sinks Lavatory w/trim, vanity top, vitreous china, 19" x 16"" at bounding box center [174, 173] width 146 height 5
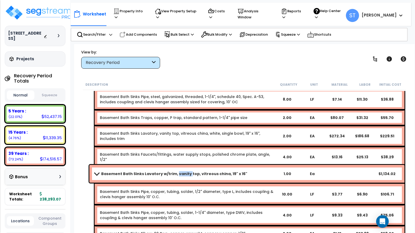
click at [184, 172] on b "Basement Bath Sinks Lavatory w/trim, vanity top, vitreous china, 19" x 16"" at bounding box center [174, 173] width 146 height 5
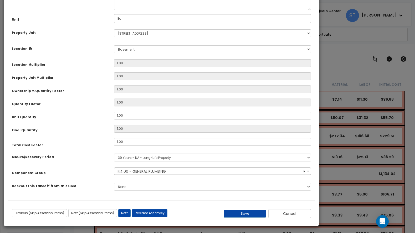
scroll to position [63, 0]
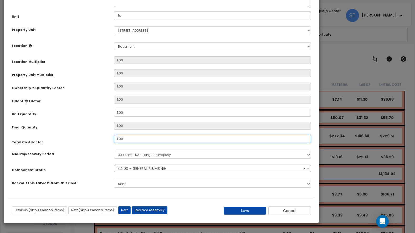
select select "16109"
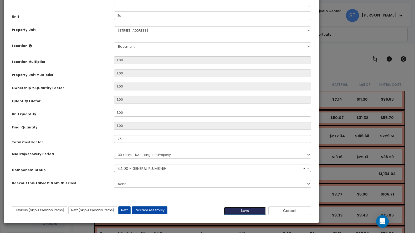
click at [245, 208] on button "Save" at bounding box center [244, 211] width 43 height 8
type input "0.25"
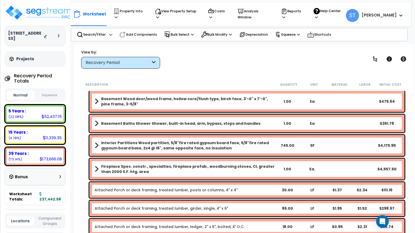
scroll to position [4468, 0]
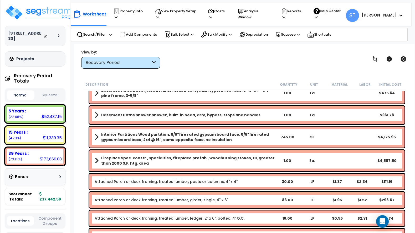
click at [188, 158] on b "Fireplace Spec. constr., specialties, fireplace prefab., woodburning stoves, CI…" at bounding box center [187, 161] width 173 height 11
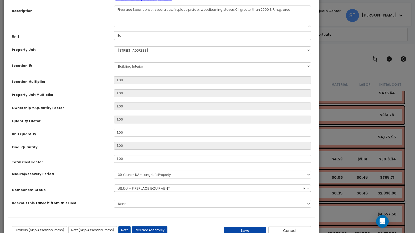
scroll to position [63, 0]
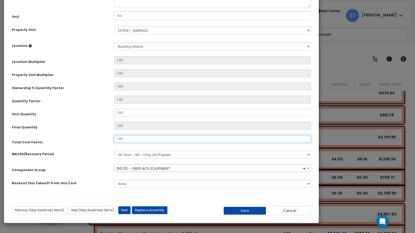
select select "17333"
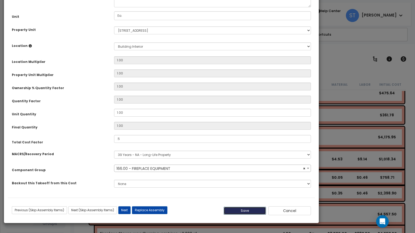
click at [248, 210] on button "Save" at bounding box center [244, 211] width 43 height 8
type input "0.50"
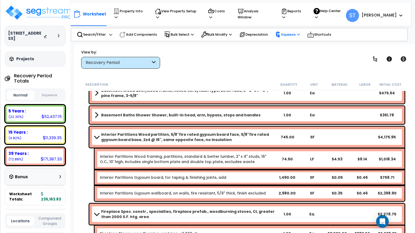
click at [295, 32] on p "Squeeze" at bounding box center [287, 35] width 25 height 6
click at [291, 45] on link "Squeeze" at bounding box center [298, 45] width 52 height 11
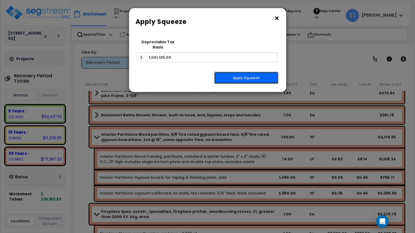
click at [253, 72] on button "Apply Squeeze" at bounding box center [246, 78] width 64 height 12
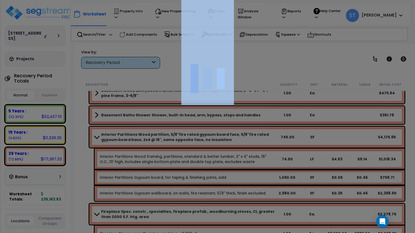
click at [251, 69] on div at bounding box center [207, 116] width 415 height 233
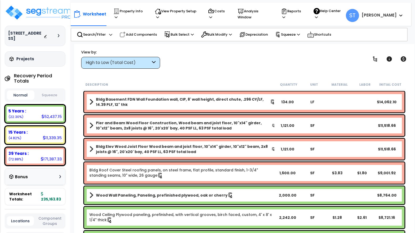
scroll to position [23, 0]
click at [57, 97] on button "Squeeze" at bounding box center [50, 95] width 28 height 9
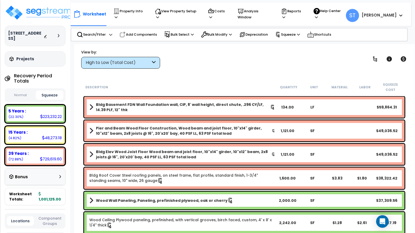
click at [74, 137] on div "Worksheet Property Info Property Setup Add Property Unit Template property Clon…" at bounding box center [244, 160] width 340 height 233
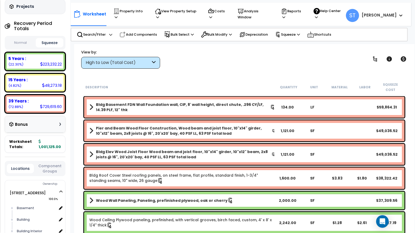
scroll to position [0, 0]
click at [303, 17] on div "Reports" at bounding box center [292, 14] width 23 height 17
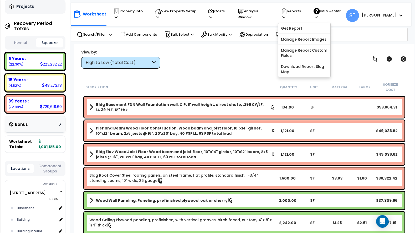
click at [259, 55] on div "View by: High to Low (Total Cost) High to Low (Total Cost)" at bounding box center [244, 58] width 330 height 19
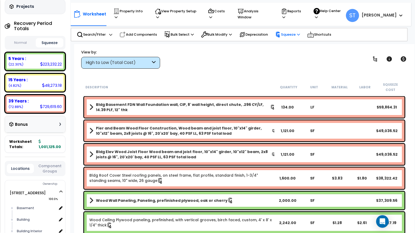
click at [296, 32] on p "Squeeze" at bounding box center [287, 35] width 25 height 6
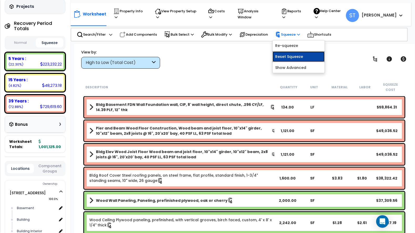
click at [291, 54] on link "Reset Squeeze" at bounding box center [298, 56] width 52 height 11
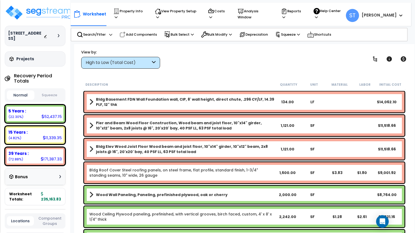
click at [227, 101] on b "Bldg Basement FDN Wall Foundation wall, CIP, 8' wall height, direct chute, .296…" at bounding box center [185, 102] width 179 height 11
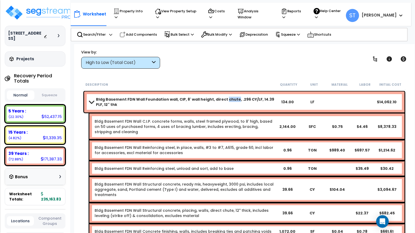
click at [227, 101] on b "Bldg Basement FDN Wall Foundation wall, CIP, 8' wall height, direct chute, .296…" at bounding box center [185, 102] width 179 height 11
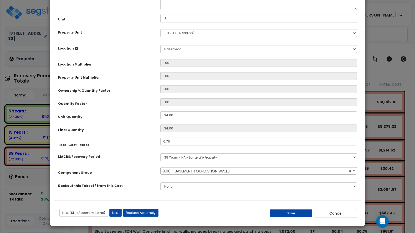
select select "10330"
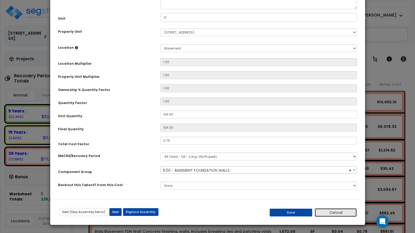
click at [337, 215] on button "Cancel" at bounding box center [335, 212] width 43 height 9
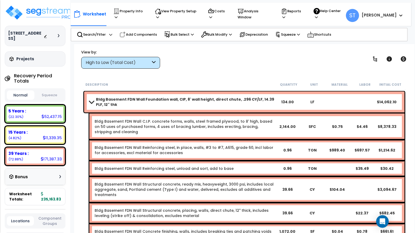
click at [217, 126] on link "Bldg Basement FDN Wall C.I.P. concrete forms, walls, steel framed plywood, to 8…" at bounding box center [185, 127] width 180 height 16
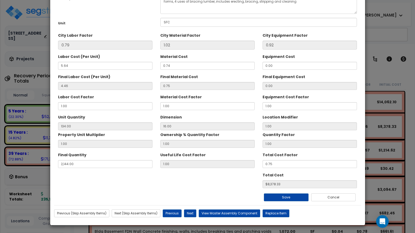
scroll to position [36, 0]
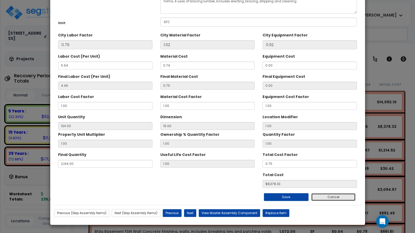
click at [330, 197] on button "Cancel" at bounding box center [333, 198] width 45 height 8
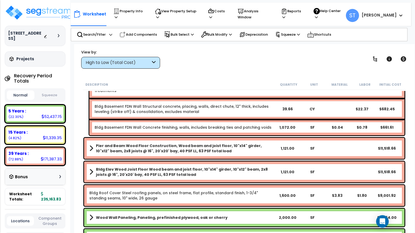
scroll to position [105, 0]
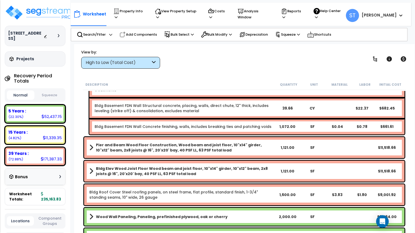
click at [178, 145] on b "Pier and Beam Wood Floor Construction, Wood beam and joist floor, 10"x14" girde…" at bounding box center [185, 148] width 179 height 11
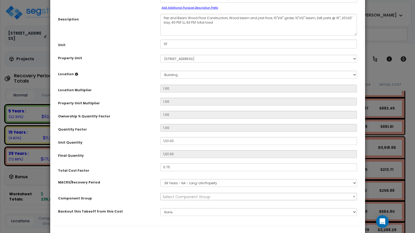
scroll to position [0, 0]
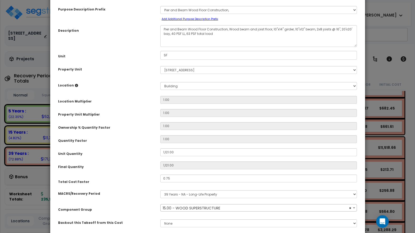
select select "10483"
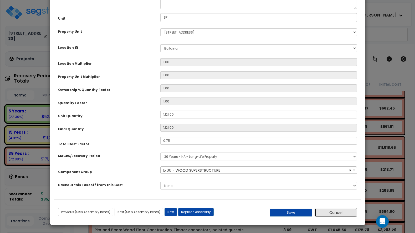
click at [339, 214] on button "Cancel" at bounding box center [335, 212] width 43 height 9
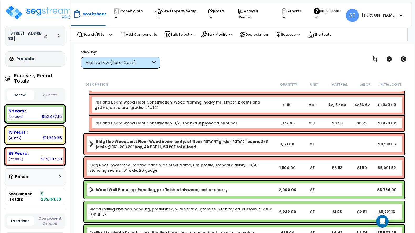
scroll to position [315, 0]
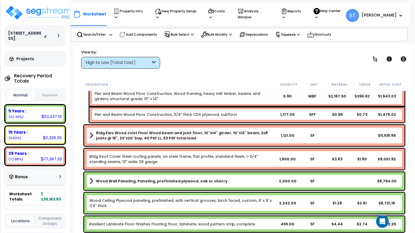
click at [135, 64] on div "High to Low (Total Cost)" at bounding box center [118, 63] width 65 height 6
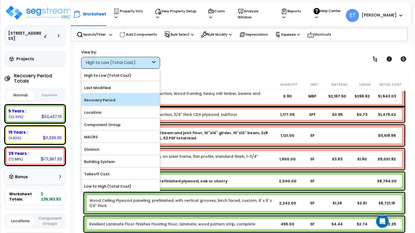
click at [118, 99] on label "Recovery Period" at bounding box center [120, 100] width 78 height 8
click at [0, 0] on input "Recovery Period" at bounding box center [0, 0] width 0 height 0
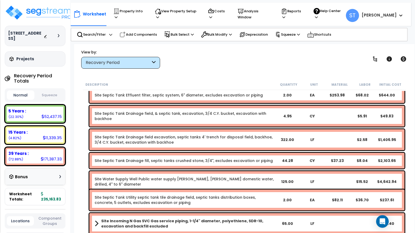
scroll to position [23, 0]
click at [291, 32] on p "Squeeze" at bounding box center [287, 35] width 25 height 6
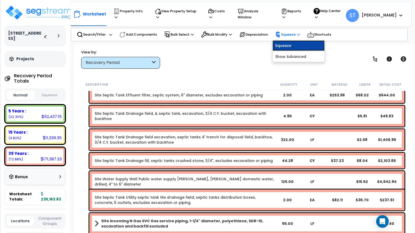
click at [287, 42] on link "Squeeze" at bounding box center [298, 45] width 52 height 11
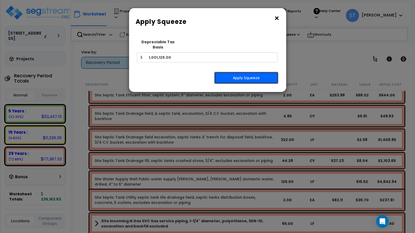
click at [258, 72] on button "Apply Squeeze" at bounding box center [246, 78] width 64 height 12
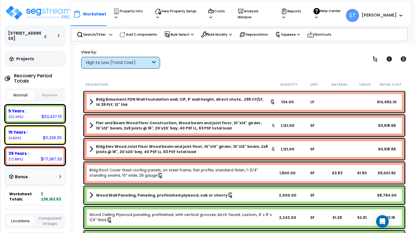
scroll to position [23, 0]
click at [54, 96] on button "Squeeze" at bounding box center [50, 95] width 28 height 9
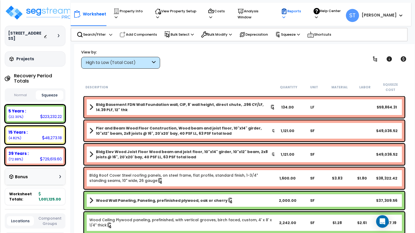
click at [300, 14] on p "Reports" at bounding box center [292, 14] width 23 height 12
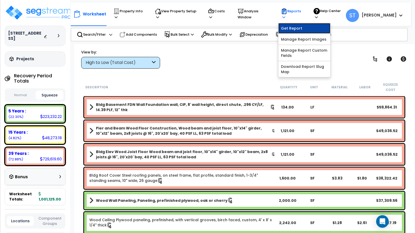
click at [299, 25] on link "Get Report" at bounding box center [304, 28] width 52 height 11
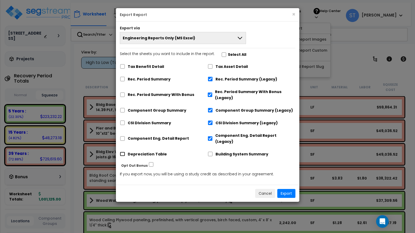
click at [122, 152] on input "Depreciation Table" at bounding box center [122, 154] width 5 height 4
checkbox input "true"
click at [288, 189] on button "Export" at bounding box center [286, 193] width 18 height 9
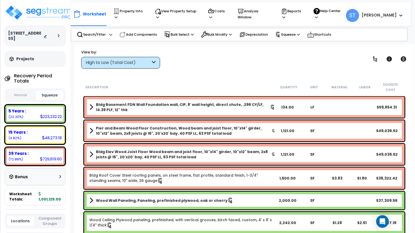
scroll to position [0, 0]
click at [302, 12] on p "Reports" at bounding box center [292, 14] width 23 height 12
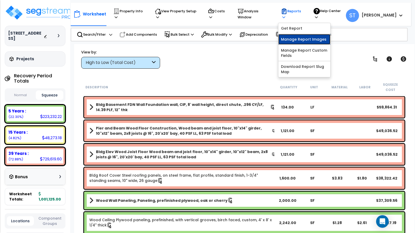
click at [305, 35] on link "Manage Report Images" at bounding box center [304, 39] width 52 height 11
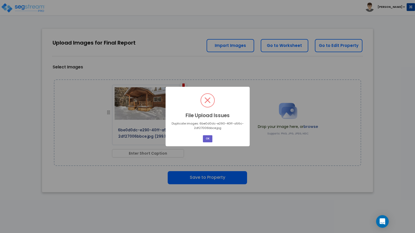
click at [206, 138] on button "OK" at bounding box center [207, 138] width 9 height 7
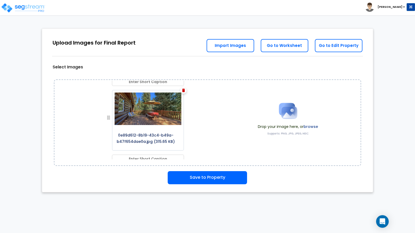
scroll to position [307, 0]
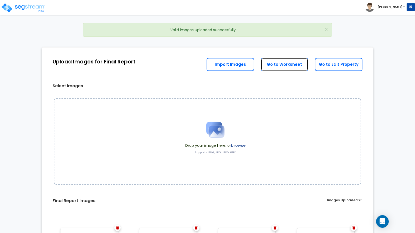
click at [283, 65] on link "Go to Worksheet" at bounding box center [284, 64] width 48 height 13
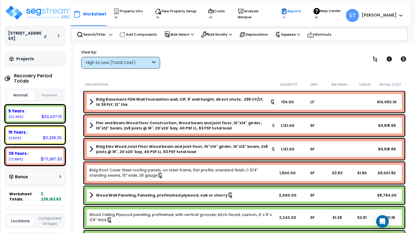
click at [302, 12] on p "Reports" at bounding box center [292, 14] width 23 height 12
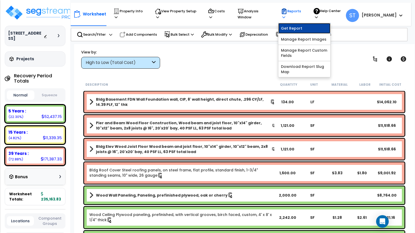
click at [299, 25] on link "Get Report" at bounding box center [304, 28] width 52 height 11
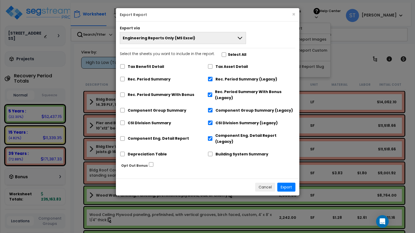
click at [173, 37] on span "Engineering Reports Only (MS Excel)" at bounding box center [159, 37] width 72 height 5
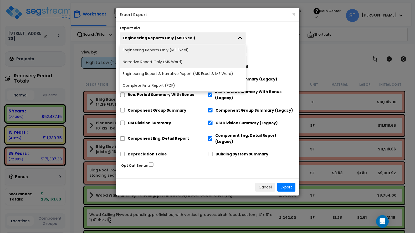
click at [166, 60] on li "Narrative Report Only (MS Word)" at bounding box center [183, 62] width 126 height 12
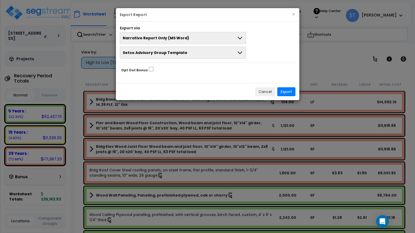
click at [290, 149] on div "× Export Report Export via Narrative Report Only (MS Word) Engineering Reports …" at bounding box center [207, 116] width 415 height 233
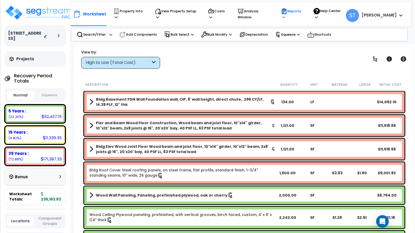
click at [303, 12] on p "Reports" at bounding box center [292, 14] width 23 height 12
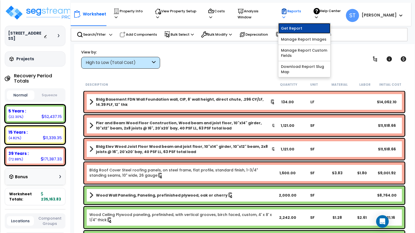
click at [304, 24] on link "Get Report" at bounding box center [304, 28] width 52 height 11
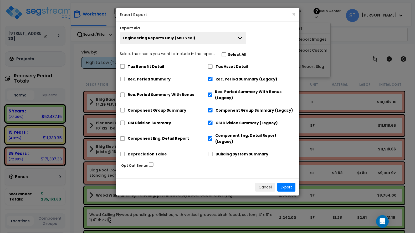
click at [183, 36] on span "Engineering Reports Only (MS Excel)" at bounding box center [159, 37] width 72 height 5
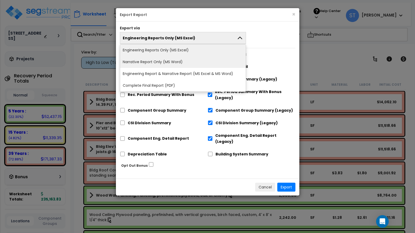
click at [173, 60] on li "Narrative Report Only (MS Word)" at bounding box center [183, 62] width 126 height 12
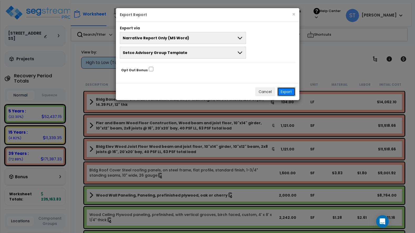
click at [292, 92] on button "Export" at bounding box center [286, 91] width 18 height 9
